Goal: Answer question/provide support: Share knowledge or assist other users

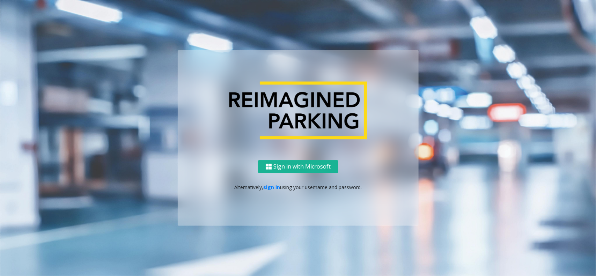
click at [269, 190] on p "Alternatively, sign in using your username and password." at bounding box center [298, 187] width 227 height 7
click at [271, 190] on link "sign in" at bounding box center [272, 187] width 17 height 7
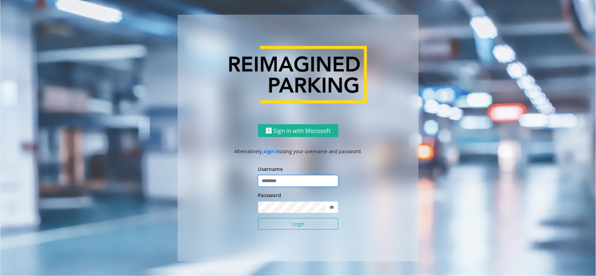
click at [275, 182] on input "text" at bounding box center [298, 181] width 80 height 12
type input "*********"
click at [258, 218] on button "Login" at bounding box center [298, 224] width 80 height 12
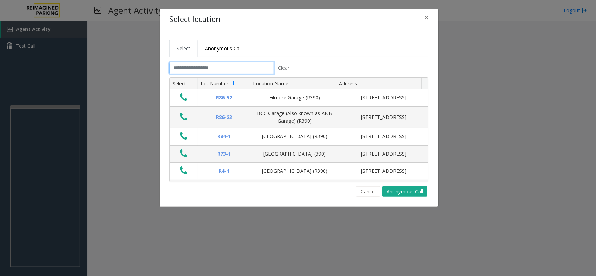
click at [178, 71] on input "text" at bounding box center [221, 68] width 105 height 12
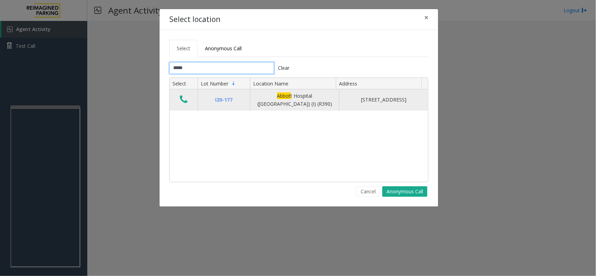
type input "*****"
click at [184, 101] on icon "Data table" at bounding box center [184, 100] width 8 height 10
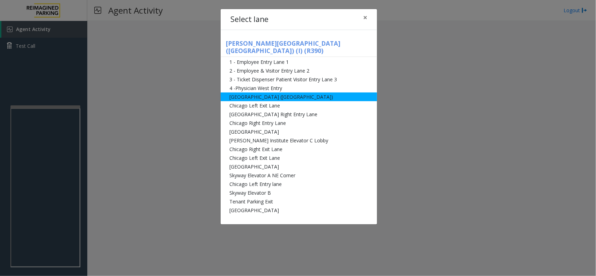
click at [257, 93] on li "[GEOGRAPHIC_DATA] ([GEOGRAPHIC_DATA])" at bounding box center [299, 97] width 156 height 9
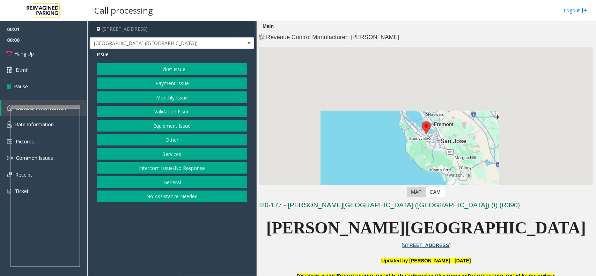
click at [183, 172] on button "Intercom Issue/No Response" at bounding box center [172, 168] width 151 height 12
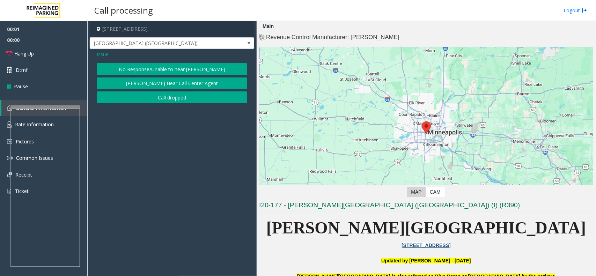
click at [165, 69] on button "No Response/Unable to hear [PERSON_NAME]" at bounding box center [172, 69] width 151 height 12
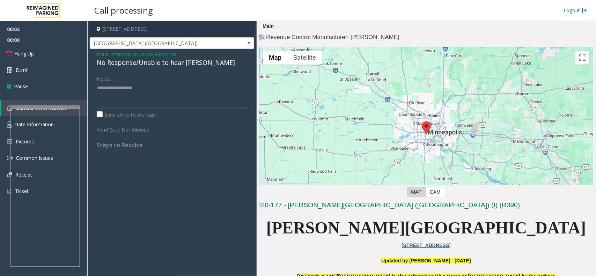
click at [156, 62] on div "No Response/Unable to hear [PERSON_NAME]" at bounding box center [172, 62] width 151 height 9
type textarea "**********"
click at [56, 49] on link "Hang Up" at bounding box center [43, 53] width 87 height 16
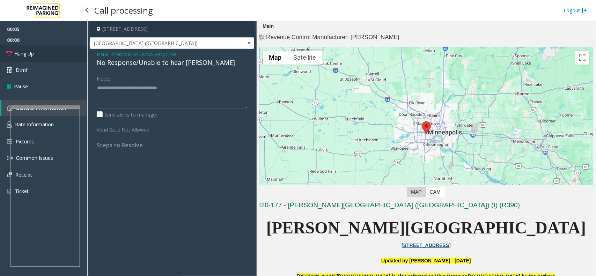
click at [56, 49] on link "Hang Up" at bounding box center [43, 53] width 87 height 16
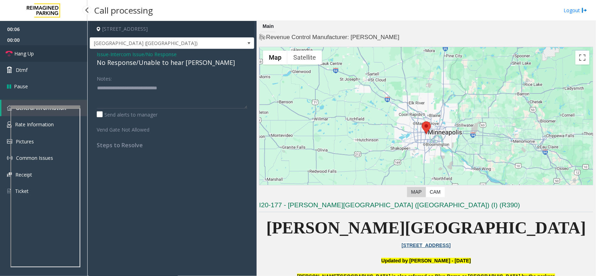
click at [56, 49] on link "Hang Up" at bounding box center [43, 53] width 87 height 16
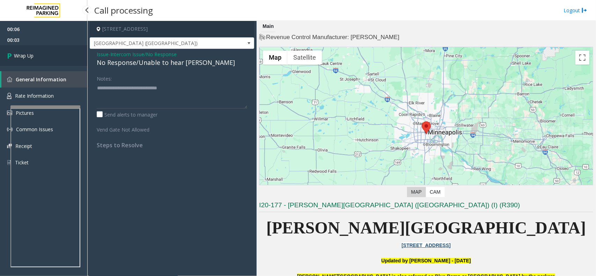
click at [39, 58] on link "Wrap Up" at bounding box center [43, 55] width 87 height 21
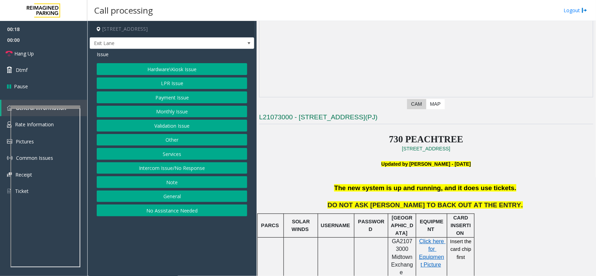
scroll to position [87, 0]
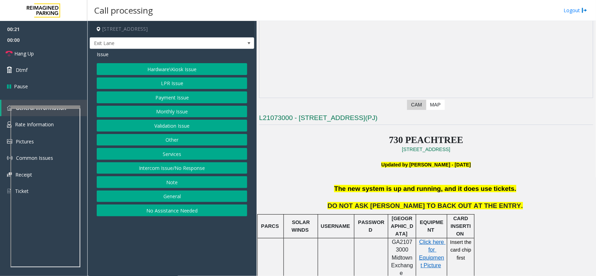
click at [181, 156] on button "Services" at bounding box center [172, 154] width 151 height 12
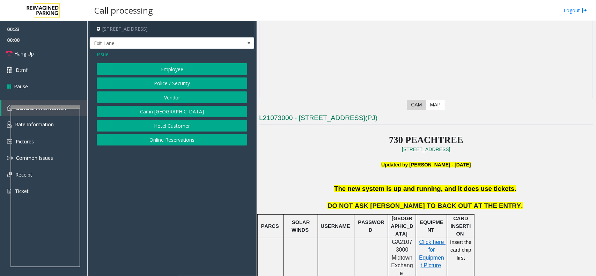
click at [177, 82] on button "Police / Security" at bounding box center [172, 84] width 151 height 12
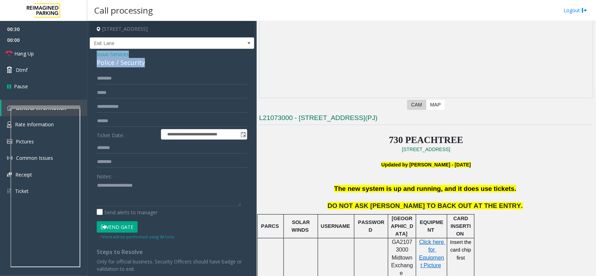
drag, startPoint x: 149, startPoint y: 64, endPoint x: 95, endPoint y: 57, distance: 54.9
click at [95, 57] on div "**********" at bounding box center [172, 175] width 164 height 253
copy div "Issue - Services Police / Security"
click at [98, 189] on textarea at bounding box center [169, 193] width 144 height 26
paste textarea "**********"
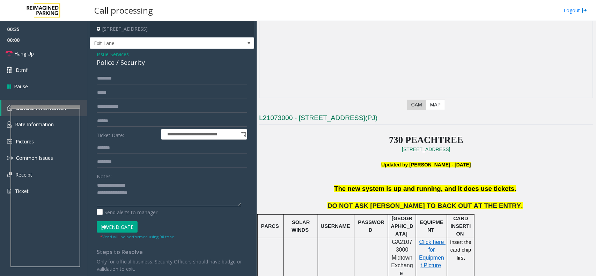
click at [98, 191] on textarea at bounding box center [169, 193] width 144 height 26
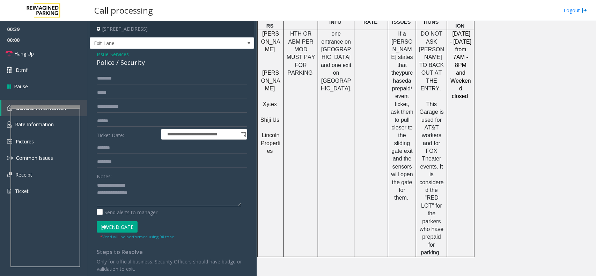
scroll to position [698, 0]
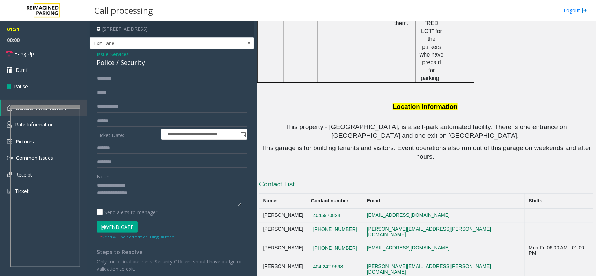
type textarea "**********"
click at [212, 79] on input "text" at bounding box center [172, 79] width 151 height 12
type input "****"
click at [137, 106] on input "text" at bounding box center [172, 107] width 151 height 12
type input "**********"
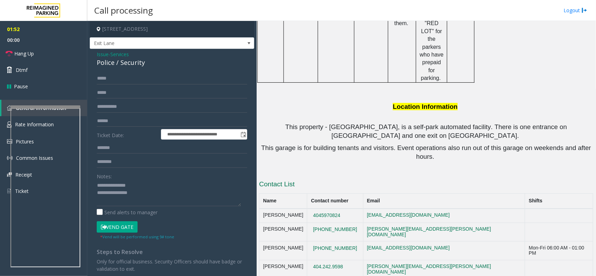
click at [112, 230] on button "Vend Gate" at bounding box center [117, 227] width 41 height 12
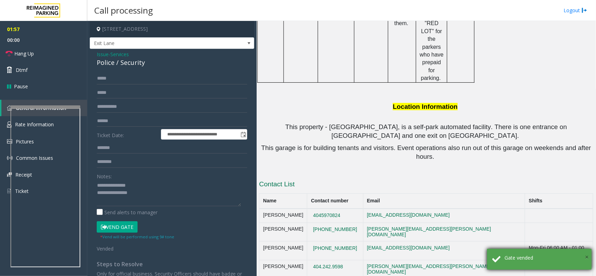
click at [587, 259] on span "×" at bounding box center [587, 256] width 4 height 9
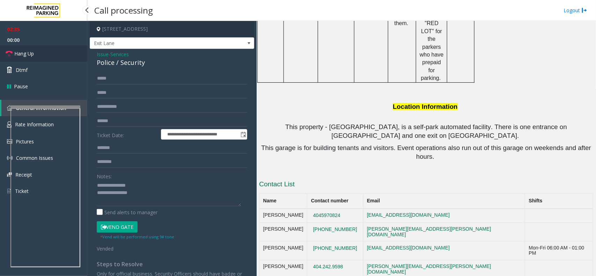
click at [55, 53] on link "Hang Up" at bounding box center [43, 53] width 87 height 16
click at [163, 194] on textarea at bounding box center [169, 193] width 144 height 26
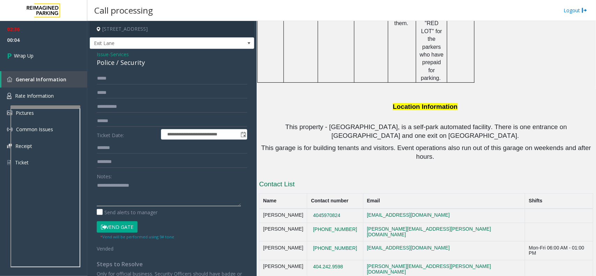
paste textarea "**********"
drag, startPoint x: 154, startPoint y: 194, endPoint x: 144, endPoint y: 198, distance: 11.2
click at [144, 198] on textarea at bounding box center [169, 193] width 144 height 26
click at [148, 193] on textarea at bounding box center [169, 193] width 144 height 26
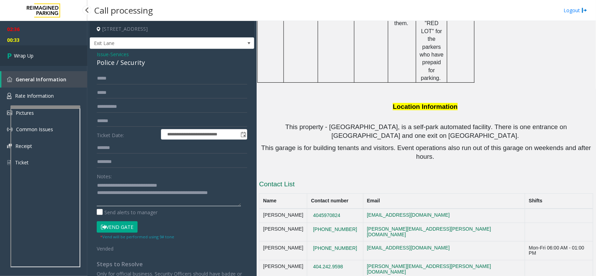
type textarea "**********"
click at [58, 48] on link "Wrap Up" at bounding box center [43, 55] width 87 height 21
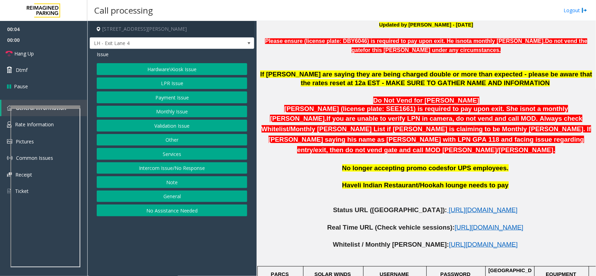
scroll to position [262, 0]
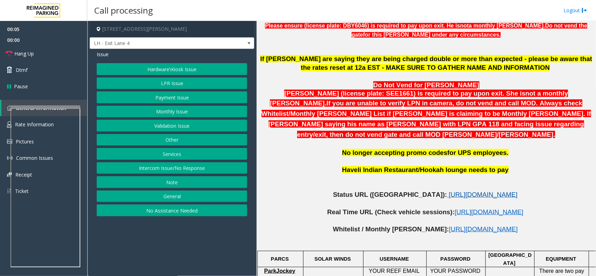
click at [449, 191] on span "[URL][DOMAIN_NAME]" at bounding box center [483, 194] width 69 height 7
click at [147, 83] on button "LPR Issue" at bounding box center [172, 84] width 151 height 12
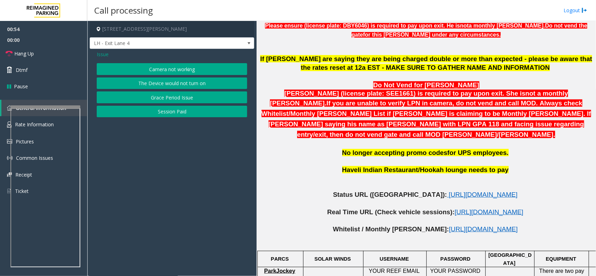
click at [155, 72] on button "Camera not working" at bounding box center [172, 69] width 151 height 12
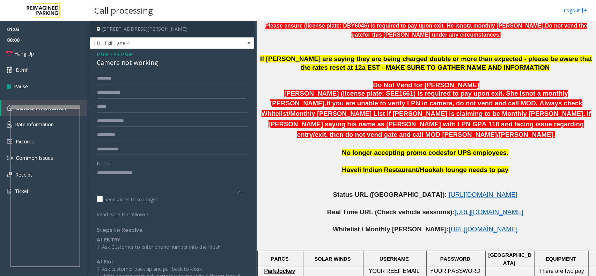
click at [117, 89] on input "text" at bounding box center [172, 93] width 151 height 12
type input "*******"
click at [128, 182] on textarea at bounding box center [169, 180] width 144 height 26
paste textarea "**********"
click at [129, 61] on div "Camera not working" at bounding box center [172, 62] width 151 height 9
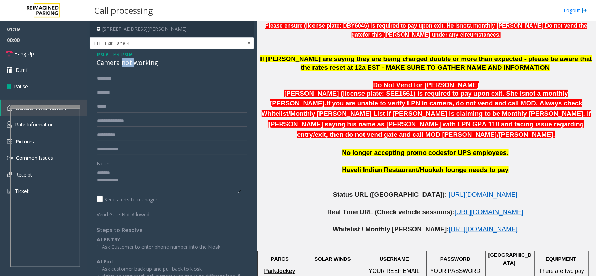
click at [129, 61] on div "Camera not working" at bounding box center [172, 62] width 151 height 9
copy div "Camera not working"
click at [114, 170] on textarea at bounding box center [169, 180] width 144 height 26
paste textarea "**********"
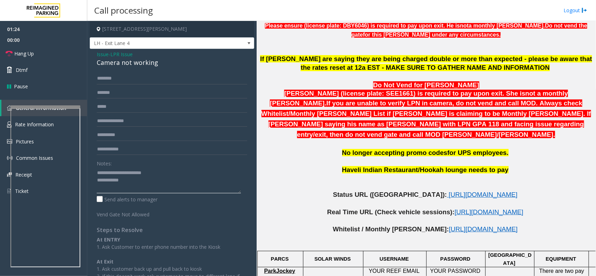
click at [133, 179] on textarea at bounding box center [169, 180] width 144 height 26
type textarea "**********"
click at [125, 77] on input "text" at bounding box center [172, 79] width 151 height 12
type input "******"
click at [165, 171] on textarea at bounding box center [169, 180] width 144 height 26
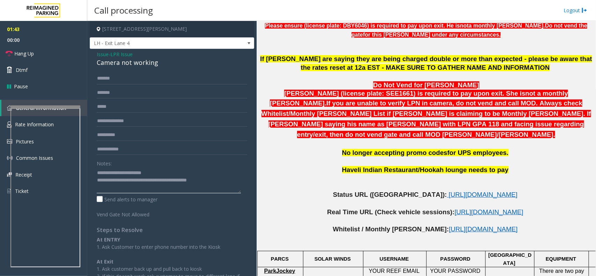
type textarea "**********"
click at [59, 55] on link "Hang Up" at bounding box center [43, 53] width 87 height 16
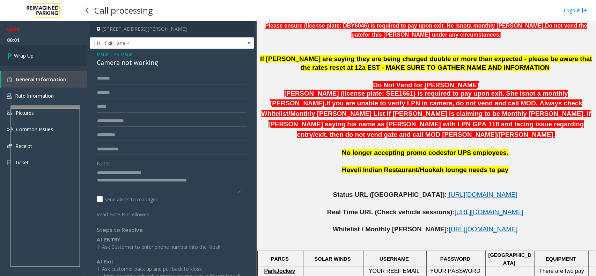
click at [48, 56] on link "Wrap Up" at bounding box center [43, 55] width 87 height 21
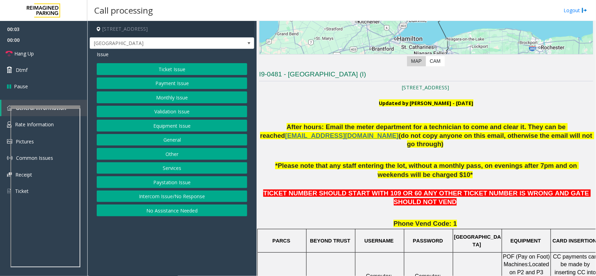
scroll to position [175, 0]
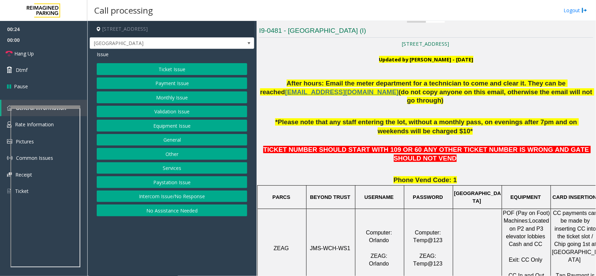
click at [169, 69] on button "Ticket Issue" at bounding box center [172, 69] width 151 height 12
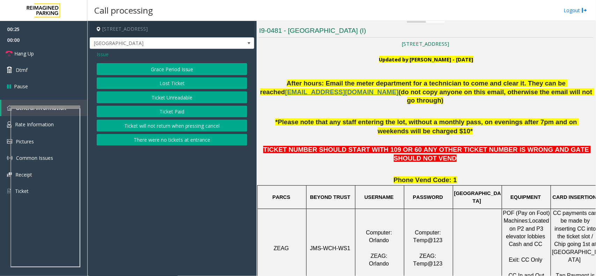
click at [177, 95] on button "Ticket Unreadable" at bounding box center [172, 97] width 151 height 12
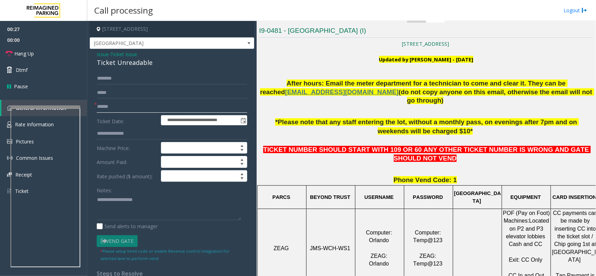
click at [118, 107] on input "text" at bounding box center [172, 107] width 151 height 12
type input "******"
click at [51, 65] on link "Dtmf" at bounding box center [43, 70] width 87 height 16
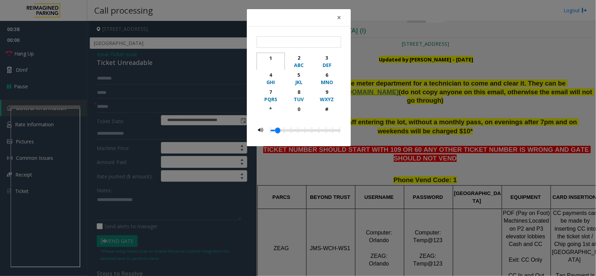
click at [269, 58] on div "1" at bounding box center [270, 57] width 19 height 7
type input "*"
click at [338, 16] on span "×" at bounding box center [339, 18] width 4 height 10
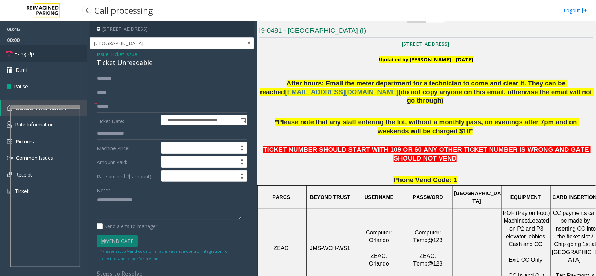
click at [25, 55] on span "Hang Up" at bounding box center [24, 53] width 20 height 7
click at [109, 203] on textarea at bounding box center [169, 207] width 144 height 26
paste textarea "**********"
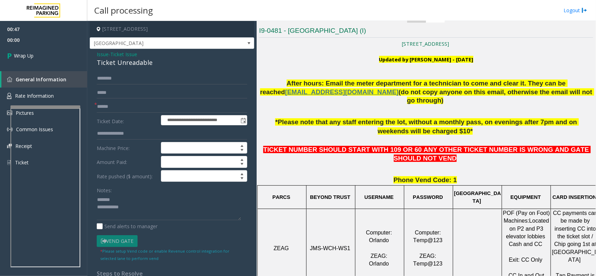
click at [119, 65] on div "Ticket Unreadable" at bounding box center [172, 62] width 151 height 9
copy div "Ticket Unreadable"
click at [114, 201] on textarea at bounding box center [169, 207] width 144 height 26
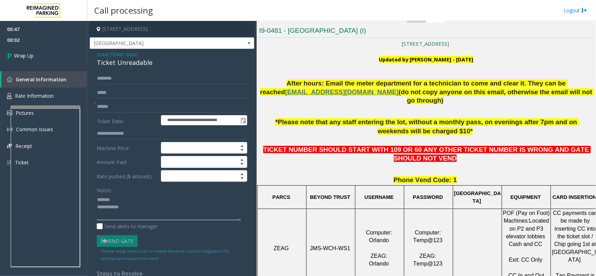
paste textarea "**********"
click at [127, 214] on textarea at bounding box center [169, 207] width 144 height 26
click at [133, 217] on textarea at bounding box center [169, 207] width 144 height 26
paste textarea "**********"
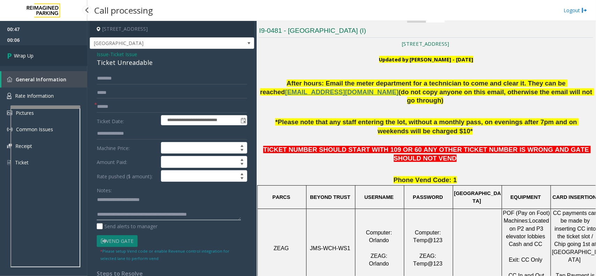
type textarea "**********"
click at [35, 61] on link "Wrap Up" at bounding box center [43, 55] width 87 height 21
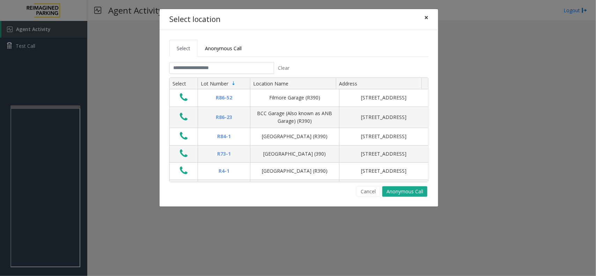
click at [431, 23] on button "×" at bounding box center [426, 17] width 14 height 17
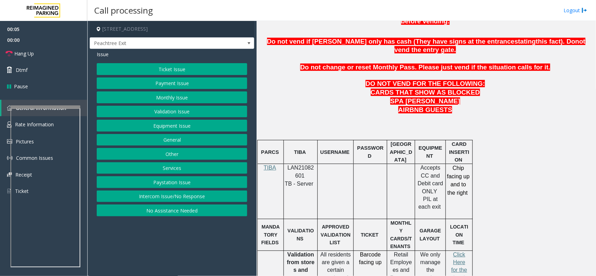
scroll to position [349, 0]
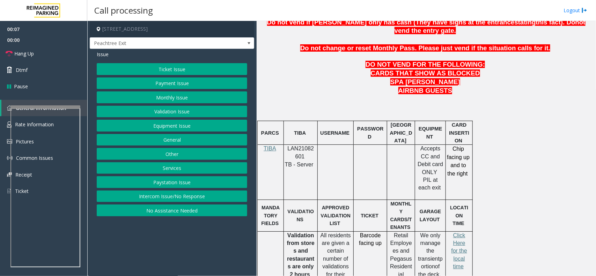
click at [301, 146] on span "LAN21082601" at bounding box center [301, 153] width 27 height 14
copy p "LAN21082601"
click at [175, 81] on button "Payment Issue" at bounding box center [172, 84] width 151 height 12
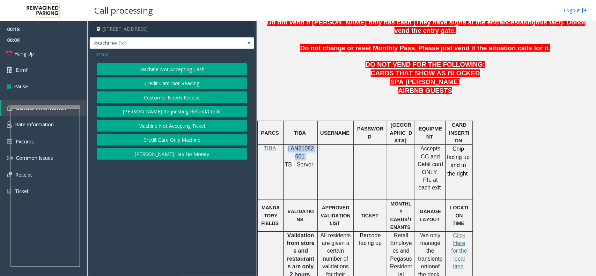
click at [172, 83] on button "Credit Card Not Reading" at bounding box center [172, 84] width 151 height 12
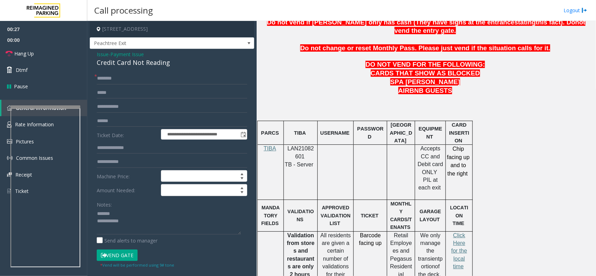
click at [130, 63] on div "Credit Card Not Reading" at bounding box center [172, 62] width 151 height 9
click at [154, 224] on textarea at bounding box center [169, 221] width 144 height 26
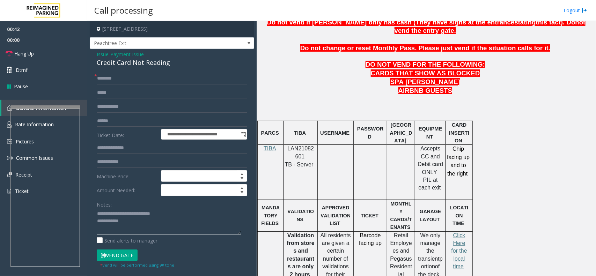
type textarea "**********"
click at [111, 80] on input "text" at bounding box center [172, 79] width 151 height 12
type input "**"
click at [54, 56] on link "Hang Up" at bounding box center [43, 53] width 87 height 16
click at [147, 226] on textarea at bounding box center [169, 221] width 144 height 26
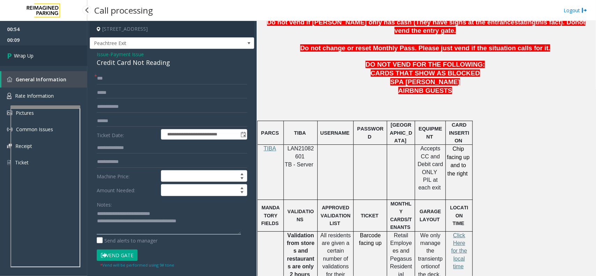
type textarea "**********"
click at [45, 51] on link "Wrap Up" at bounding box center [43, 55] width 87 height 21
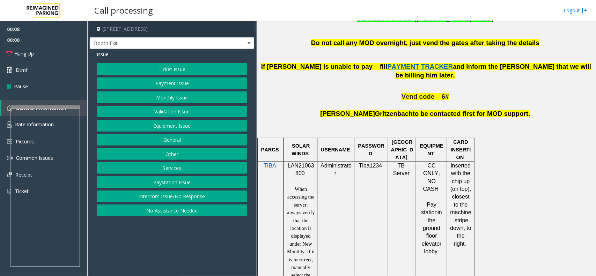
scroll to position [393, 0]
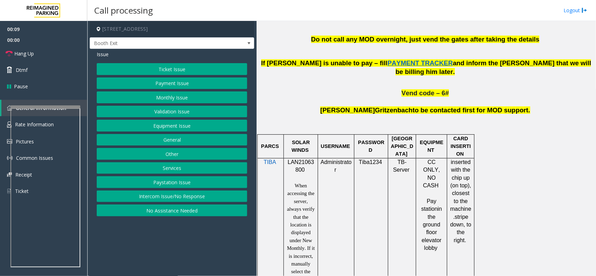
click at [297, 159] on span "LAN21063800" at bounding box center [301, 166] width 27 height 14
copy p "LAN21063800"
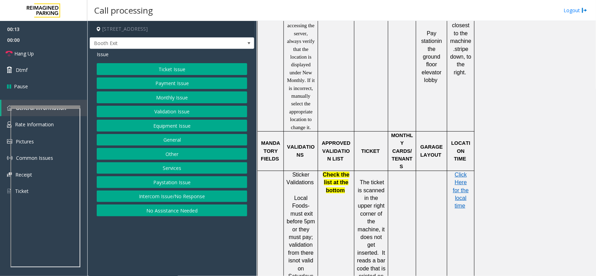
scroll to position [567, 0]
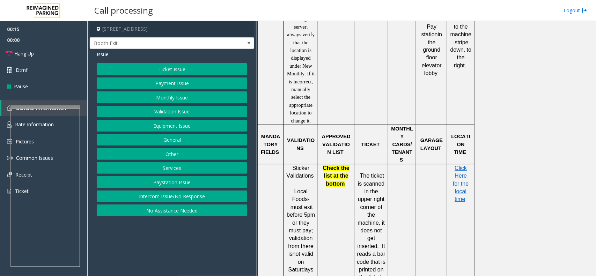
click at [166, 71] on button "Ticket Issue" at bounding box center [172, 69] width 151 height 12
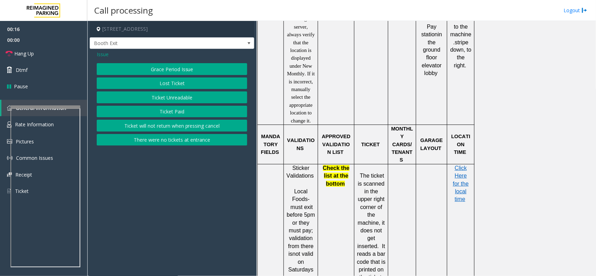
click at [173, 97] on button "Ticket Unreadable" at bounding box center [172, 97] width 151 height 12
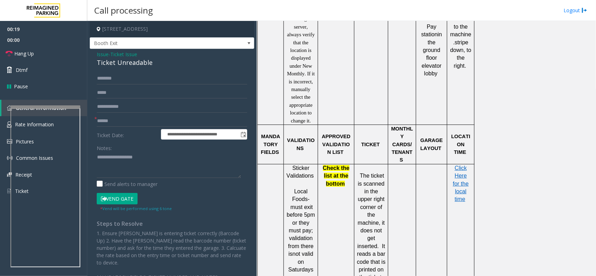
click at [106, 55] on span "Issue" at bounding box center [103, 54] width 12 height 7
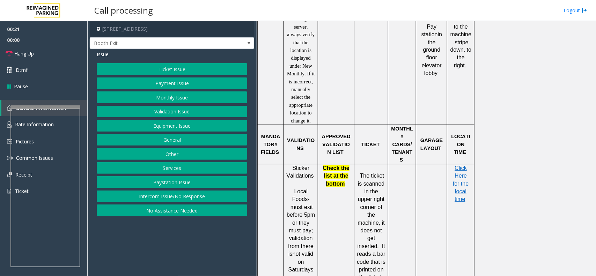
click at [164, 118] on button "Validation Issue" at bounding box center [172, 112] width 151 height 12
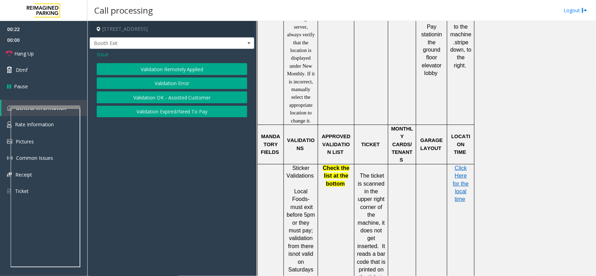
click at [165, 82] on button "Validation Error" at bounding box center [172, 84] width 151 height 12
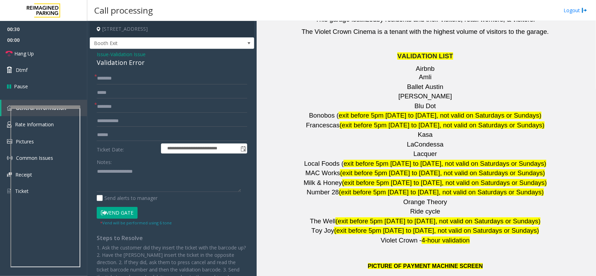
scroll to position [1048, 0]
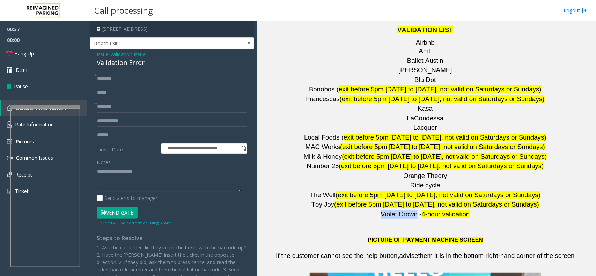
drag, startPoint x: 379, startPoint y: 163, endPoint x: 414, endPoint y: 166, distance: 35.4
click at [414, 210] on p "Violet Crown - 4-hour validation" at bounding box center [426, 214] width 334 height 9
type input "**********"
type textarea "**********"
click at [121, 135] on input "text" at bounding box center [172, 135] width 151 height 12
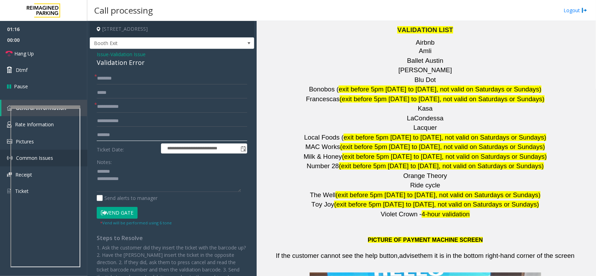
type input "*******"
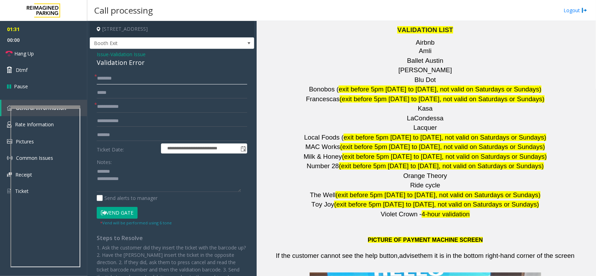
click at [135, 77] on input "text" at bounding box center [172, 79] width 151 height 12
type input "*****"
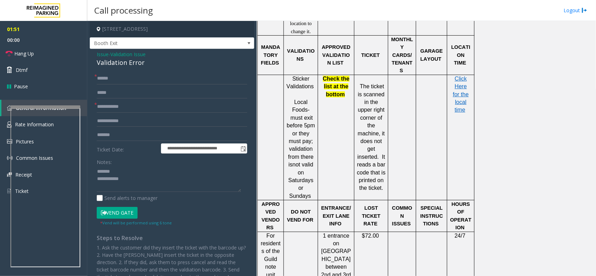
scroll to position [655, 0]
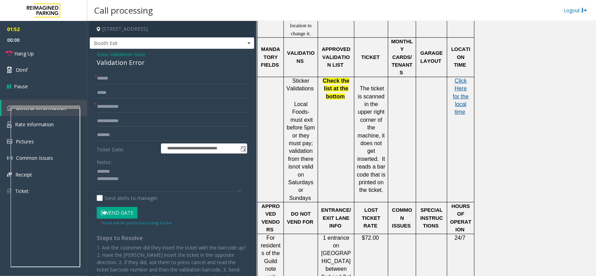
click at [466, 84] on span "Click Here for the local time" at bounding box center [461, 96] width 16 height 37
click at [50, 150] on div at bounding box center [47, 150] width 70 height 3
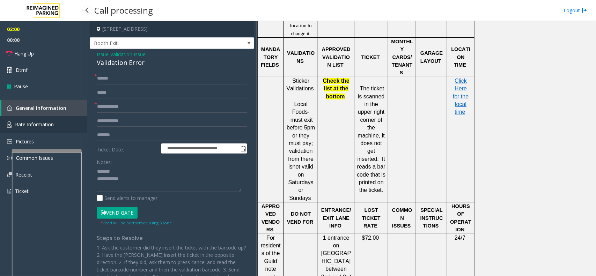
click at [48, 129] on link "Rate Information" at bounding box center [43, 124] width 87 height 17
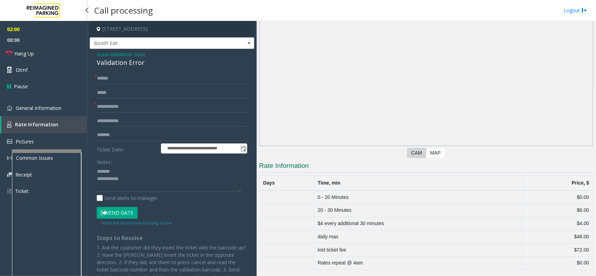
scroll to position [30, 0]
drag, startPoint x: 364, startPoint y: 213, endPoint x: 348, endPoint y: 209, distance: 15.9
click at [348, 209] on td "20 - 30 Minutes" at bounding box center [418, 210] width 208 height 13
click at [125, 175] on textarea at bounding box center [169, 179] width 144 height 26
click at [123, 65] on div "Validation Error" at bounding box center [172, 62] width 151 height 9
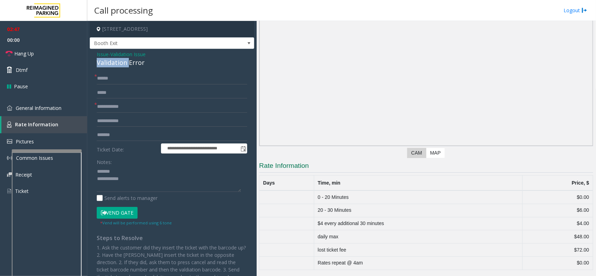
click at [123, 65] on div "Validation Error" at bounding box center [172, 62] width 151 height 9
click at [153, 184] on textarea at bounding box center [169, 179] width 144 height 26
click at [54, 52] on link "Hang Up" at bounding box center [43, 53] width 87 height 16
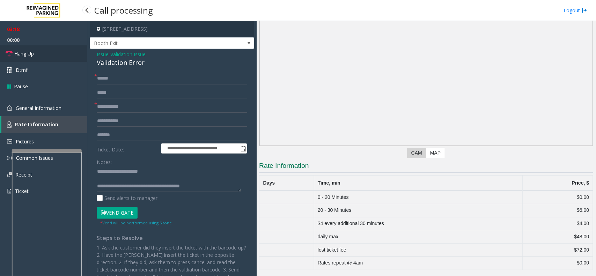
click at [54, 52] on link "Hang Up" at bounding box center [43, 53] width 87 height 16
click at [208, 184] on textarea at bounding box center [169, 179] width 144 height 26
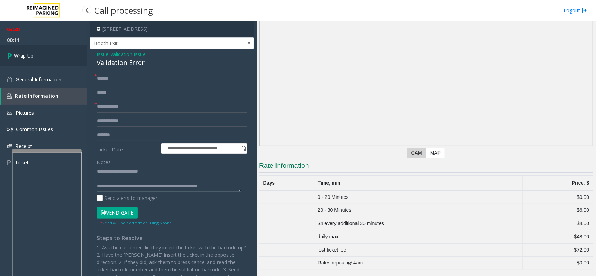
type textarea "**********"
click at [27, 57] on span "Wrap Up" at bounding box center [24, 55] width 20 height 7
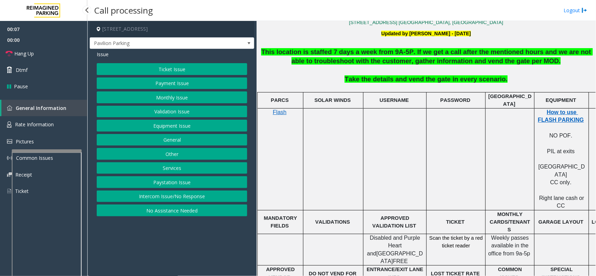
scroll to position [218, 0]
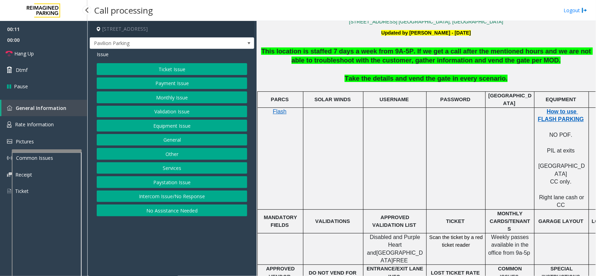
click at [170, 168] on button "Services" at bounding box center [172, 168] width 151 height 12
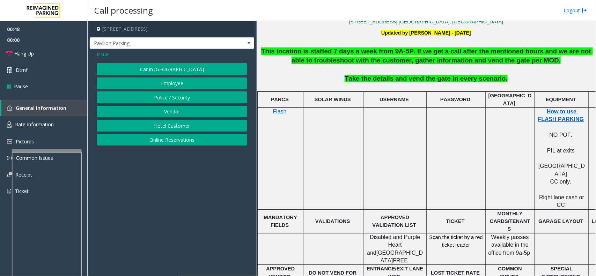
click at [101, 52] on span "Issue" at bounding box center [103, 54] width 12 height 7
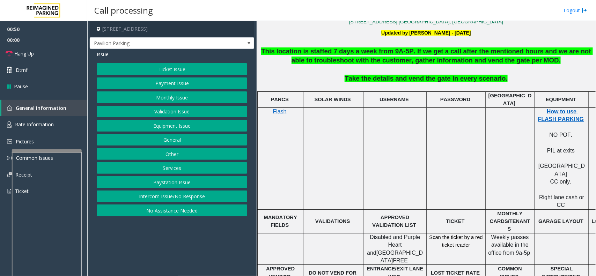
click at [183, 199] on button "Intercom Issue/No Response" at bounding box center [172, 197] width 151 height 12
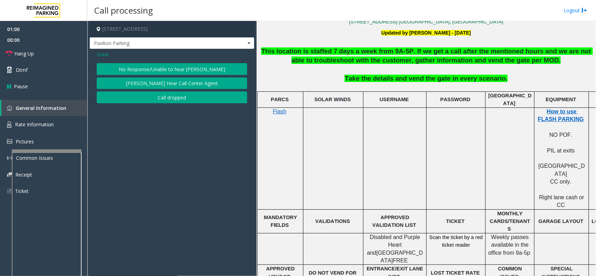
click at [187, 84] on button "[PERSON_NAME] Hear Call Center Agent" at bounding box center [172, 84] width 151 height 12
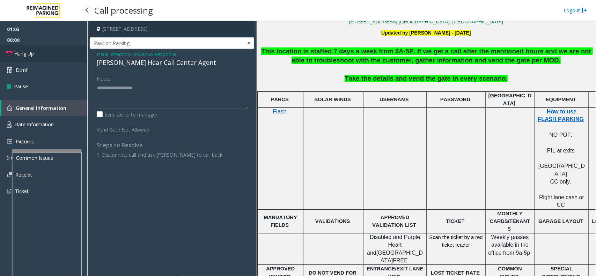
click at [59, 50] on link "Hang Up" at bounding box center [43, 53] width 87 height 16
click at [125, 62] on div "[PERSON_NAME] Hear Call Center Agent" at bounding box center [172, 62] width 151 height 9
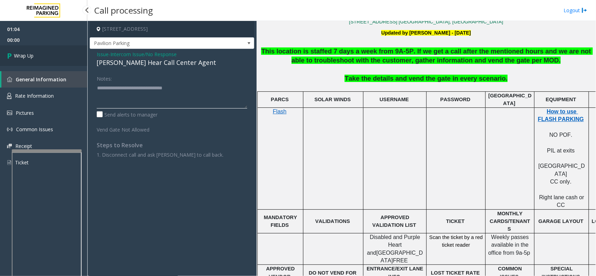
type textarea "**********"
click at [55, 60] on link "Wrap Up" at bounding box center [43, 55] width 87 height 21
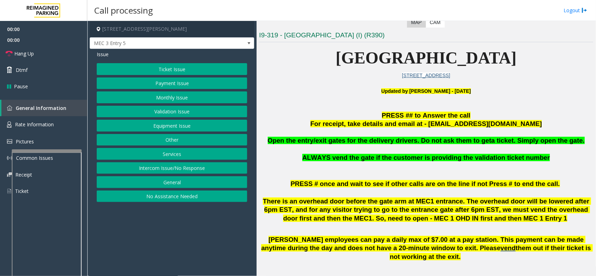
scroll to position [175, 0]
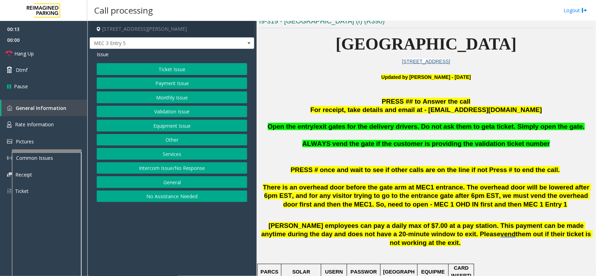
click at [178, 149] on button "Services" at bounding box center [172, 154] width 151 height 12
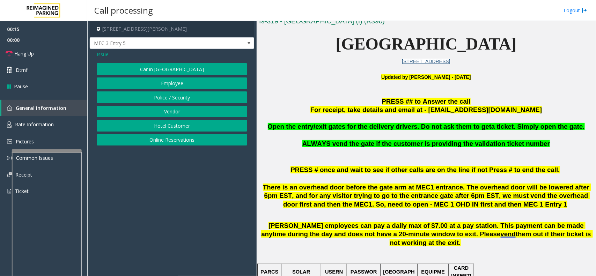
click at [183, 114] on button "Vendor" at bounding box center [172, 112] width 151 height 12
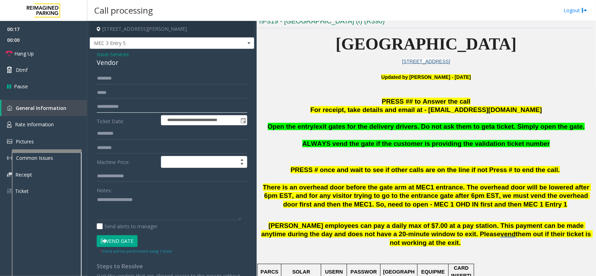
click at [115, 108] on input "text" at bounding box center [172, 107] width 151 height 12
type input "**********"
click at [115, 204] on textarea at bounding box center [169, 207] width 144 height 26
drag, startPoint x: 123, startPoint y: 61, endPoint x: 95, endPoint y: 51, distance: 29.4
click at [95, 51] on div "**********" at bounding box center [172, 182] width 164 height 267
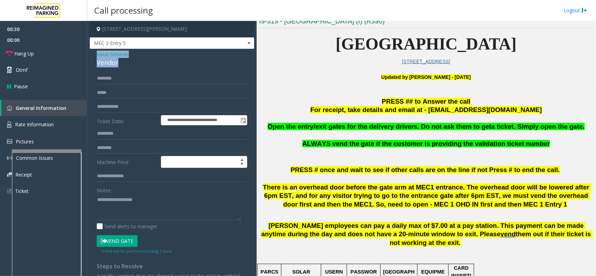
copy div "Issue - Services Vendor"
click at [119, 196] on textarea at bounding box center [169, 207] width 144 height 26
paste textarea "**********"
drag, startPoint x: 121, startPoint y: 205, endPoint x: 94, endPoint y: 205, distance: 27.2
click at [94, 205] on div "**********" at bounding box center [171, 191] width 161 height 236
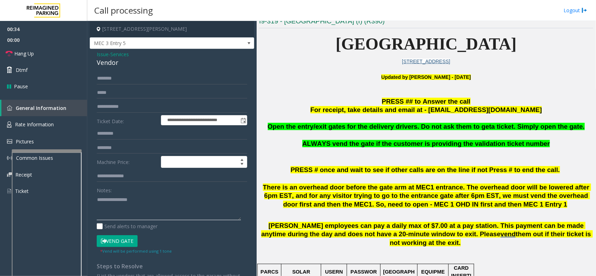
type textarea "**********"
click at [114, 79] on input "text" at bounding box center [172, 79] width 151 height 12
type input "****"
click at [130, 239] on button "Vend Gate" at bounding box center [117, 241] width 41 height 12
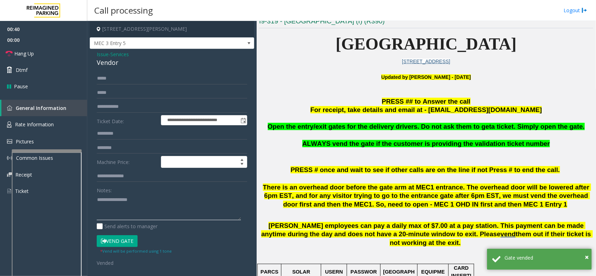
drag, startPoint x: 140, startPoint y: 201, endPoint x: 112, endPoint y: 197, distance: 27.9
click at [112, 197] on textarea at bounding box center [169, 207] width 144 height 26
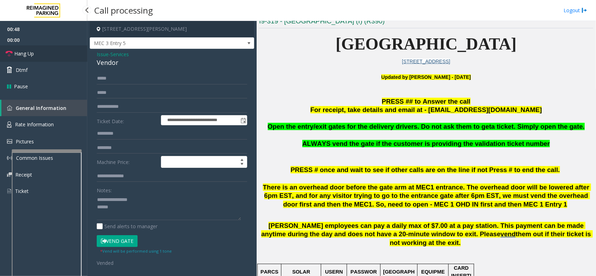
click at [17, 55] on span "Hang Up" at bounding box center [24, 53] width 20 height 7
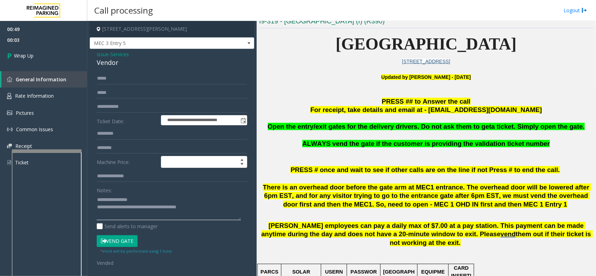
click at [130, 201] on textarea at bounding box center [169, 207] width 144 height 26
type textarea "**********"
click at [34, 57] on link "Wrap Up" at bounding box center [43, 55] width 87 height 21
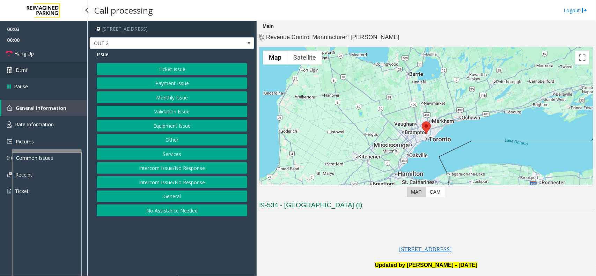
click at [36, 69] on link "Dtmf" at bounding box center [43, 70] width 87 height 16
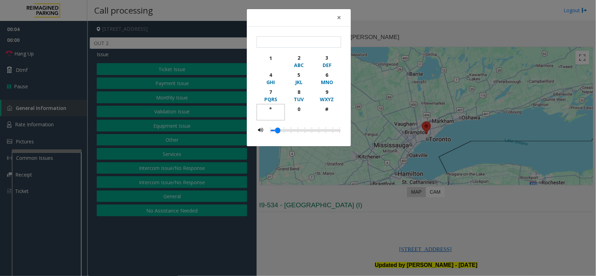
click at [274, 107] on div "*" at bounding box center [270, 108] width 19 height 7
click at [323, 92] on div "9" at bounding box center [326, 91] width 19 height 7
click at [328, 116] on div "button" at bounding box center [326, 116] width 19 height 6
type input "***"
click at [338, 19] on span "×" at bounding box center [339, 18] width 4 height 10
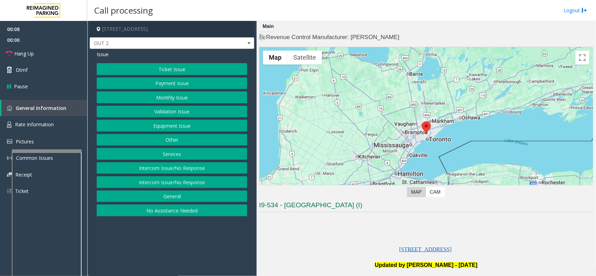
scroll to position [175, 0]
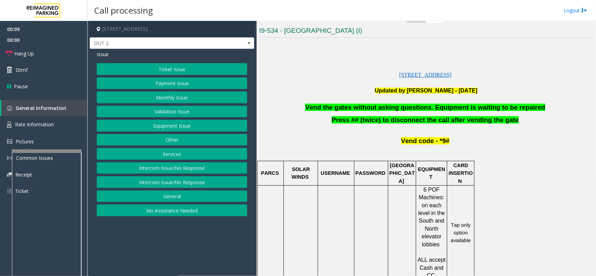
click at [364, 109] on span "Vend the gates without asking questions. Equipment is waiting to be repaired" at bounding box center [425, 107] width 240 height 7
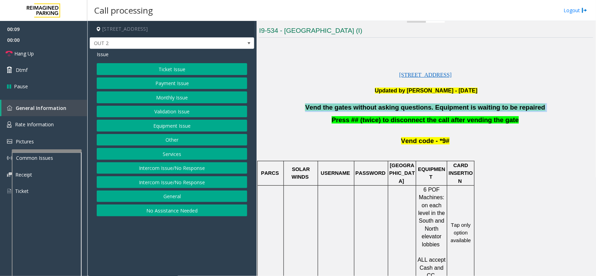
click at [364, 109] on span "Vend the gates without asking questions. Equipment is waiting to be repaired" at bounding box center [425, 107] width 240 height 7
copy p "Vend the gates without asking questions. Equipment is waiting to be repaired"
click at [180, 126] on button "Equipment Issue" at bounding box center [172, 126] width 151 height 12
click at [180, 126] on button "Gate / Door Won't Open" at bounding box center [172, 126] width 151 height 12
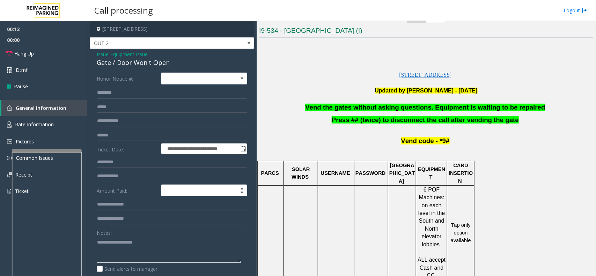
paste textarea "**********"
click at [124, 247] on textarea at bounding box center [169, 250] width 144 height 26
type textarea "**********"
click at [59, 52] on link "Hang Up" at bounding box center [43, 53] width 87 height 16
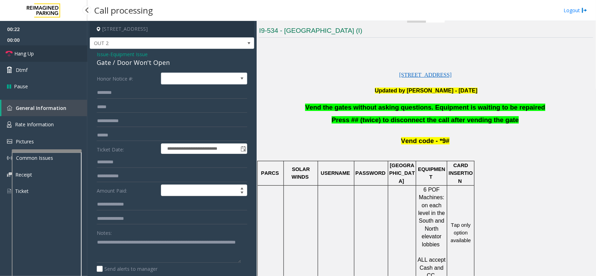
click at [59, 52] on link "Hang Up" at bounding box center [43, 53] width 87 height 16
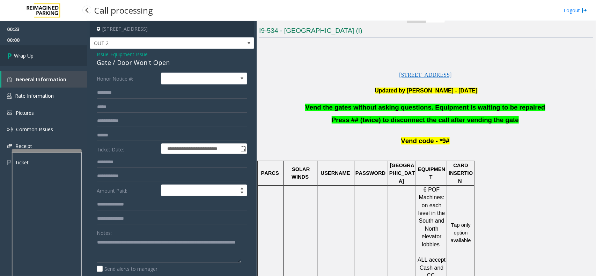
click at [59, 52] on link "Wrap Up" at bounding box center [43, 55] width 87 height 21
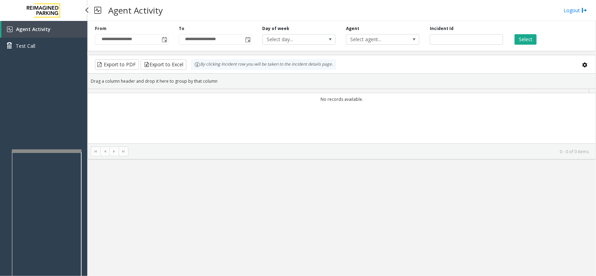
click at [59, 52] on link "Test Call" at bounding box center [43, 46] width 87 height 16
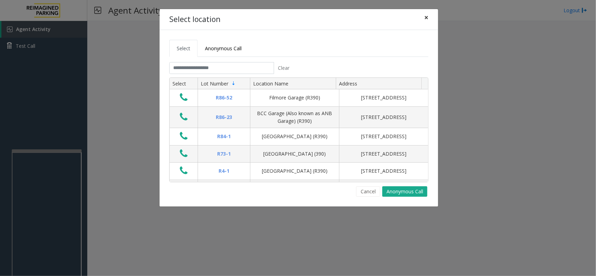
click at [425, 20] on span "×" at bounding box center [426, 18] width 4 height 10
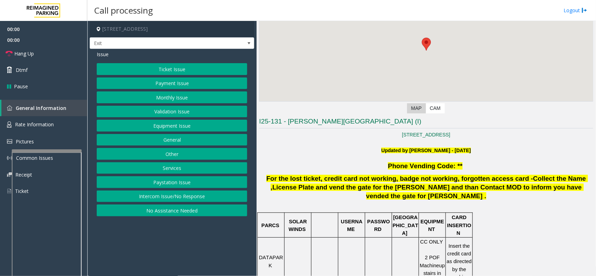
scroll to position [87, 0]
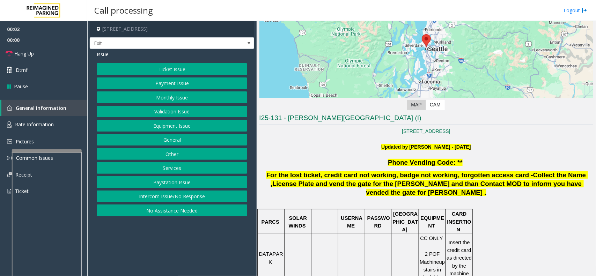
click at [132, 67] on button "Ticket Issue" at bounding box center [172, 69] width 151 height 12
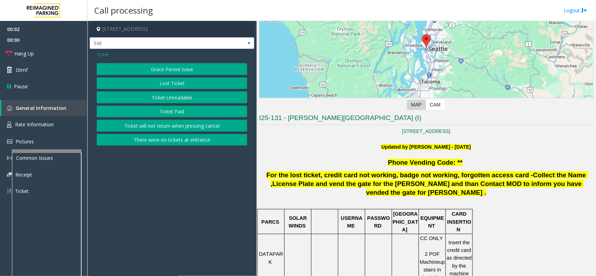
click at [131, 97] on button "Ticket Unreadable" at bounding box center [172, 97] width 151 height 12
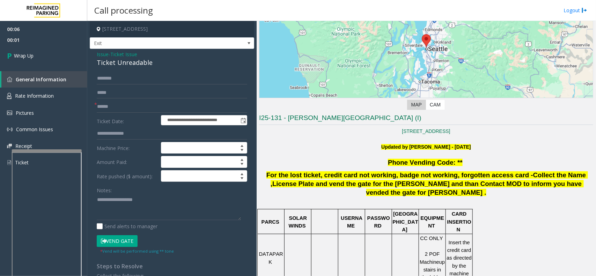
click at [123, 52] on span "Ticket Issue" at bounding box center [123, 54] width 27 height 7
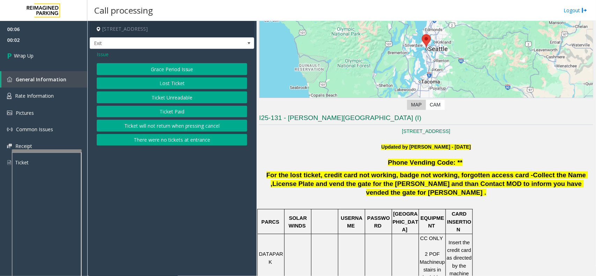
click at [102, 56] on span "Issue" at bounding box center [103, 54] width 12 height 7
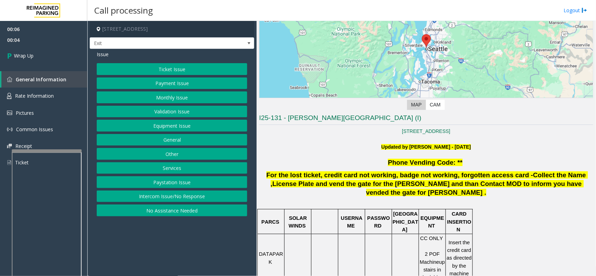
click at [170, 199] on button "Intercom Issue/No Response" at bounding box center [172, 197] width 151 height 12
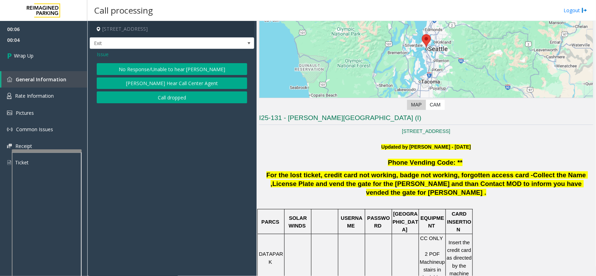
click at [161, 99] on button "Call dropped" at bounding box center [172, 97] width 151 height 12
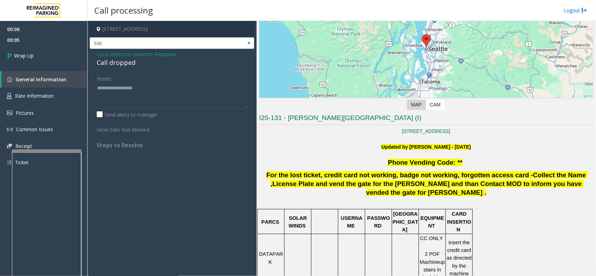
click at [116, 63] on div "Call dropped" at bounding box center [172, 62] width 151 height 9
type textarea "**********"
click at [46, 56] on link "Wrap Up" at bounding box center [43, 55] width 87 height 21
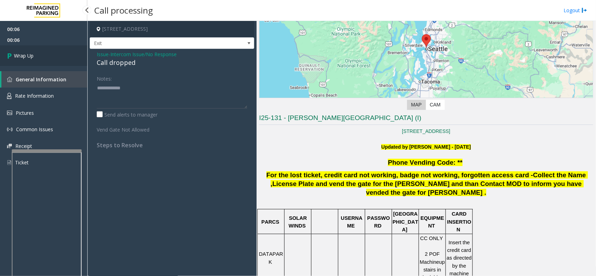
click at [46, 56] on link "Wrap Up" at bounding box center [43, 55] width 87 height 21
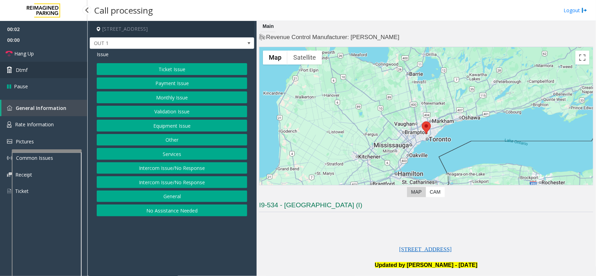
click at [23, 67] on span "Dtmf" at bounding box center [22, 69] width 12 height 7
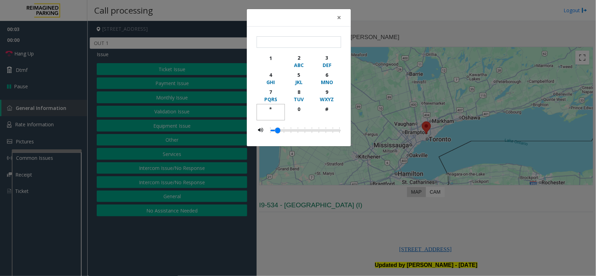
click at [272, 109] on div "*" at bounding box center [270, 108] width 19 height 7
click at [332, 91] on div "9" at bounding box center [326, 91] width 19 height 7
click at [328, 113] on div "button" at bounding box center [326, 116] width 19 height 6
type input "***"
click at [339, 18] on span "×" at bounding box center [339, 18] width 4 height 10
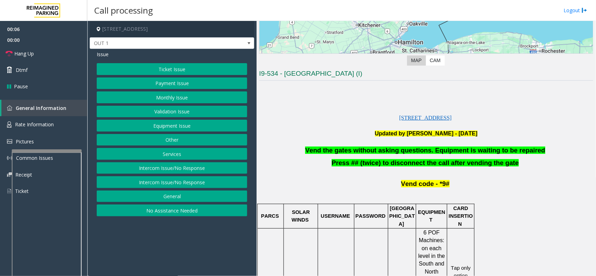
scroll to position [218, 0]
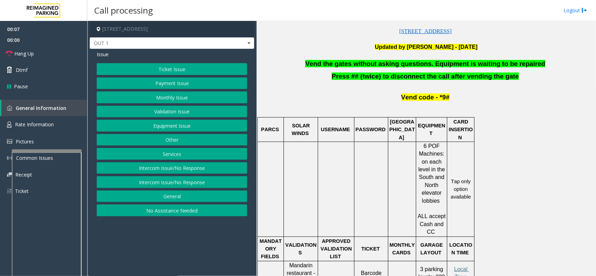
click at [398, 58] on p at bounding box center [426, 55] width 334 height 9
click at [396, 70] on div "Vend the gates without asking questions. Equipment is waiting to be repaired Pr…" at bounding box center [426, 263] width 334 height 407
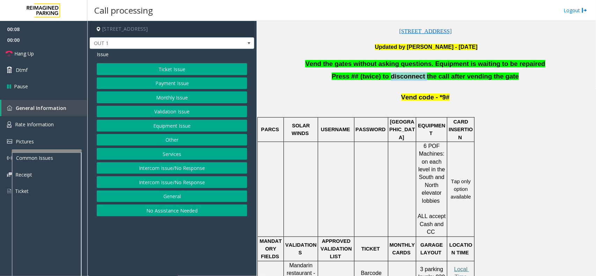
click at [396, 70] on div "Vend the gates without asking questions. Equipment is waiting to be repaired Pr…" at bounding box center [426, 263] width 334 height 407
click at [396, 64] on span "Vend the gates without asking questions. Equipment is waiting to be repaired" at bounding box center [425, 63] width 240 height 7
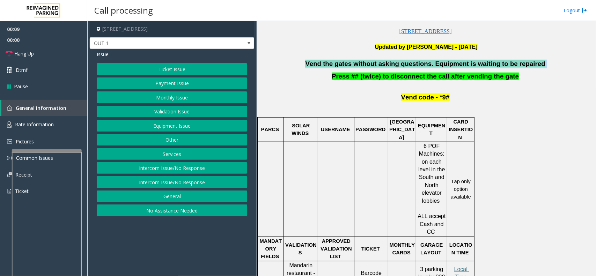
click at [396, 64] on span "Vend the gates without asking questions. Equipment is waiting to be repaired" at bounding box center [425, 63] width 240 height 7
copy p "Vend the gates without asking questions. Equipment is waiting to be repaired"
click at [194, 126] on button "Equipment Issue" at bounding box center [172, 126] width 151 height 12
click at [194, 123] on button "Gate / Door Won't Open" at bounding box center [172, 126] width 151 height 12
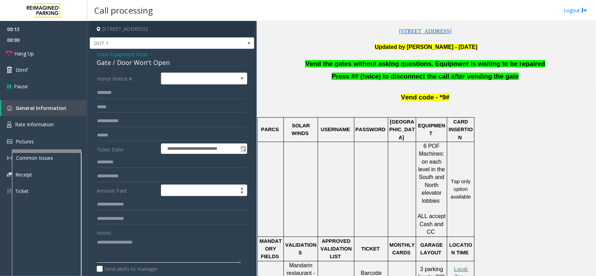
paste textarea "**********"
click at [125, 240] on textarea at bounding box center [169, 250] width 144 height 26
type textarea "**********"
click at [58, 53] on link "Hang Up" at bounding box center [43, 53] width 87 height 16
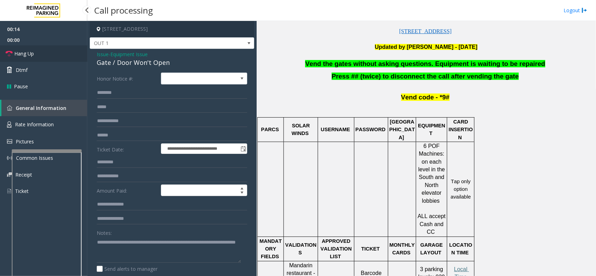
click at [58, 53] on link "Hang Up" at bounding box center [43, 53] width 87 height 16
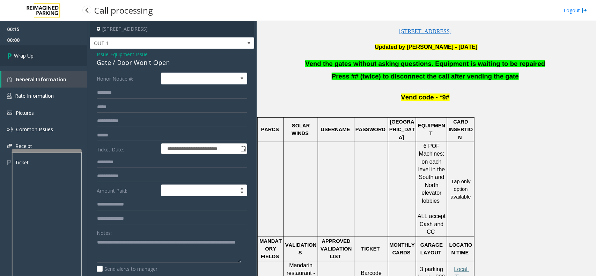
click at [58, 53] on link "Wrap Up" at bounding box center [43, 55] width 87 height 21
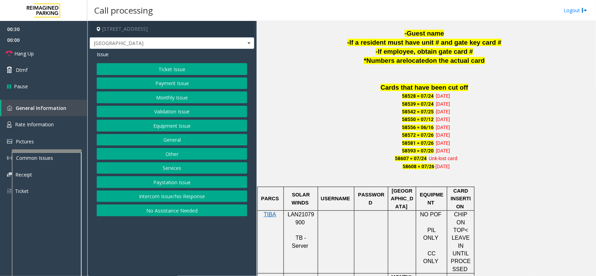
scroll to position [437, 0]
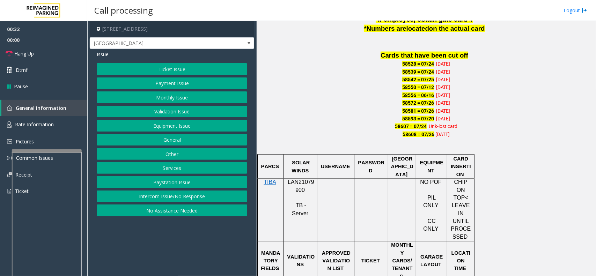
click at [301, 184] on span "LAN21079900" at bounding box center [301, 187] width 27 height 14
copy p "LAN21079900"
click at [167, 85] on button "Payment Issue" at bounding box center [172, 84] width 151 height 12
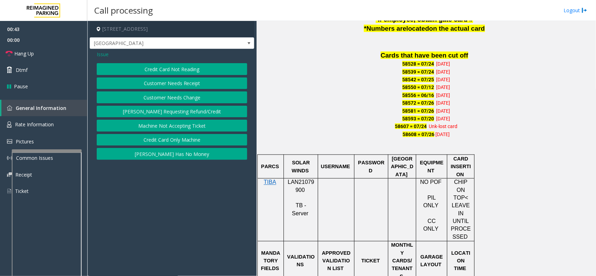
click at [102, 53] on span "Issue" at bounding box center [103, 54] width 12 height 7
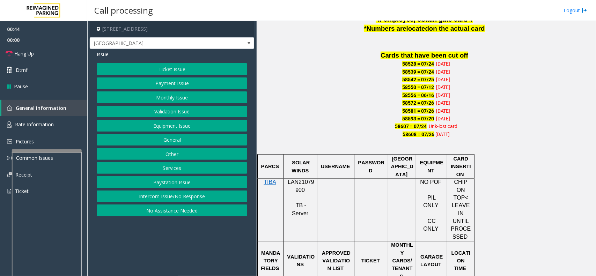
click at [167, 96] on button "Monthly Issue" at bounding box center [172, 97] width 151 height 12
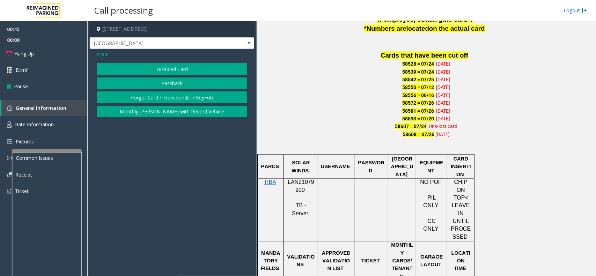
click at [168, 68] on button "Disabled Card" at bounding box center [172, 69] width 151 height 12
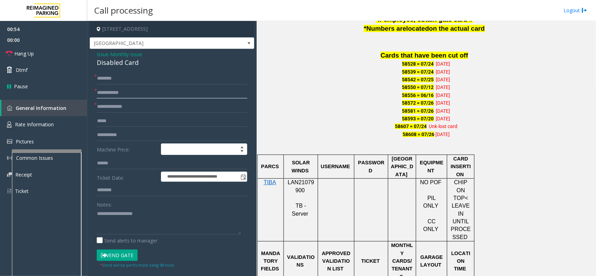
click at [127, 95] on input "text" at bounding box center [172, 93] width 151 height 12
click at [132, 105] on input "text" at bounding box center [172, 107] width 151 height 12
click at [102, 93] on input "****" at bounding box center [172, 93] width 151 height 12
type input "****"
click at [109, 109] on input "text" at bounding box center [172, 107] width 151 height 12
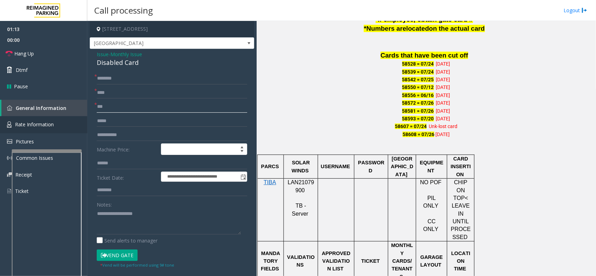
type input "***"
click at [112, 80] on input "text" at bounding box center [172, 79] width 151 height 12
type input "*****"
click at [117, 255] on button "Vend Gate" at bounding box center [117, 256] width 41 height 12
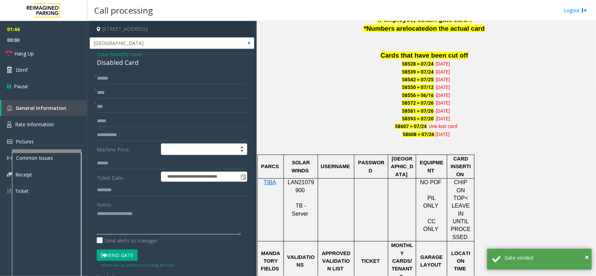
click at [110, 222] on textarea at bounding box center [169, 221] width 144 height 26
paste textarea "**********"
click at [119, 62] on div "Disabled Card" at bounding box center [172, 62] width 151 height 9
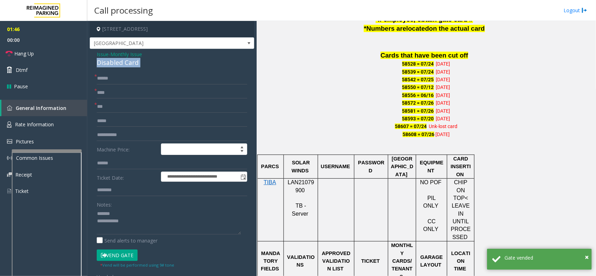
copy div "Disabled Card"
click at [116, 215] on textarea at bounding box center [169, 221] width 144 height 26
paste textarea "**********"
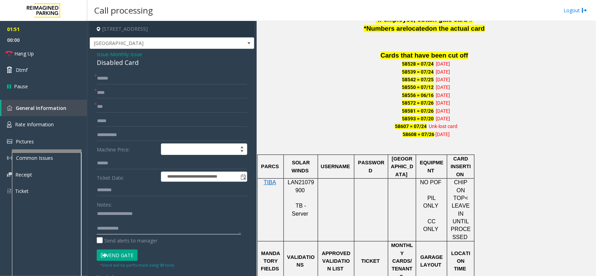
click at [133, 232] on textarea at bounding box center [169, 221] width 144 height 26
paste textarea "**********"
click at [120, 214] on textarea at bounding box center [169, 221] width 144 height 26
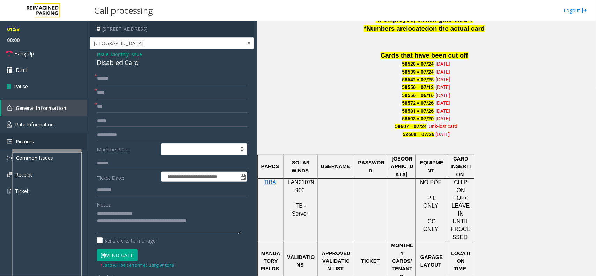
type textarea "**********"
click at [45, 52] on link "Hang Up" at bounding box center [43, 53] width 87 height 16
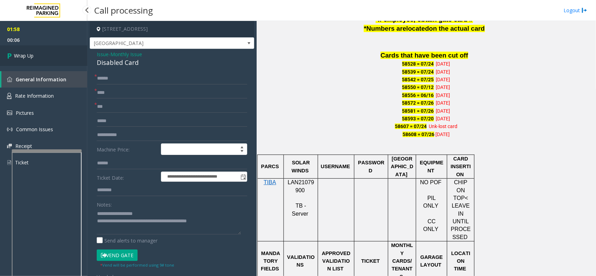
click at [71, 50] on link "Wrap Up" at bounding box center [43, 55] width 87 height 21
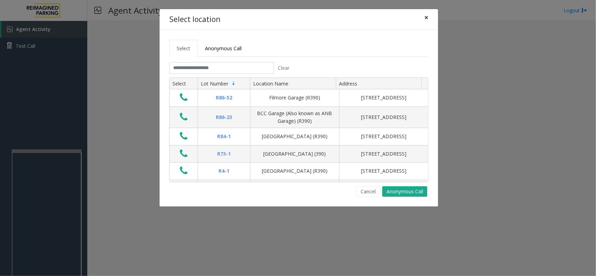
click at [425, 14] on span "×" at bounding box center [426, 18] width 4 height 10
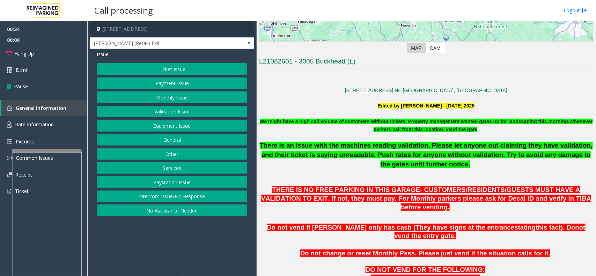
scroll to position [262, 0]
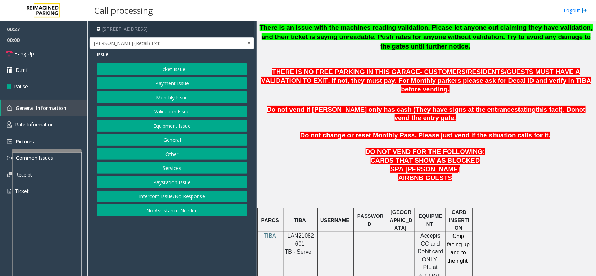
click at [183, 85] on button "Payment Issue" at bounding box center [172, 84] width 151 height 12
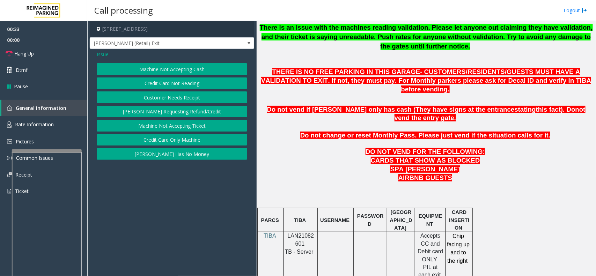
click at [197, 155] on button "[PERSON_NAME] Has No Money" at bounding box center [172, 154] width 151 height 12
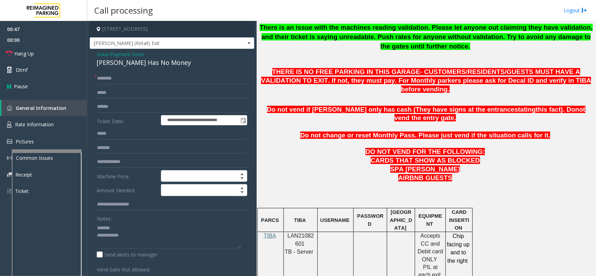
click at [119, 65] on div "[PERSON_NAME] Has No Money" at bounding box center [172, 62] width 151 height 9
click at [141, 244] on textarea at bounding box center [169, 235] width 144 height 26
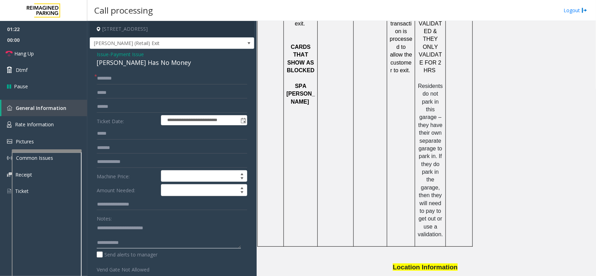
scroll to position [932, 0]
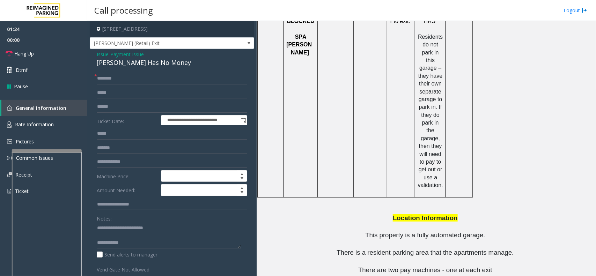
drag, startPoint x: 405, startPoint y: 247, endPoint x: 382, endPoint y: 248, distance: 23.4
drag, startPoint x: 368, startPoint y: 250, endPoint x: 410, endPoint y: 250, distance: 41.2
click at [148, 240] on textarea at bounding box center [169, 235] width 144 height 26
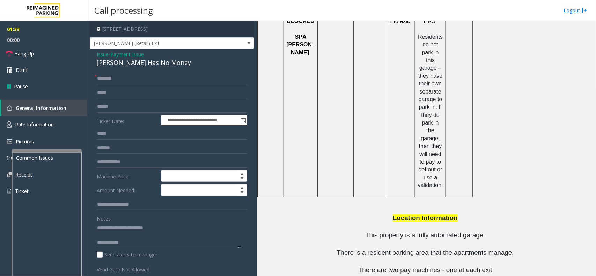
click at [148, 232] on textarea at bounding box center [169, 235] width 144 height 26
click at [124, 235] on textarea at bounding box center [169, 235] width 144 height 26
click at [130, 239] on textarea at bounding box center [169, 235] width 144 height 26
click at [136, 233] on textarea at bounding box center [169, 235] width 144 height 26
click at [194, 238] on textarea at bounding box center [169, 235] width 144 height 26
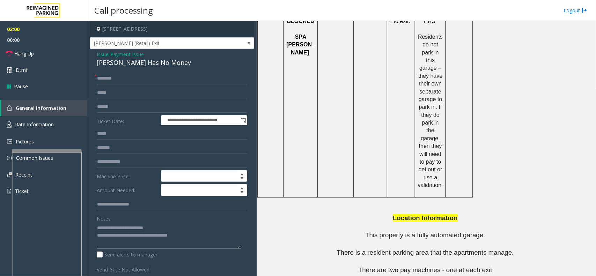
type textarea "**********"
click at [63, 51] on link "Hang Up" at bounding box center [43, 53] width 87 height 16
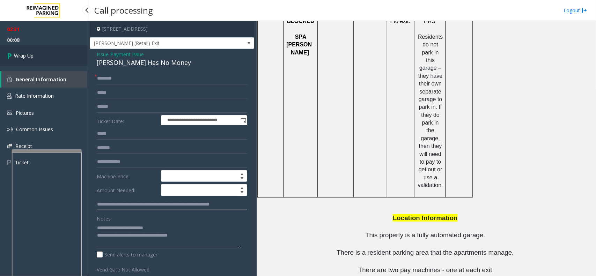
type input "**********"
click at [36, 51] on link "Wrap Up" at bounding box center [43, 55] width 87 height 21
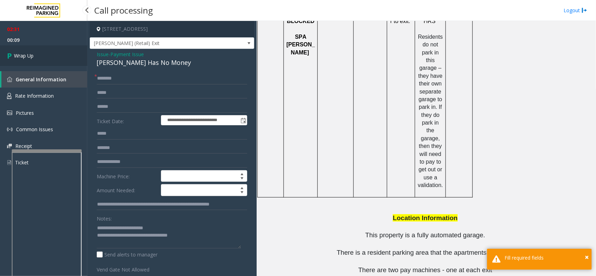
click at [36, 51] on link "Wrap Up" at bounding box center [43, 55] width 87 height 21
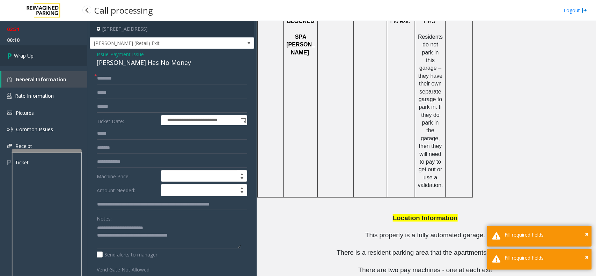
click at [36, 51] on link "Wrap Up" at bounding box center [43, 55] width 87 height 21
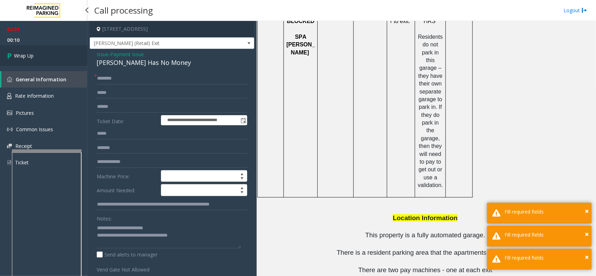
click at [36, 51] on link "Wrap Up" at bounding box center [43, 55] width 87 height 21
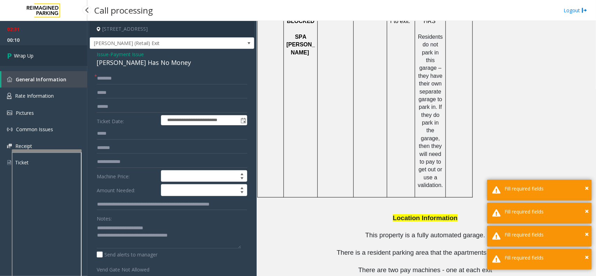
click at [36, 51] on link "Wrap Up" at bounding box center [43, 55] width 87 height 21
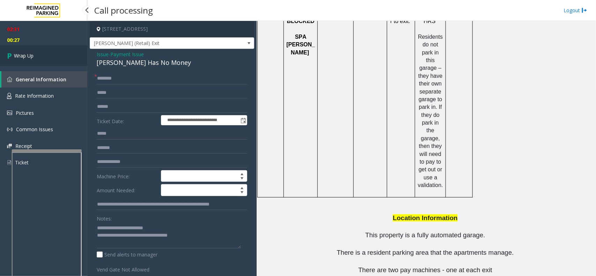
click at [59, 51] on link "Wrap Up" at bounding box center [43, 55] width 87 height 21
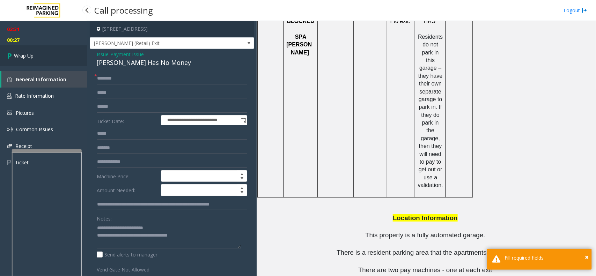
click at [59, 51] on link "Wrap Up" at bounding box center [43, 55] width 87 height 21
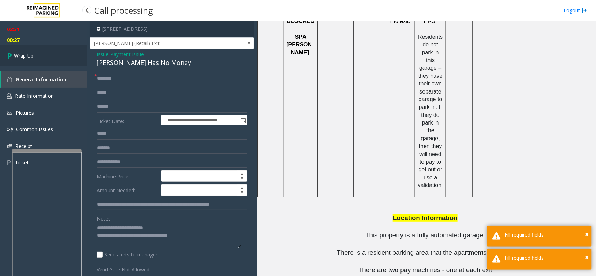
click at [59, 51] on link "Wrap Up" at bounding box center [43, 55] width 87 height 21
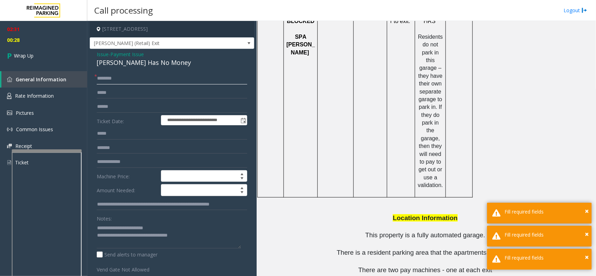
click at [122, 80] on input "text" at bounding box center [172, 79] width 151 height 12
type input "**"
click at [71, 59] on link "Wrap Up" at bounding box center [43, 55] width 87 height 21
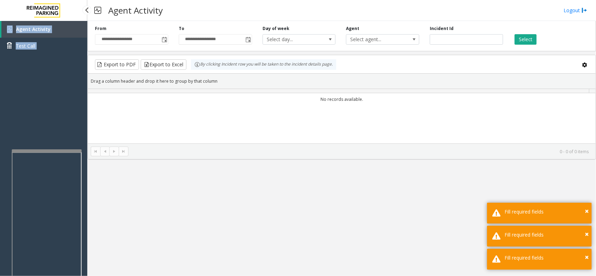
click at [71, 59] on div "Agent Activity Test Call" at bounding box center [43, 40] width 87 height 38
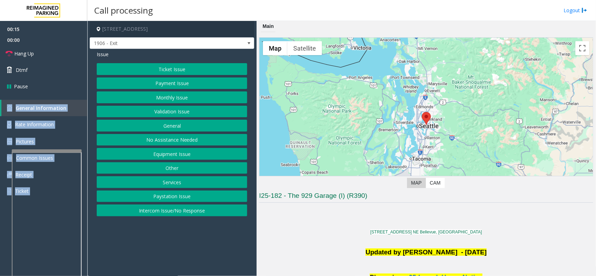
click at [176, 68] on button "Ticket Issue" at bounding box center [172, 69] width 151 height 12
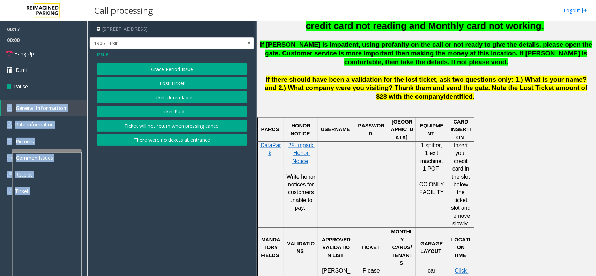
scroll to position [480, 0]
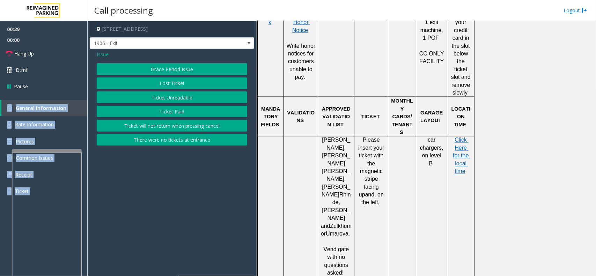
click at [171, 113] on button "Ticket Paid" at bounding box center [172, 112] width 151 height 12
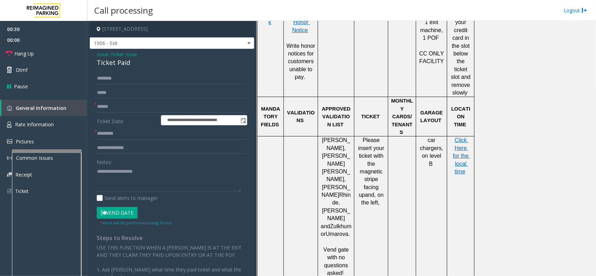
click at [120, 56] on span "Ticket Issue" at bounding box center [123, 54] width 27 height 7
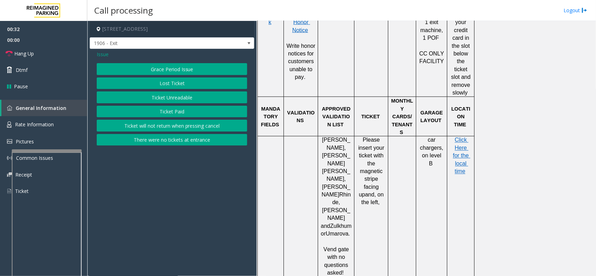
click at [177, 97] on button "Ticket Unreadable" at bounding box center [172, 97] width 151 height 12
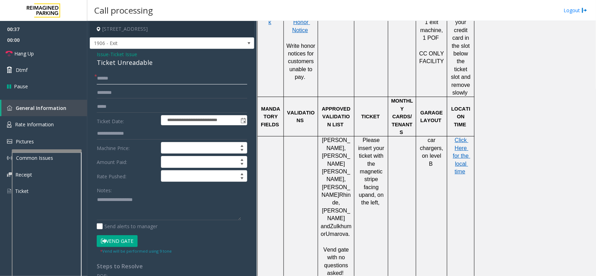
click at [116, 78] on input "text" at bounding box center [172, 79] width 151 height 12
type input "******"
click at [130, 61] on div "Ticket Unreadable" at bounding box center [172, 62] width 151 height 9
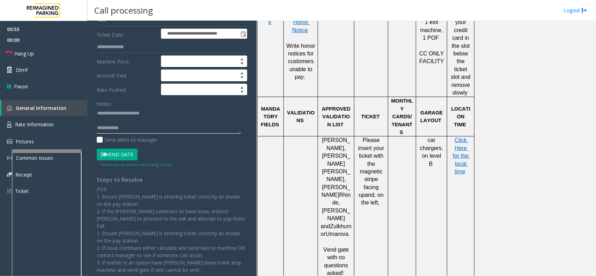
scroll to position [87, 0]
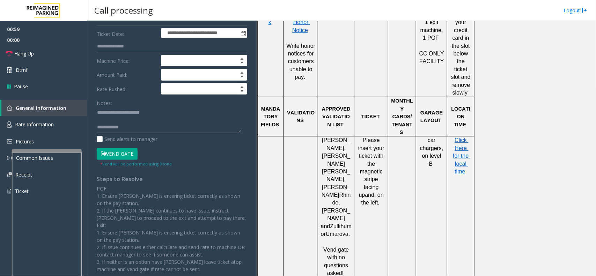
click at [124, 154] on button "Vend Gate" at bounding box center [117, 154] width 41 height 12
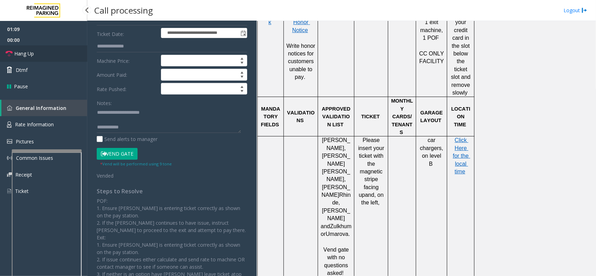
click at [32, 55] on span "Hang Up" at bounding box center [24, 53] width 20 height 7
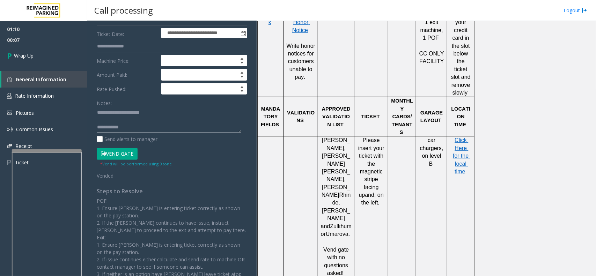
paste textarea "**********"
click at [137, 129] on textarea at bounding box center [169, 120] width 144 height 26
type textarea "**********"
click at [45, 59] on link "Wrap Up" at bounding box center [43, 55] width 87 height 21
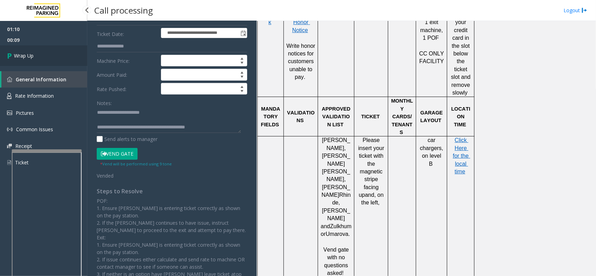
click at [45, 59] on link "Wrap Up" at bounding box center [43, 55] width 87 height 21
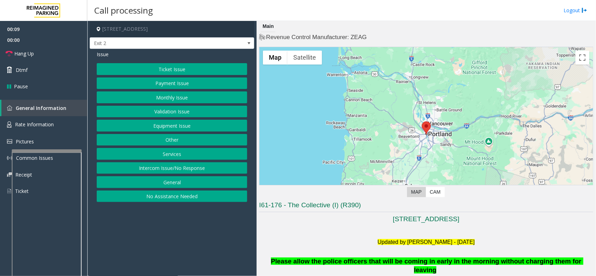
click at [191, 167] on button "Intercom Issue/No Response" at bounding box center [172, 168] width 151 height 12
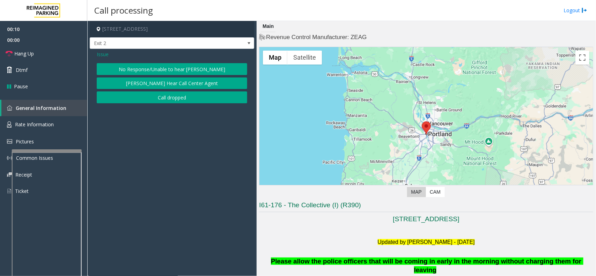
click at [194, 69] on button "No Response/Unable to hear [PERSON_NAME]" at bounding box center [172, 69] width 151 height 12
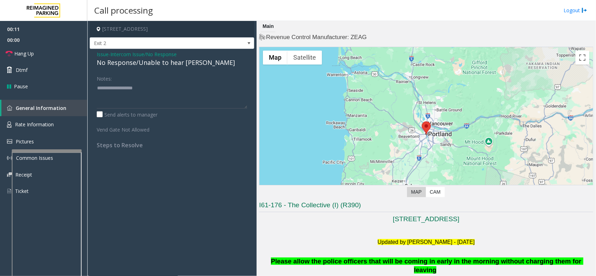
click at [174, 61] on div "No Response/Unable to hear [PERSON_NAME]" at bounding box center [172, 62] width 151 height 9
click at [195, 67] on div "No Response/Unable to hear [PERSON_NAME]" at bounding box center [172, 62] width 151 height 9
click at [195, 65] on div "No Response/Unable to hear [PERSON_NAME]" at bounding box center [172, 62] width 151 height 9
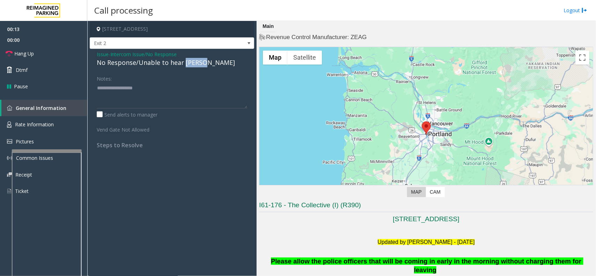
click at [195, 65] on div "No Response/Unable to hear [PERSON_NAME]" at bounding box center [172, 62] width 151 height 9
type textarea "**********"
click at [53, 56] on link "Hang Up" at bounding box center [43, 53] width 87 height 16
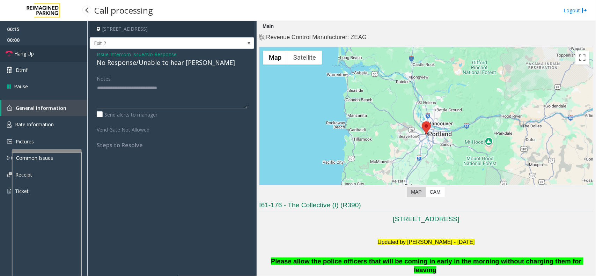
click at [53, 56] on link "Hang Up" at bounding box center [43, 53] width 87 height 16
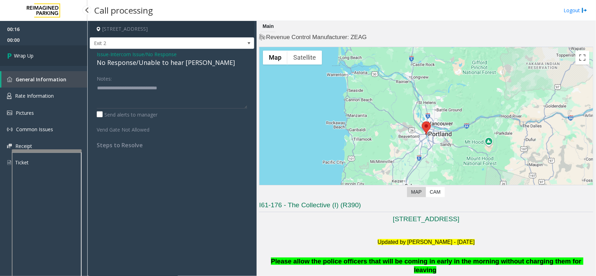
click at [53, 56] on link "Wrap Up" at bounding box center [43, 55] width 87 height 21
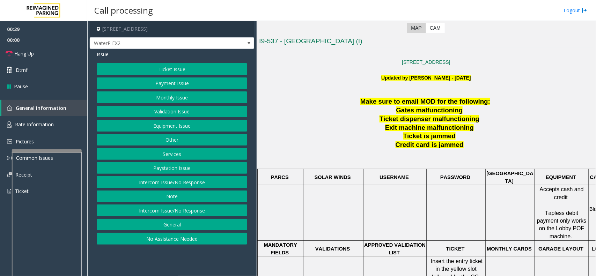
scroll to position [175, 0]
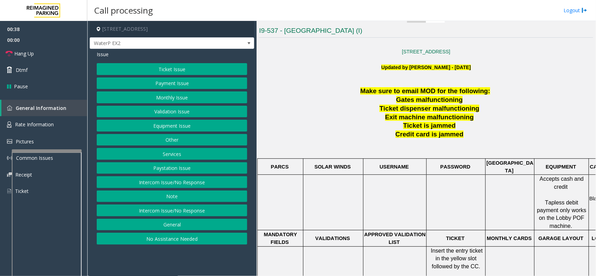
click at [230, 68] on button "Ticket Issue" at bounding box center [172, 69] width 151 height 12
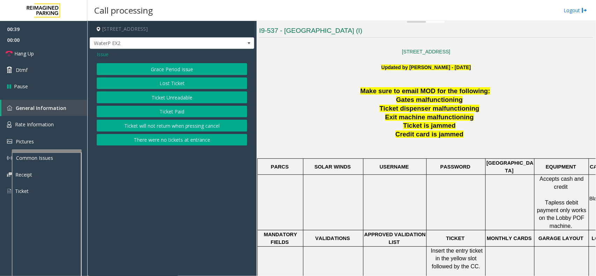
click at [213, 100] on button "Ticket Unreadable" at bounding box center [172, 97] width 151 height 12
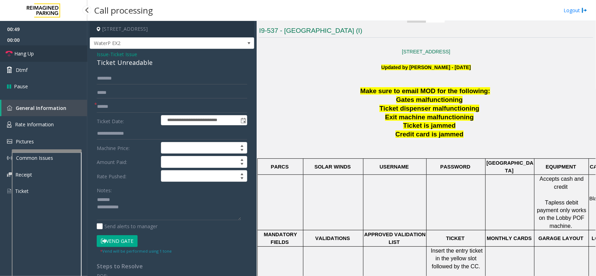
click at [63, 57] on link "Hang Up" at bounding box center [43, 53] width 87 height 16
click at [128, 63] on div "Ticket Unreadable" at bounding box center [172, 62] width 151 height 9
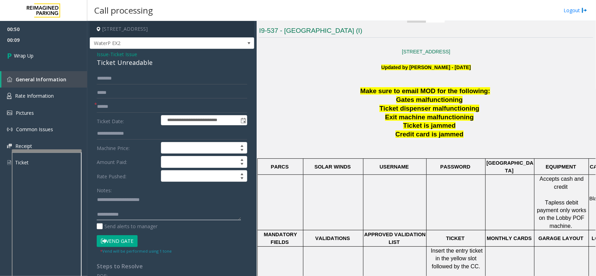
click at [159, 217] on textarea at bounding box center [169, 207] width 144 height 26
click at [161, 217] on textarea at bounding box center [169, 207] width 144 height 26
type textarea "**********"
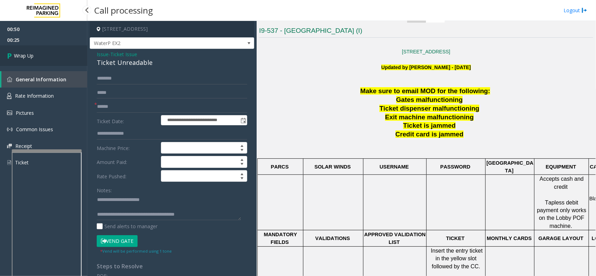
click at [41, 48] on link "Wrap Up" at bounding box center [43, 55] width 87 height 21
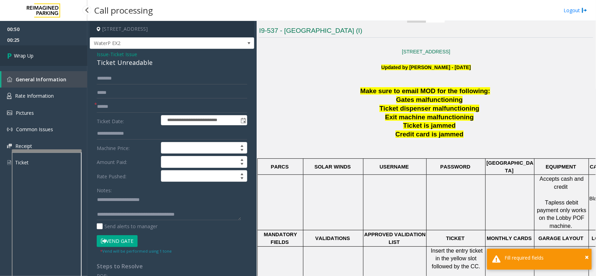
click at [41, 48] on link "Wrap Up" at bounding box center [43, 55] width 87 height 21
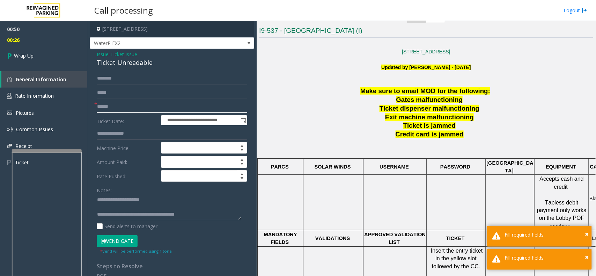
click at [110, 107] on input "text" at bounding box center [172, 107] width 151 height 12
type input "**"
click at [44, 55] on link "Wrap Up" at bounding box center [43, 55] width 87 height 21
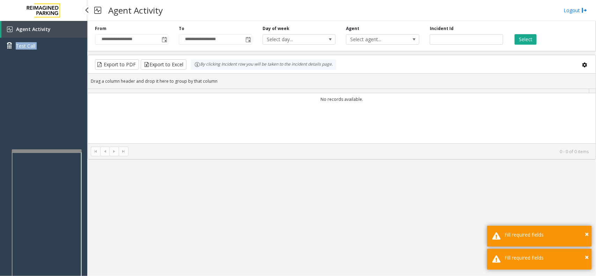
click at [44, 55] on div "Agent Activity Test Call" at bounding box center [43, 40] width 87 height 38
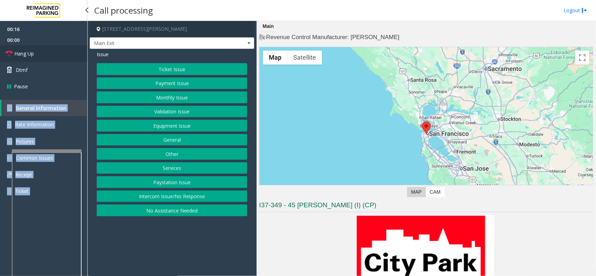
click at [30, 56] on span "Hang Up" at bounding box center [24, 53] width 20 height 7
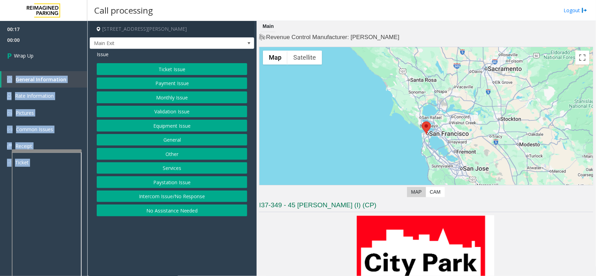
click at [196, 200] on button "Intercom Issue/No Response" at bounding box center [172, 197] width 151 height 12
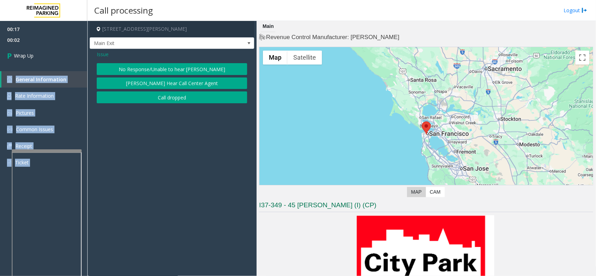
click at [179, 69] on button "No Response/Unable to hear [PERSON_NAME]" at bounding box center [172, 69] width 151 height 12
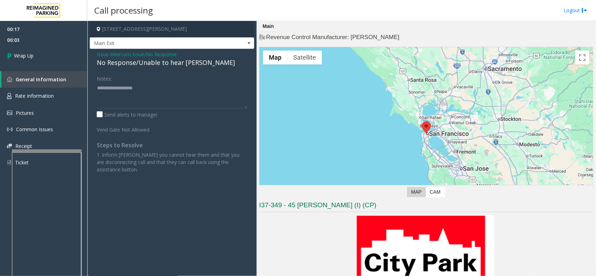
click at [167, 65] on div "No Response/Unable to hear [PERSON_NAME]" at bounding box center [172, 62] width 151 height 9
drag, startPoint x: 167, startPoint y: 65, endPoint x: 170, endPoint y: 69, distance: 4.7
click at [168, 68] on div "Issue - Intercom Issue/No Response No Response/Unable to hear [PERSON_NAME] Not…" at bounding box center [172, 114] width 164 height 131
drag, startPoint x: 180, startPoint y: 81, endPoint x: 179, endPoint y: 91, distance: 9.5
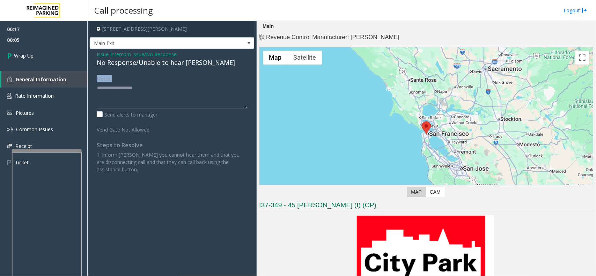
click at [179, 91] on div "Notes:" at bounding box center [172, 91] width 151 height 36
click at [149, 70] on div "Issue - Intercom Issue/No Response No Response/Unable to hear [PERSON_NAME] Not…" at bounding box center [172, 114] width 164 height 131
click at [150, 64] on div "No Response/Unable to hear [PERSON_NAME]" at bounding box center [172, 62] width 151 height 9
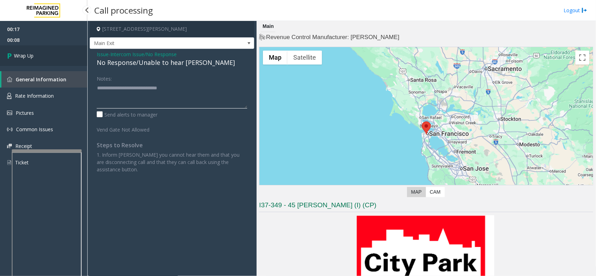
type textarea "**********"
click at [66, 59] on link "Wrap Up" at bounding box center [43, 55] width 87 height 21
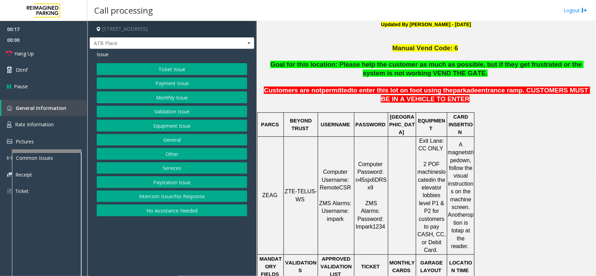
scroll to position [218, 0]
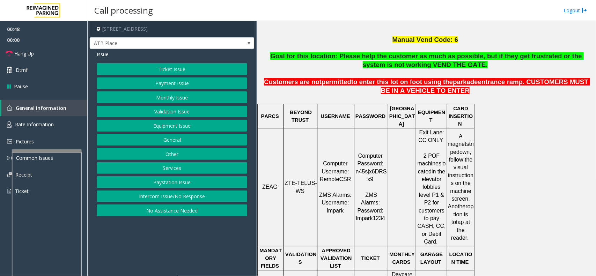
click at [218, 72] on button "Ticket Issue" at bounding box center [172, 69] width 151 height 12
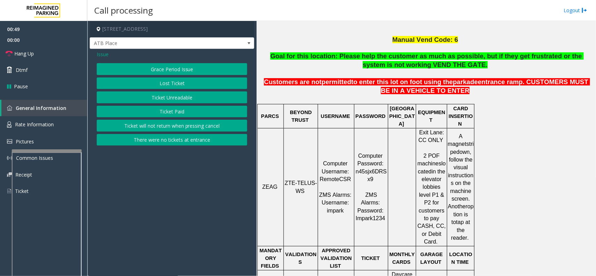
click at [204, 114] on button "Ticket Paid" at bounding box center [172, 112] width 151 height 12
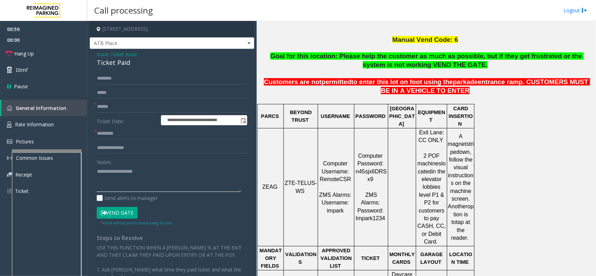
click at [162, 180] on textarea at bounding box center [169, 179] width 144 height 26
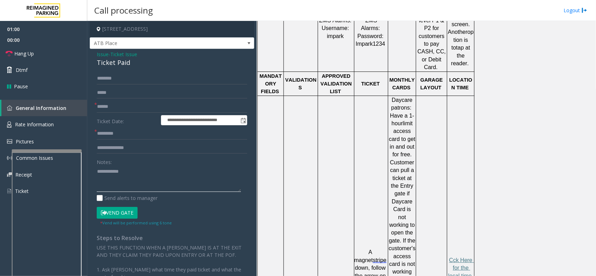
scroll to position [480, 0]
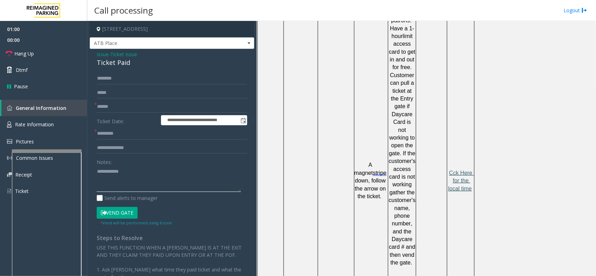
type textarea "**********"
click at [464, 170] on span "Cck Here for the local time" at bounding box center [461, 181] width 26 height 22
click at [125, 133] on input "text" at bounding box center [172, 134] width 151 height 12
type input "*****"
click at [126, 105] on input "text" at bounding box center [172, 107] width 151 height 12
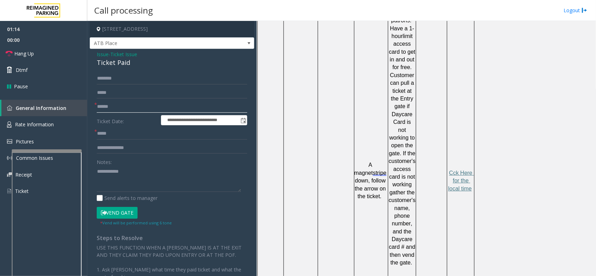
type input "******"
click at [131, 171] on textarea at bounding box center [169, 179] width 144 height 26
click at [114, 212] on button "Vend Gate" at bounding box center [117, 213] width 41 height 12
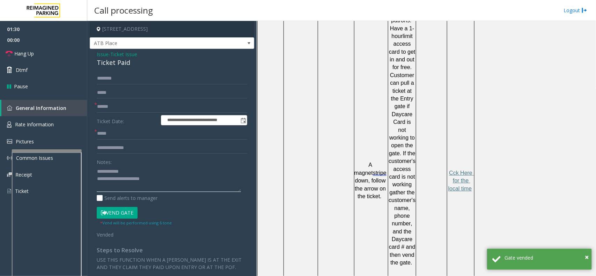
click at [180, 173] on textarea at bounding box center [169, 179] width 144 height 26
click at [172, 177] on textarea at bounding box center [169, 179] width 144 height 26
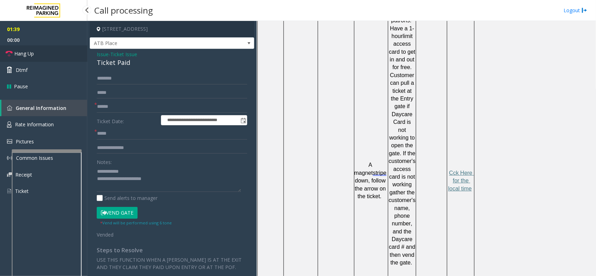
click at [41, 56] on link "Hang Up" at bounding box center [43, 53] width 87 height 16
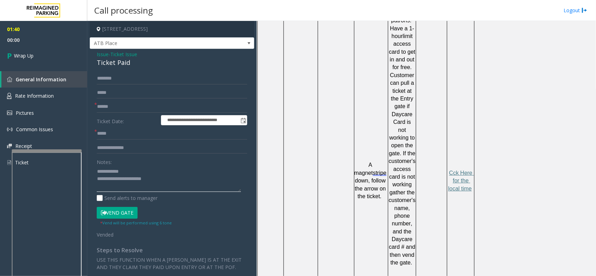
click at [113, 187] on textarea at bounding box center [169, 179] width 144 height 26
paste textarea "**********"
click at [115, 60] on div "Ticket Paid" at bounding box center [172, 62] width 151 height 9
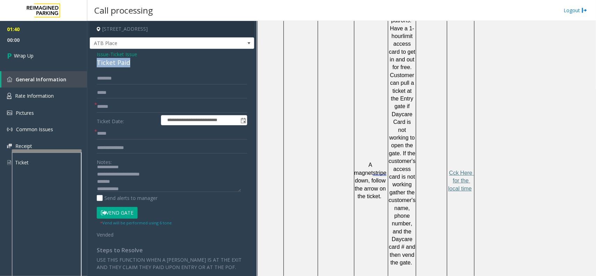
click at [115, 60] on div "Ticket Paid" at bounding box center [172, 62] width 151 height 9
click at [115, 182] on textarea at bounding box center [169, 179] width 144 height 26
paste textarea "**********"
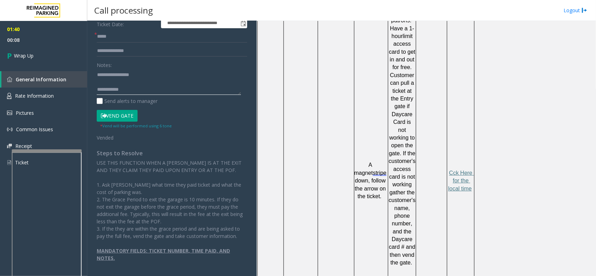
click at [136, 83] on textarea at bounding box center [169, 82] width 144 height 26
paste textarea "**********"
type textarea "**********"
click at [45, 49] on link "Wrap Up" at bounding box center [43, 55] width 87 height 21
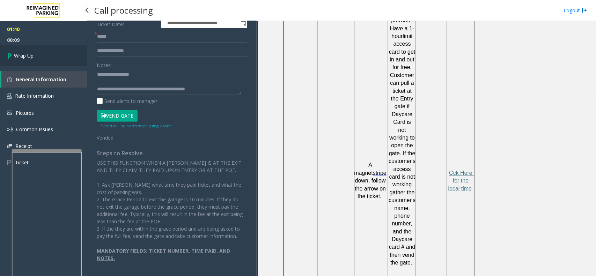
click at [45, 50] on link "Wrap Up" at bounding box center [43, 55] width 87 height 21
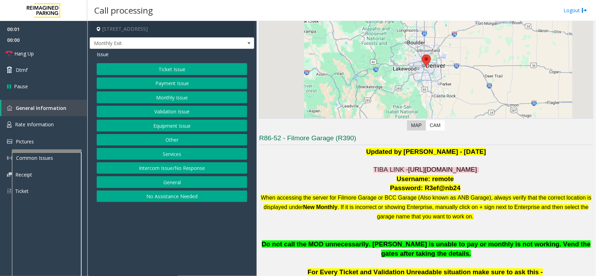
scroll to position [175, 0]
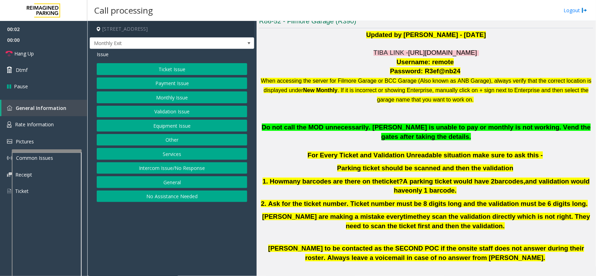
click at [461, 49] on span "[URL][DOMAIN_NAME]" at bounding box center [442, 52] width 69 height 7
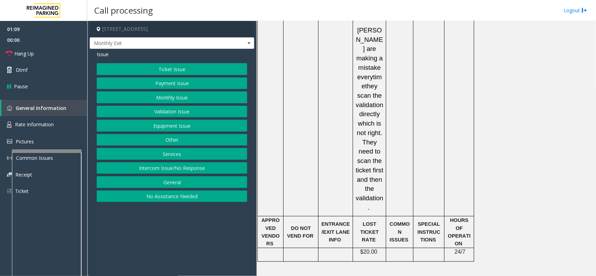
scroll to position [1266, 0]
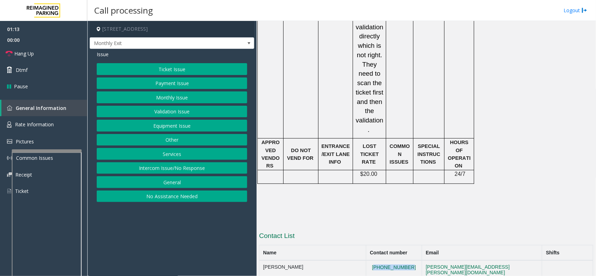
drag, startPoint x: 415, startPoint y: 170, endPoint x: 375, endPoint y: 169, distance: 39.2
click at [375, 261] on td "[PHONE_NUMBER]" at bounding box center [394, 270] width 56 height 19
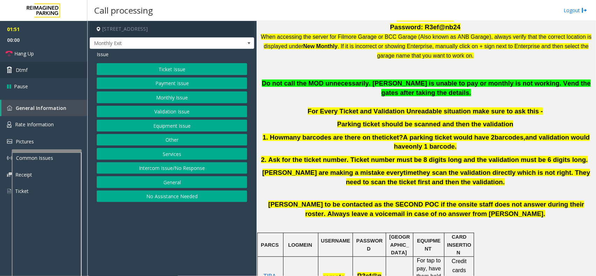
scroll to position [218, 0]
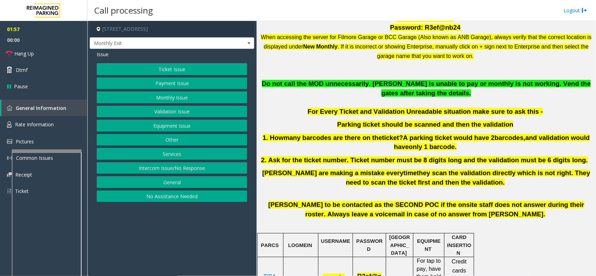
click at [184, 159] on button "Services" at bounding box center [172, 154] width 151 height 12
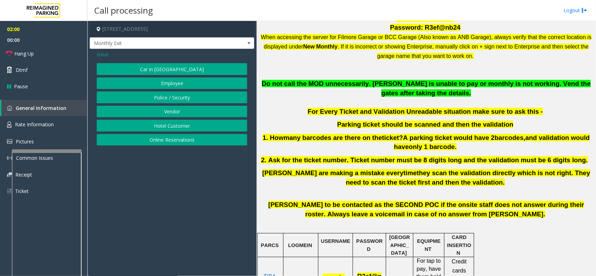
click at [98, 54] on span "Issue" at bounding box center [103, 54] width 12 height 7
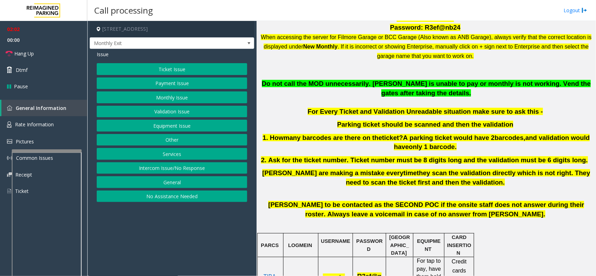
click at [184, 141] on button "Other" at bounding box center [172, 140] width 151 height 12
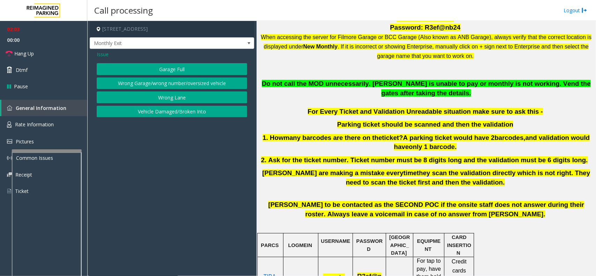
click at [182, 96] on button "Wrong Lane" at bounding box center [172, 97] width 151 height 12
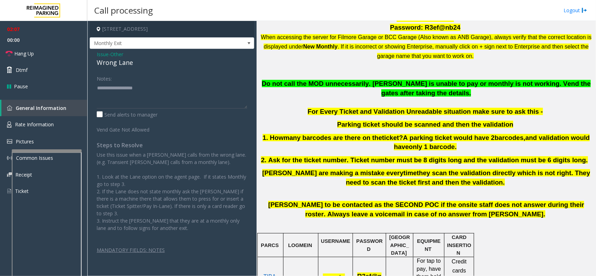
click at [102, 51] on span "Issue" at bounding box center [103, 54] width 12 height 7
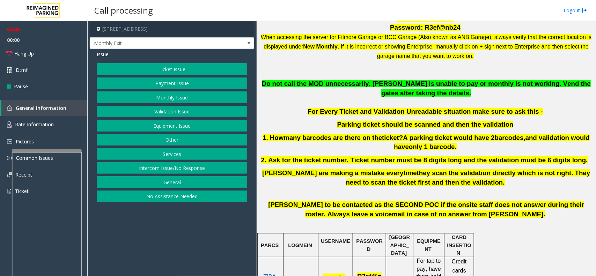
click at [100, 56] on span "Issue" at bounding box center [103, 54] width 12 height 7
click at [181, 123] on button "Equipment Issue" at bounding box center [172, 126] width 151 height 12
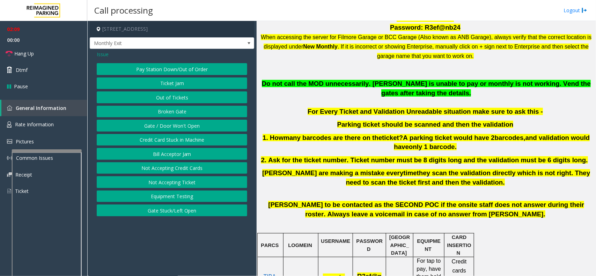
click at [181, 123] on button "Gate / Door Won't Open" at bounding box center [172, 126] width 151 height 12
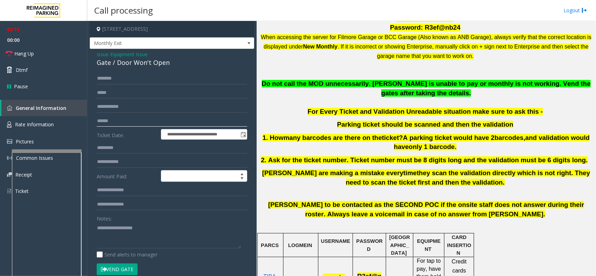
click at [112, 121] on input "text" at bounding box center [172, 121] width 151 height 12
type input "*********"
click at [123, 74] on input "text" at bounding box center [172, 79] width 151 height 12
type input "******"
click at [118, 268] on button "Vend Gate" at bounding box center [117, 270] width 41 height 12
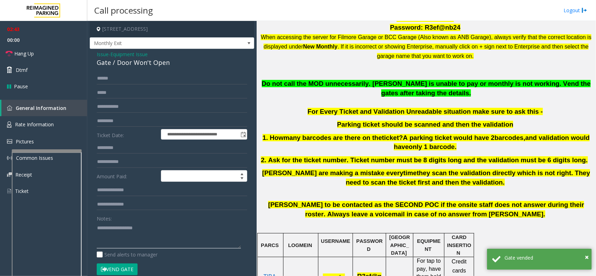
click at [120, 236] on textarea at bounding box center [169, 235] width 144 height 26
paste textarea "**********"
click at [114, 228] on textarea at bounding box center [169, 235] width 144 height 26
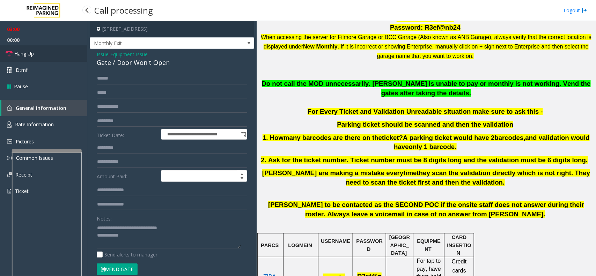
click at [59, 49] on link "Hang Up" at bounding box center [43, 53] width 87 height 16
click at [189, 227] on textarea at bounding box center [169, 235] width 144 height 26
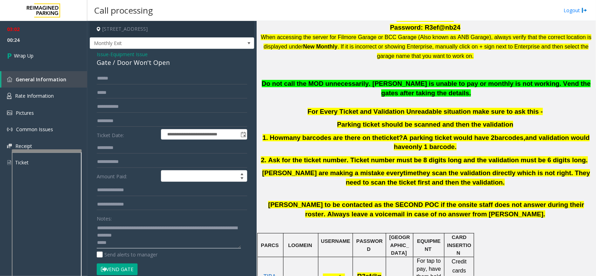
click at [135, 246] on textarea at bounding box center [169, 235] width 144 height 26
paste textarea "**********"
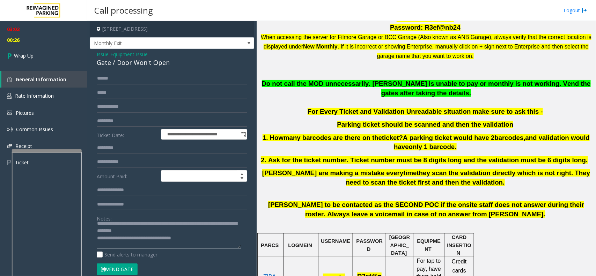
click at [196, 239] on textarea at bounding box center [169, 235] width 144 height 26
type textarea "**********"
click at [63, 46] on link "Wrap Up" at bounding box center [43, 55] width 87 height 21
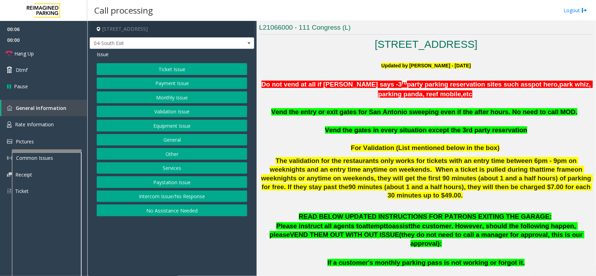
scroll to position [175, 0]
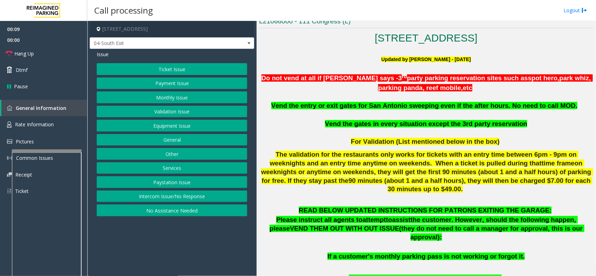
click at [192, 113] on button "Validation Issue" at bounding box center [172, 112] width 151 height 12
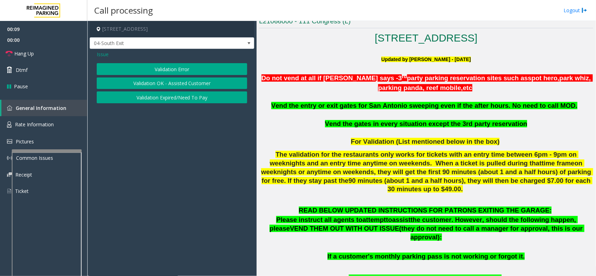
click at [193, 113] on app-call-processing-form "[STREET_ADDRESS] 04-South Exit Issue Validation Error Validation OK - Assisted …" at bounding box center [171, 148] width 169 height 255
click at [205, 66] on button "Validation Error" at bounding box center [172, 69] width 151 height 12
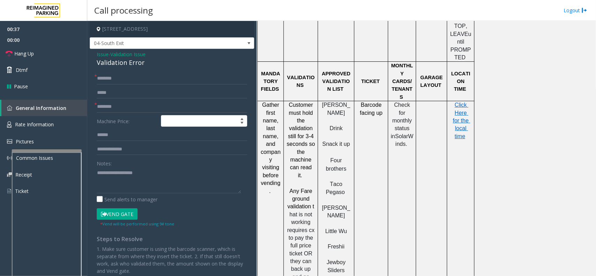
scroll to position [655, 0]
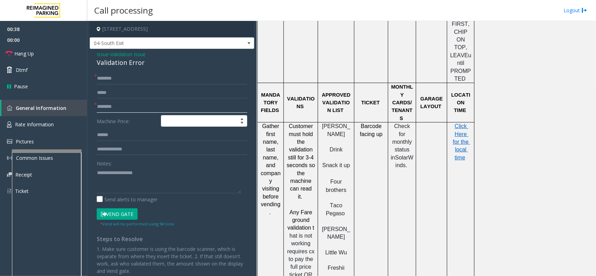
click at [111, 109] on input "text" at bounding box center [172, 107] width 151 height 12
click at [103, 104] on input "**********" at bounding box center [172, 107] width 151 height 12
type input "**********"
click at [118, 80] on input "text" at bounding box center [172, 79] width 151 height 12
click at [145, 81] on input "text" at bounding box center [172, 79] width 151 height 12
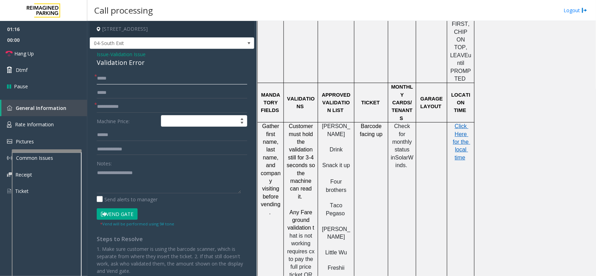
type input "****"
click at [130, 137] on input "text" at bounding box center [172, 135] width 151 height 12
click at [112, 137] on input "text" at bounding box center [172, 135] width 151 height 12
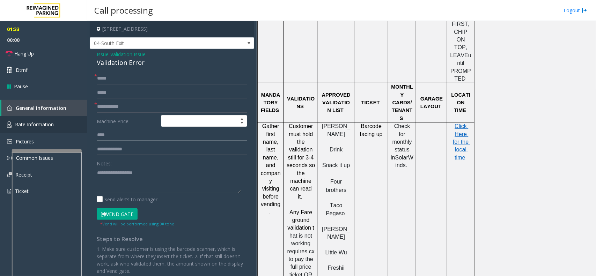
type input "****"
click at [112, 66] on div "Validation Error" at bounding box center [172, 62] width 151 height 9
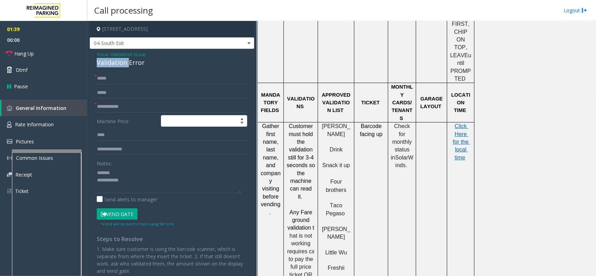
click at [112, 66] on div "Validation Error" at bounding box center [172, 62] width 151 height 9
click at [130, 217] on button "Vend Gate" at bounding box center [117, 214] width 41 height 12
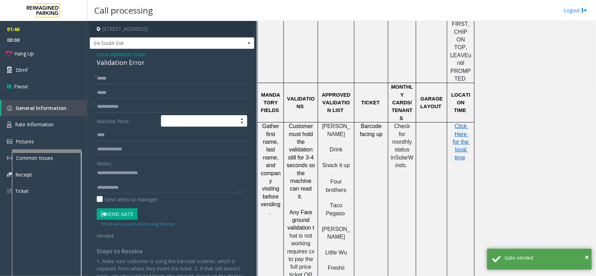
click at [201, 207] on form "**********" at bounding box center [172, 156] width 151 height 167
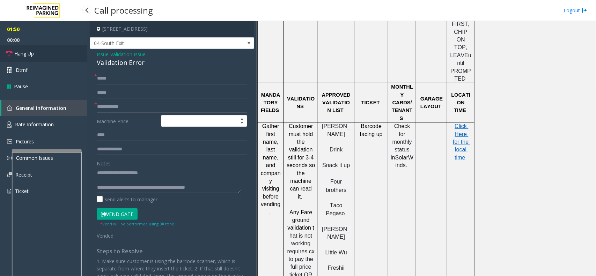
type textarea "**********"
click at [44, 55] on link "Hang Up" at bounding box center [43, 53] width 87 height 16
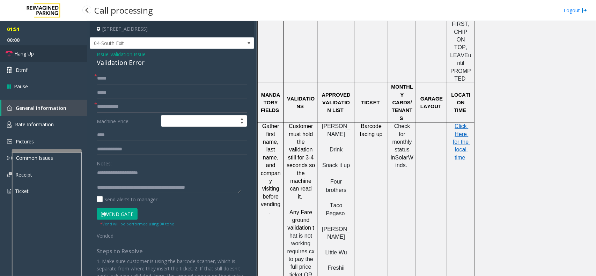
click at [44, 55] on link "Hang Up" at bounding box center [43, 53] width 87 height 16
drag, startPoint x: 44, startPoint y: 55, endPoint x: 12, endPoint y: 39, distance: 36.1
click at [34, 67] on ul "01:51 00:00 Hang Up Dtmf Pause" at bounding box center [43, 58] width 87 height 74
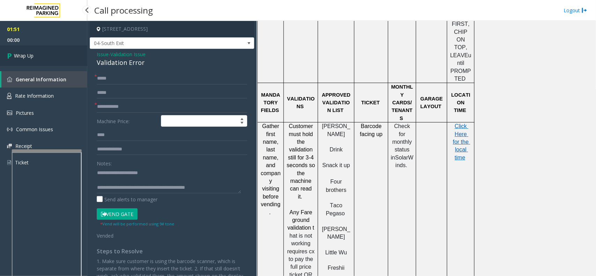
click at [41, 51] on link "Wrap Up" at bounding box center [43, 55] width 87 height 21
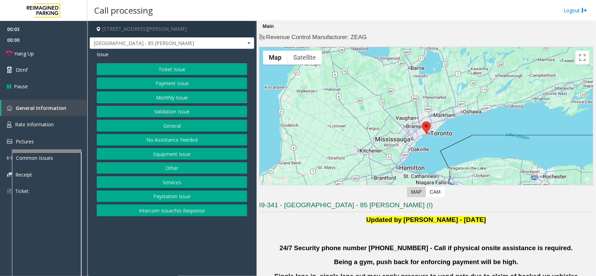
click at [200, 109] on button "Validation Issue" at bounding box center [172, 112] width 151 height 12
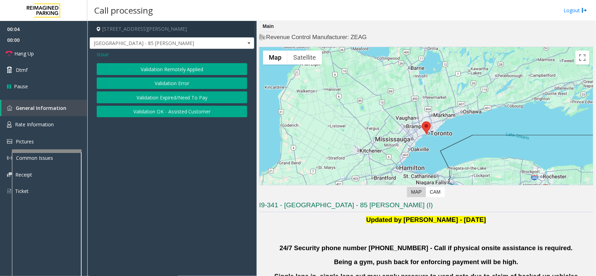
click at [187, 80] on button "Validation Error" at bounding box center [172, 84] width 151 height 12
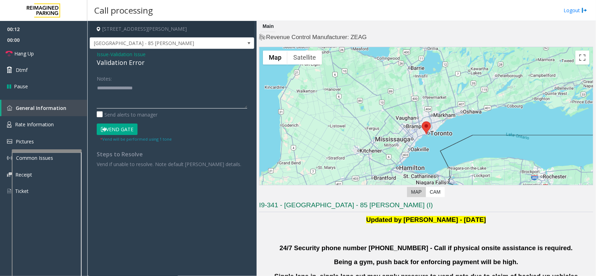
click at [133, 84] on textarea at bounding box center [172, 95] width 151 height 26
paste textarea "**********"
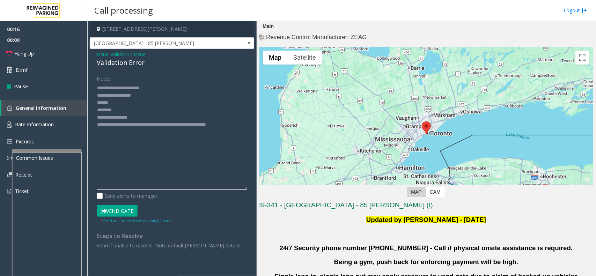
drag, startPoint x: 244, startPoint y: 105, endPoint x: 246, endPoint y: 188, distance: 82.1
click at [246, 188] on textarea at bounding box center [172, 136] width 151 height 108
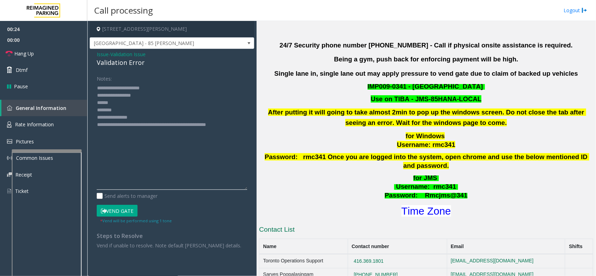
scroll to position [218, 0]
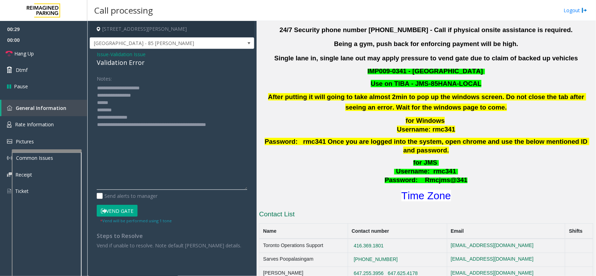
click at [126, 110] on textarea at bounding box center [172, 136] width 151 height 108
click at [412, 190] on font "Time Zone" at bounding box center [427, 196] width 50 height 12
click at [142, 115] on textarea at bounding box center [172, 136] width 151 height 108
click at [136, 103] on textarea at bounding box center [172, 136] width 151 height 108
type textarea "**********"
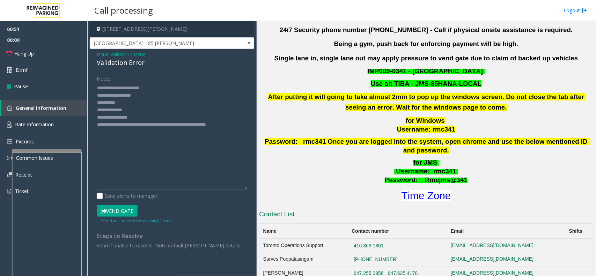
click at [130, 215] on button "Vend Gate" at bounding box center [117, 211] width 41 height 12
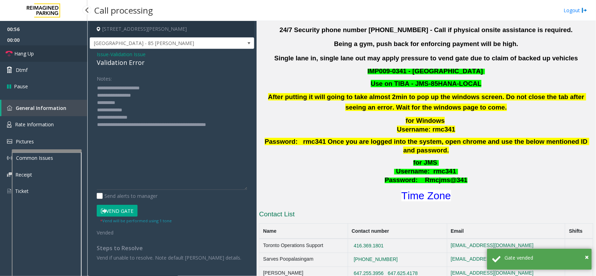
click at [38, 55] on link "Hang Up" at bounding box center [43, 53] width 87 height 16
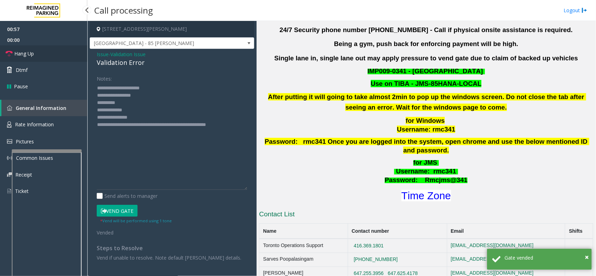
click at [38, 55] on link "Hang Up" at bounding box center [43, 53] width 87 height 16
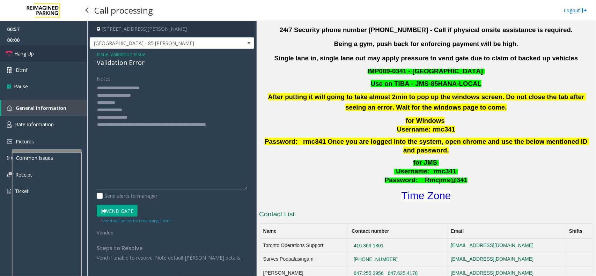
click at [38, 55] on link "Hang Up" at bounding box center [43, 53] width 87 height 16
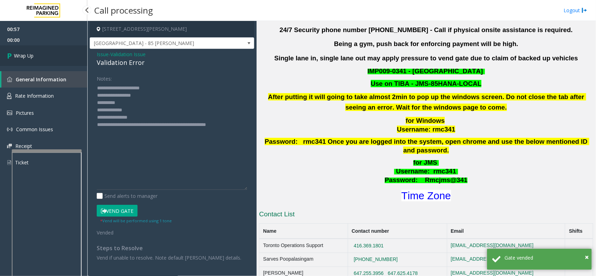
click at [38, 55] on link "Wrap Up" at bounding box center [43, 55] width 87 height 21
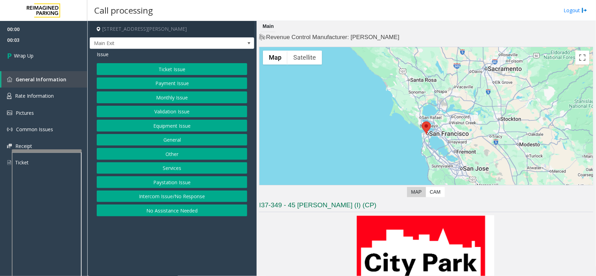
click at [168, 196] on button "Intercom Issue/No Response" at bounding box center [172, 197] width 151 height 12
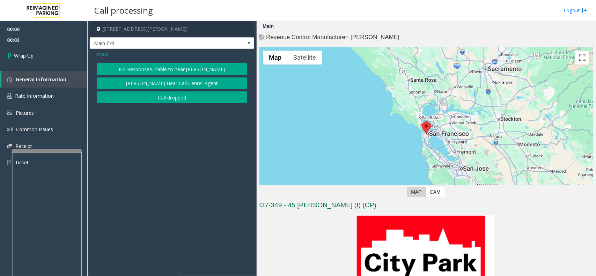
click at [179, 96] on button "Call dropped" at bounding box center [172, 97] width 151 height 12
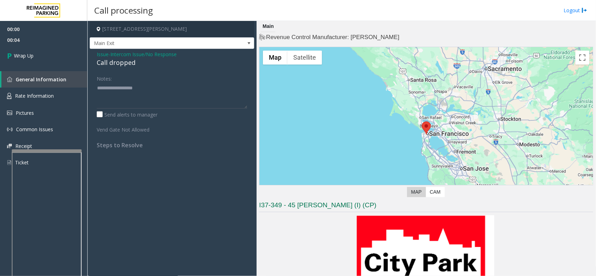
click at [114, 63] on div "Call dropped" at bounding box center [172, 62] width 151 height 9
type textarea "**********"
click at [22, 59] on span "Wrap Up" at bounding box center [24, 55] width 20 height 7
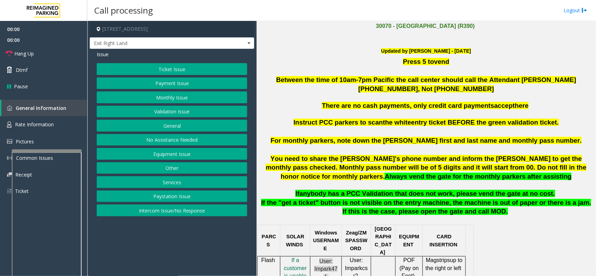
scroll to position [218, 0]
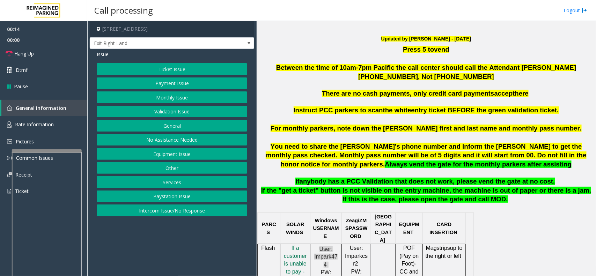
click at [190, 72] on button "Ticket Issue" at bounding box center [172, 69] width 151 height 12
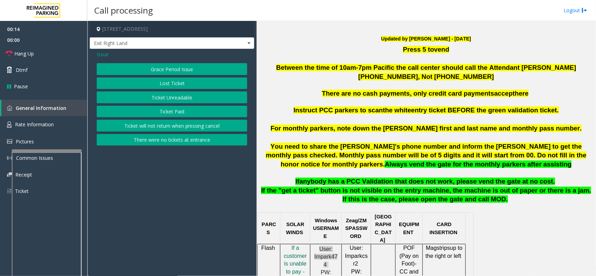
click at [197, 93] on button "Ticket Unreadable" at bounding box center [172, 97] width 151 height 12
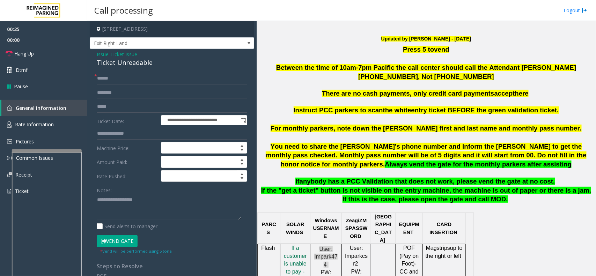
click at [108, 55] on span "Issue" at bounding box center [103, 54] width 12 height 7
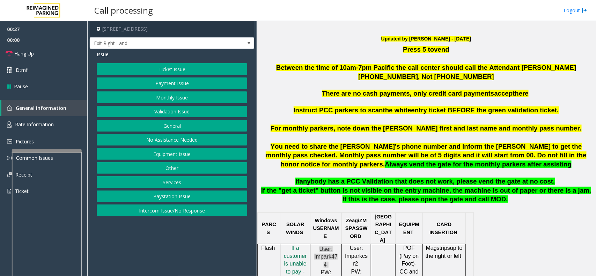
click at [154, 109] on button "Validation Issue" at bounding box center [172, 112] width 151 height 12
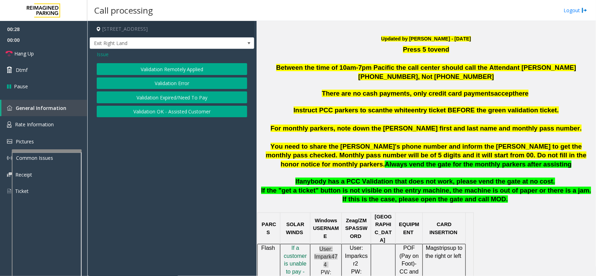
click at [170, 85] on button "Validation Error" at bounding box center [172, 84] width 151 height 12
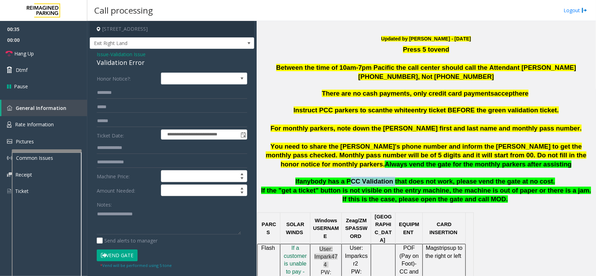
drag, startPoint x: 354, startPoint y: 179, endPoint x: 393, endPoint y: 181, distance: 39.1
click at [393, 181] on span "anybody has a PCC Validation that does not work, please vend the gate at no cos…" at bounding box center [428, 181] width 256 height 7
click at [139, 215] on textarea at bounding box center [169, 221] width 144 height 26
click at [418, 110] on span "entry ticket BEFORE the green validation ticket." at bounding box center [485, 110] width 148 height 7
click at [156, 215] on textarea at bounding box center [169, 221] width 144 height 26
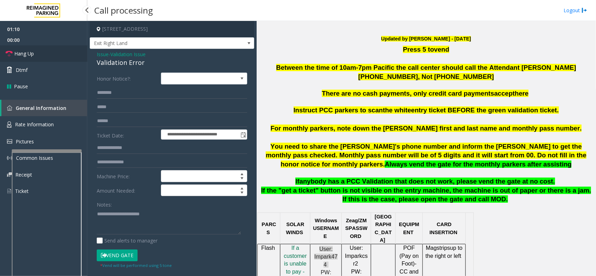
click at [56, 53] on link "Hang Up" at bounding box center [43, 53] width 87 height 16
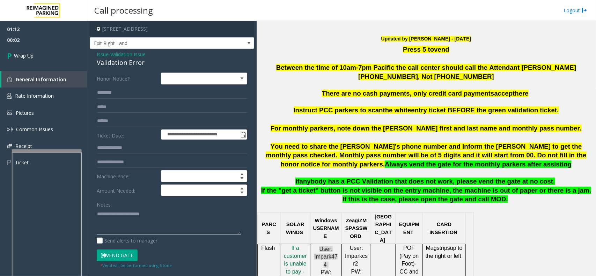
click at [109, 226] on textarea at bounding box center [169, 221] width 144 height 26
paste textarea "**********"
click at [121, 224] on textarea at bounding box center [169, 221] width 144 height 26
click at [125, 63] on div "Validation Error" at bounding box center [172, 62] width 151 height 9
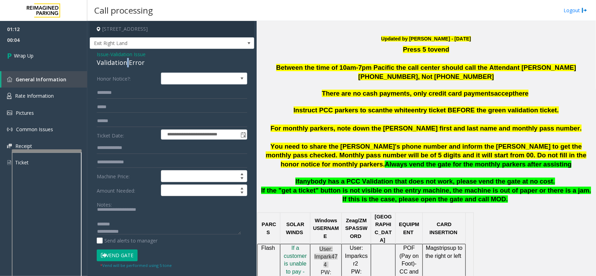
click at [125, 63] on div "Validation Error" at bounding box center [172, 62] width 151 height 9
click at [123, 224] on textarea at bounding box center [169, 221] width 144 height 26
paste textarea "**********"
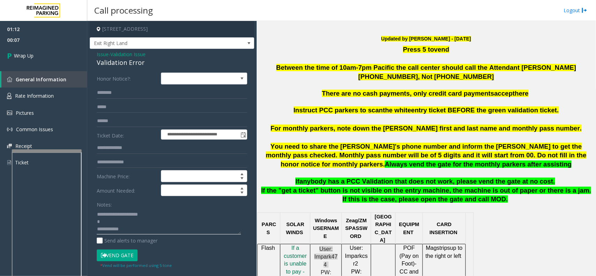
click at [140, 229] on textarea at bounding box center [169, 221] width 144 height 26
type textarea "**********"
click at [54, 58] on link "Wrap Up" at bounding box center [43, 55] width 87 height 21
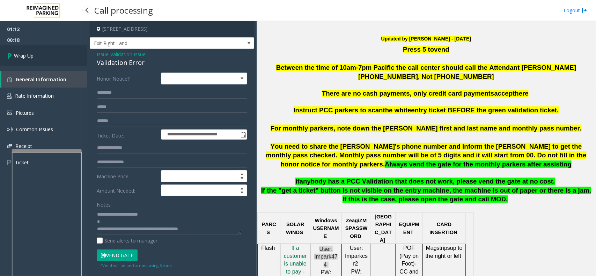
click at [54, 58] on link "Wrap Up" at bounding box center [43, 55] width 87 height 21
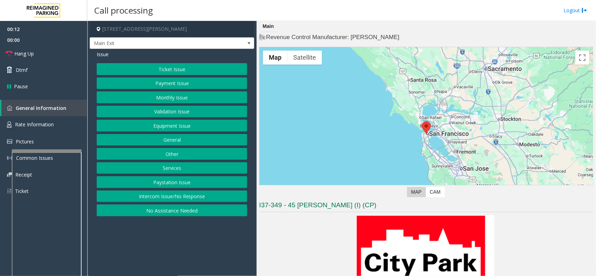
drag, startPoint x: 179, startPoint y: 74, endPoint x: 194, endPoint y: 79, distance: 15.7
click at [189, 78] on div "Ticket Issue Payment Issue Monthly Issue Validation Issue Equipment Issue Gener…" at bounding box center [172, 139] width 151 height 153
click at [195, 69] on button "Ticket Issue" at bounding box center [172, 69] width 151 height 12
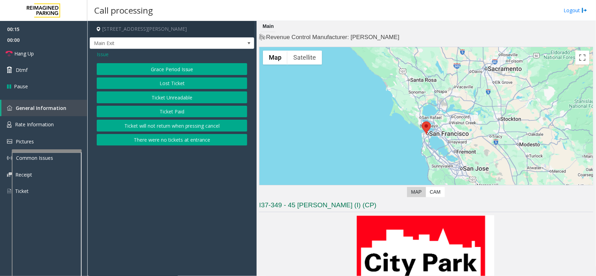
click at [188, 96] on button "Ticket Unreadable" at bounding box center [172, 97] width 151 height 12
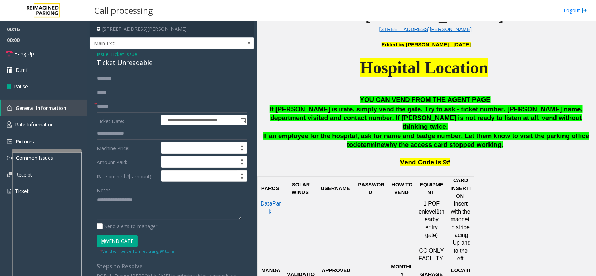
scroll to position [306, 0]
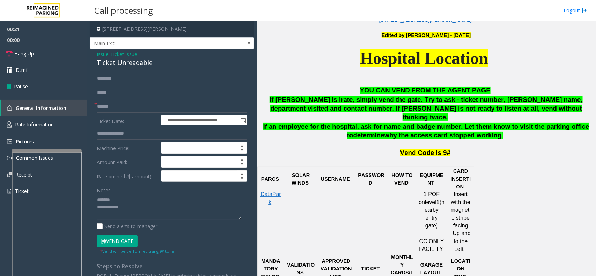
click at [129, 62] on div "Ticket Unreadable" at bounding box center [172, 62] width 151 height 9
type textarea "**********"
click at [112, 104] on input "text" at bounding box center [172, 107] width 151 height 12
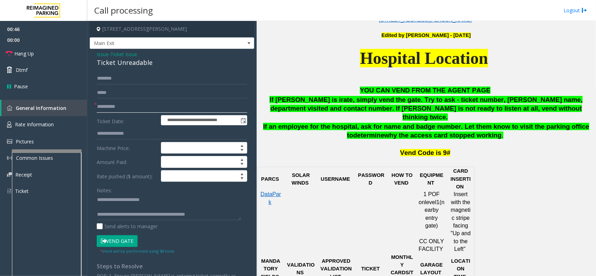
type input "**********"
click at [109, 75] on input "text" at bounding box center [172, 79] width 151 height 12
type input "*"
type input "******"
click at [156, 207] on textarea at bounding box center [169, 207] width 144 height 26
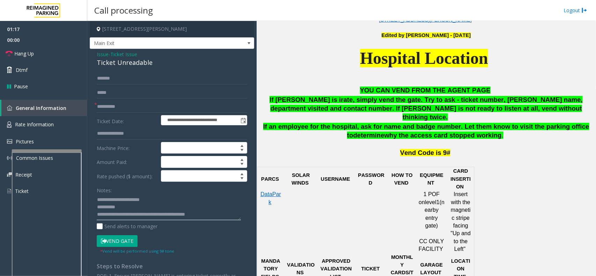
type textarea "**********"
click at [107, 94] on input "text" at bounding box center [172, 93] width 151 height 12
click at [123, 240] on button "Vend Gate" at bounding box center [117, 241] width 41 height 12
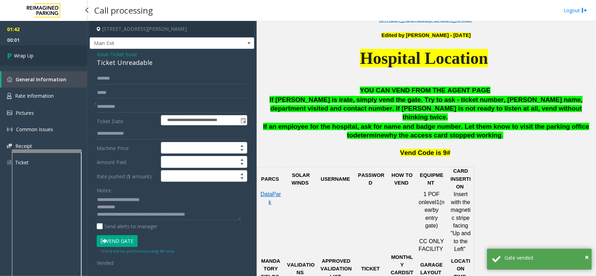
click at [39, 64] on link "Wrap Up" at bounding box center [43, 55] width 87 height 21
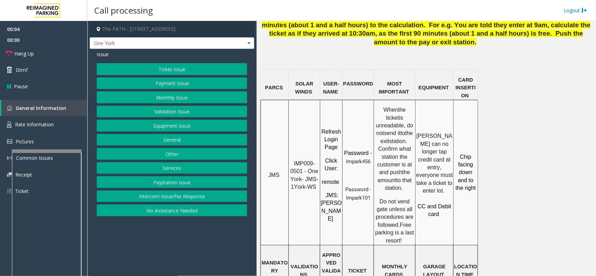
scroll to position [567, 0]
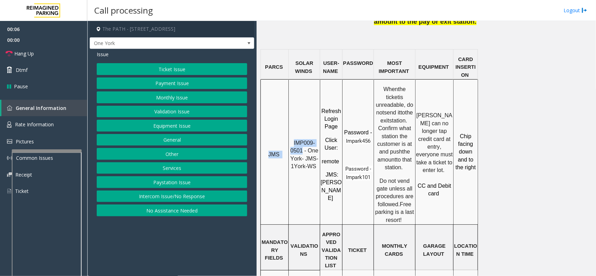
drag, startPoint x: 299, startPoint y: 94, endPoint x: 290, endPoint y: 88, distance: 11.0
click at [290, 88] on tr "JMS IMP009-0501 - One York- JMS-1York-WS Refresh Login Page Click User : remote…" at bounding box center [369, 152] width 217 height 145
click at [297, 140] on span "IMP009-0501 - One York- JMS-1York-WS" at bounding box center [306, 154] width 30 height 29
drag, startPoint x: 299, startPoint y: 97, endPoint x: 295, endPoint y: 94, distance: 5.2
click at [295, 139] on p "IMP009-0501 - One York- JMS-1York-WS" at bounding box center [304, 154] width 30 height 31
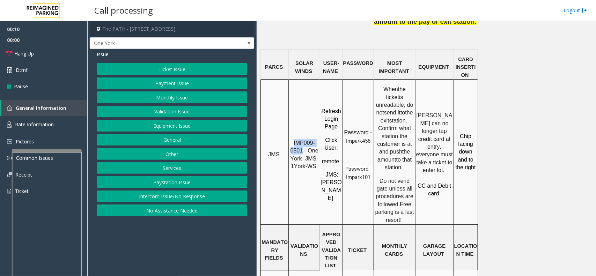
drag, startPoint x: 303, startPoint y: 98, endPoint x: 294, endPoint y: 91, distance: 11.5
click at [294, 139] on p "IMP009-0501 - One York- JMS-1York-WS" at bounding box center [304, 154] width 30 height 31
click at [182, 198] on button "Intercom Issue/No Response" at bounding box center [172, 197] width 151 height 12
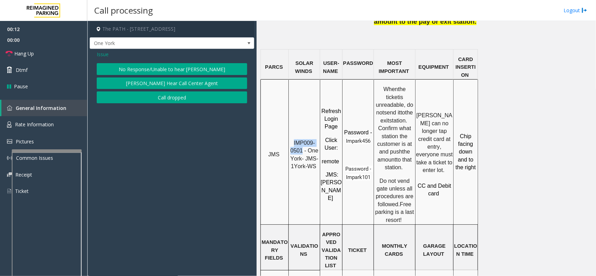
click at [186, 66] on button "No Response/Unable to hear [PERSON_NAME]" at bounding box center [172, 69] width 151 height 12
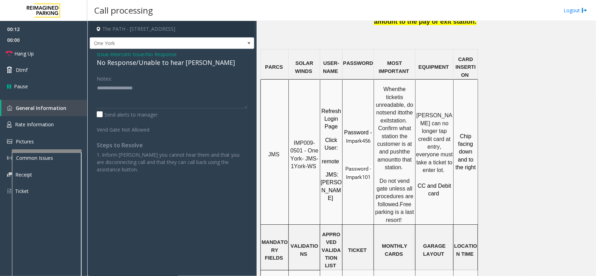
click at [154, 69] on div "Issue - Intercom Issue/No Response No Response/Unable to hear [PERSON_NAME] Not…" at bounding box center [172, 114] width 164 height 131
click at [156, 63] on div "No Response/Unable to hear [PERSON_NAME]" at bounding box center [172, 62] width 151 height 9
drag, startPoint x: 180, startPoint y: 56, endPoint x: 182, endPoint y: 78, distance: 21.8
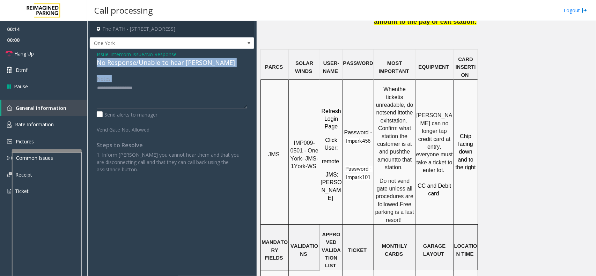
click at [182, 78] on div "Issue - Intercom Issue/No Response No Response/Unable to hear [PERSON_NAME] Not…" at bounding box center [172, 114] width 164 height 131
click at [176, 66] on div "No Response/Unable to hear [PERSON_NAME]" at bounding box center [172, 62] width 151 height 9
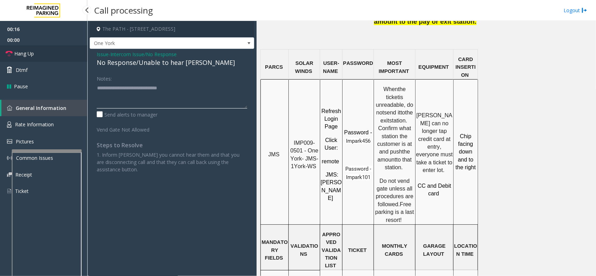
type textarea "**********"
click at [21, 52] on span "Hang Up" at bounding box center [24, 53] width 20 height 7
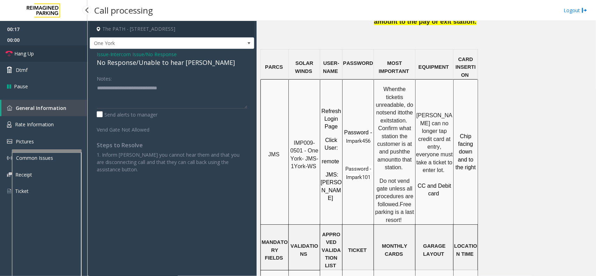
click at [21, 52] on span "Hang Up" at bounding box center [24, 53] width 20 height 7
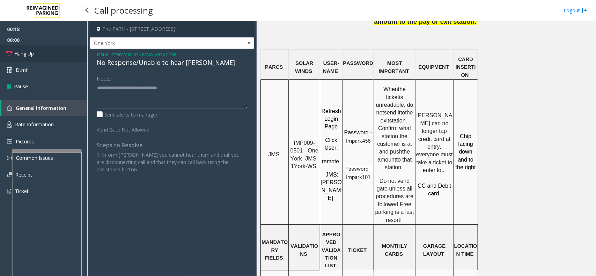
click at [21, 52] on span "Hang Up" at bounding box center [24, 53] width 20 height 7
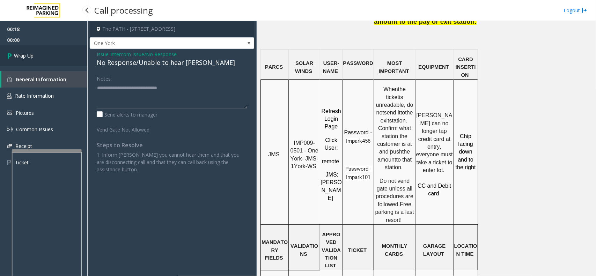
click at [21, 52] on span "Wrap Up" at bounding box center [24, 55] width 20 height 7
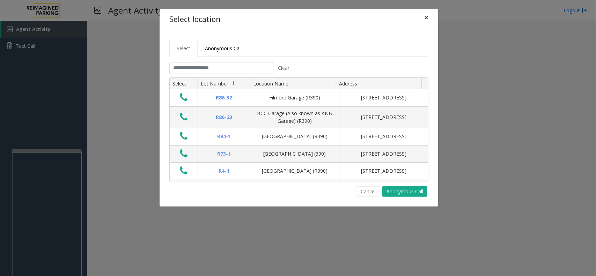
click at [429, 19] on button "×" at bounding box center [426, 17] width 14 height 17
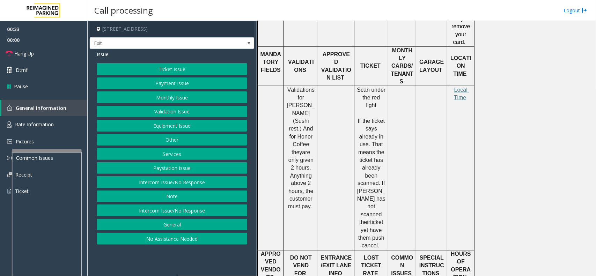
scroll to position [437, 0]
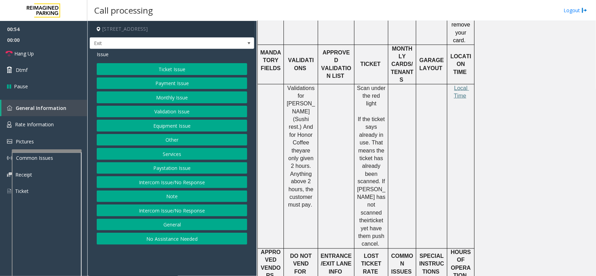
click at [185, 115] on button "Validation Issue" at bounding box center [172, 112] width 151 height 12
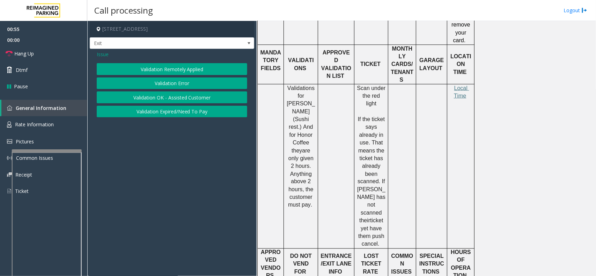
click at [188, 84] on button "Validation Error" at bounding box center [172, 84] width 151 height 12
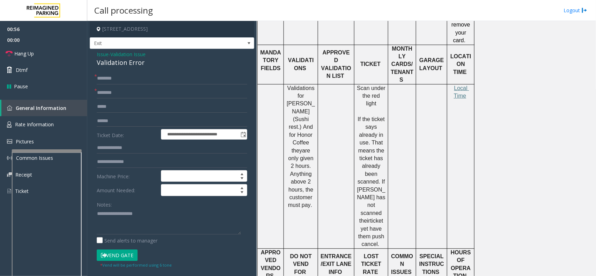
click at [299, 89] on span "Validations for [PERSON_NAME] (Sushi rest.) And for Honor Coffee they" at bounding box center [301, 119] width 29 height 68
type input "********"
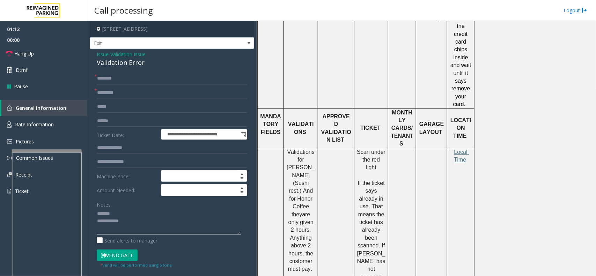
scroll to position [349, 0]
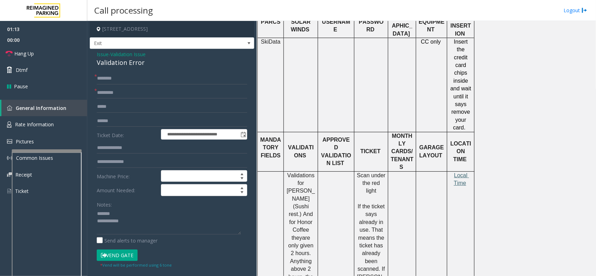
click at [462, 173] on span "Local Time" at bounding box center [461, 180] width 15 height 14
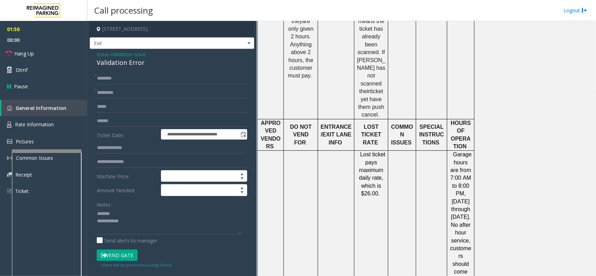
scroll to position [567, 0]
click at [56, 121] on link "Rate Information" at bounding box center [43, 124] width 87 height 17
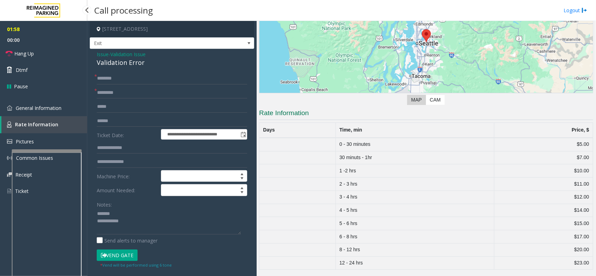
scroll to position [93, 0]
drag, startPoint x: 380, startPoint y: 157, endPoint x: 337, endPoint y: 152, distance: 42.9
click at [337, 152] on td "30 minuts - 1hr" at bounding box center [415, 157] width 159 height 13
click at [353, 153] on td "30 minuts - 1hr" at bounding box center [415, 157] width 159 height 13
drag, startPoint x: 571, startPoint y: 159, endPoint x: 587, endPoint y: 161, distance: 16.5
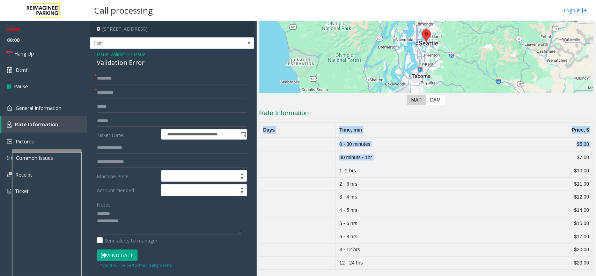
click at [587, 161] on div "Main Revenue Control Manufacturer: ZEAG ← Move left → Move right ↑ Move up ↓ Mo…" at bounding box center [426, 148] width 339 height 255
click at [550, 154] on td "$7.00" at bounding box center [544, 157] width 99 height 13
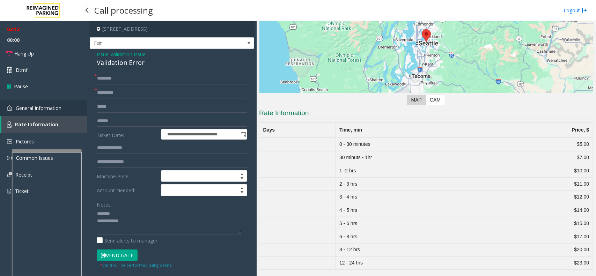
click at [52, 107] on span "General Information" at bounding box center [39, 108] width 46 height 7
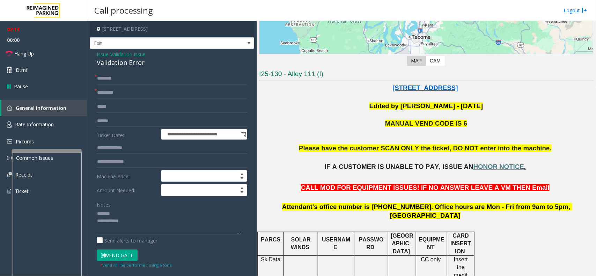
scroll to position [131, 0]
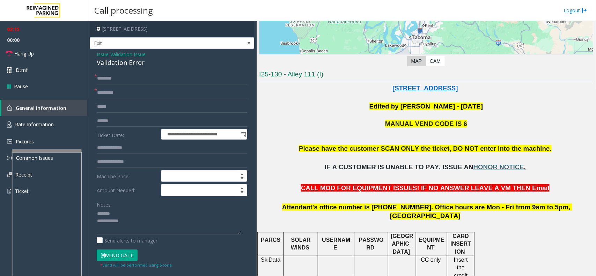
click at [496, 168] on span "HONOR NOTICE" at bounding box center [499, 166] width 51 height 7
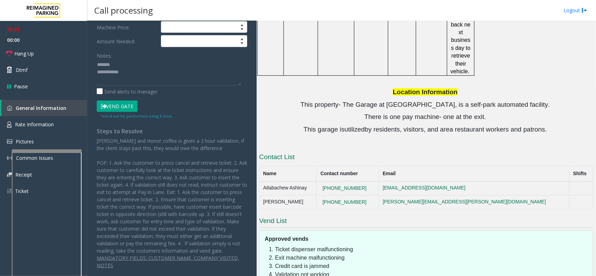
scroll to position [823, 0]
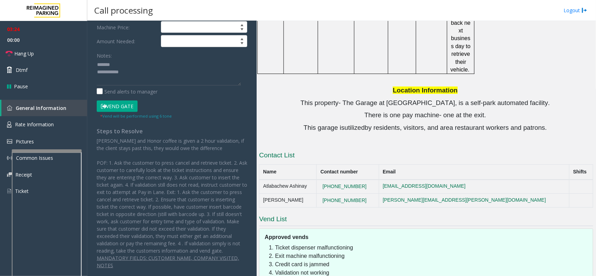
drag, startPoint x: 379, startPoint y: 122, endPoint x: 336, endPoint y: 123, distance: 43.7
click at [336, 180] on td "[PHONE_NUMBER]" at bounding box center [348, 187] width 62 height 14
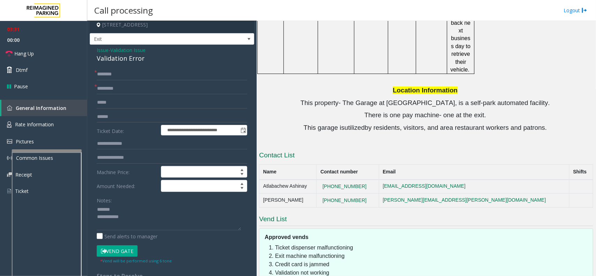
scroll to position [0, 0]
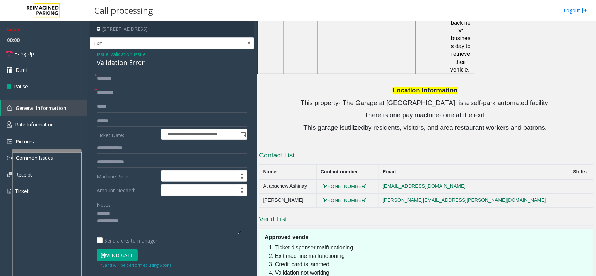
click at [116, 66] on div "Validation Error" at bounding box center [172, 62] width 151 height 9
click at [129, 213] on textarea at bounding box center [169, 221] width 144 height 26
paste textarea "**********"
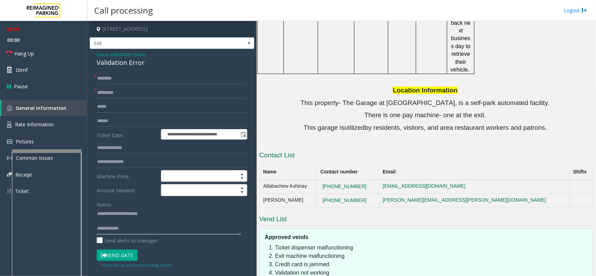
type textarea "**********"
click at [131, 79] on input "text" at bounding box center [172, 79] width 151 height 12
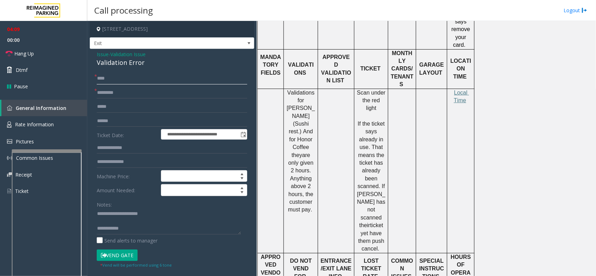
scroll to position [430, 0]
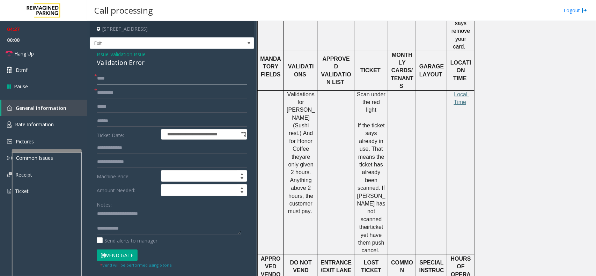
type input "***"
drag, startPoint x: 312, startPoint y: 189, endPoint x: 287, endPoint y: 81, distance: 110.6
click at [287, 91] on p "Validations for [PERSON_NAME] (Sushi rest.) And for Honor Coffee they are only …" at bounding box center [300, 153] width 29 height 125
click at [283, 98] on td at bounding box center [271, 172] width 26 height 164
click at [120, 124] on input "text" at bounding box center [172, 121] width 151 height 12
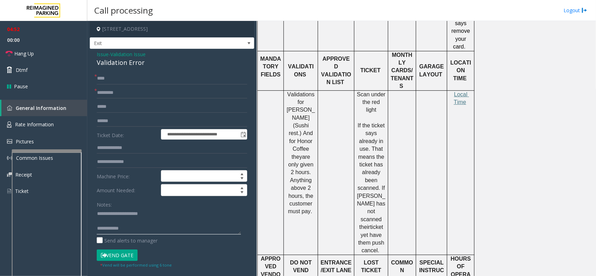
click at [154, 227] on textarea at bounding box center [169, 221] width 144 height 26
type textarea "**********"
click at [127, 119] on input "text" at bounding box center [172, 121] width 151 height 12
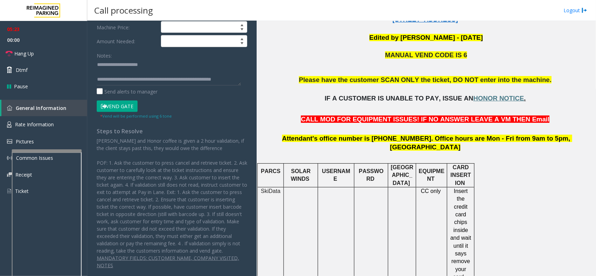
scroll to position [212, 0]
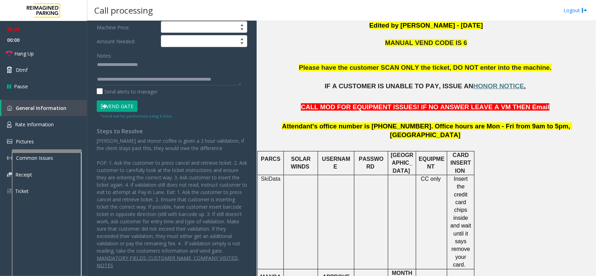
type input "******"
click at [137, 101] on button "Vend Gate" at bounding box center [117, 107] width 41 height 12
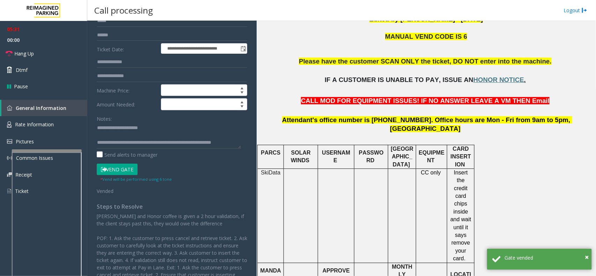
scroll to position [131, 0]
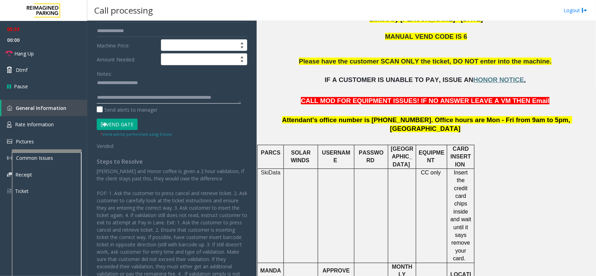
click at [172, 100] on textarea at bounding box center [169, 91] width 144 height 26
click at [34, 51] on span "Hang Up" at bounding box center [24, 53] width 20 height 7
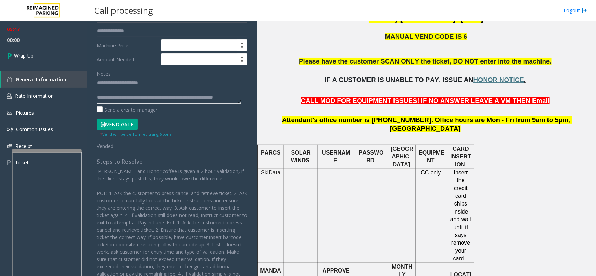
click at [137, 100] on textarea at bounding box center [169, 91] width 144 height 26
drag, startPoint x: 189, startPoint y: 93, endPoint x: 184, endPoint y: 98, distance: 7.4
click at [185, 101] on textarea at bounding box center [169, 91] width 144 height 26
click at [191, 96] on textarea at bounding box center [169, 91] width 144 height 26
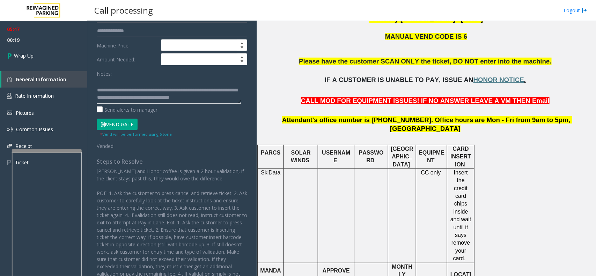
click at [191, 96] on textarea at bounding box center [169, 91] width 144 height 26
type textarea "**********"
click at [45, 44] on span "00:23" at bounding box center [43, 40] width 87 height 11
click at [48, 51] on link "Wrap Up" at bounding box center [43, 55] width 87 height 21
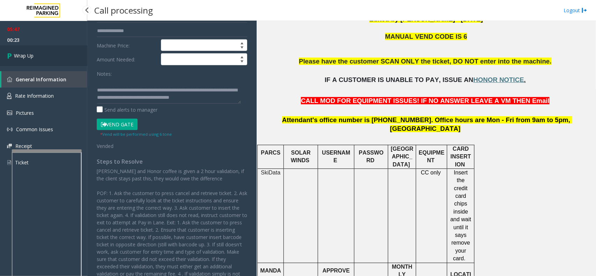
click at [48, 51] on link "Wrap Up" at bounding box center [43, 55] width 87 height 21
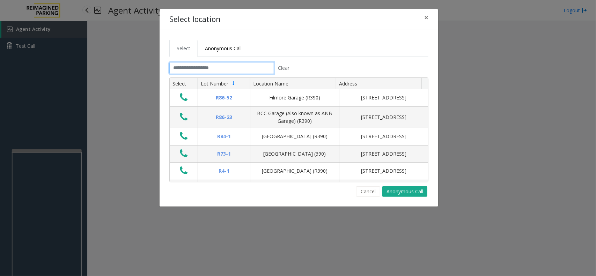
click at [204, 65] on input "text" at bounding box center [221, 68] width 105 height 12
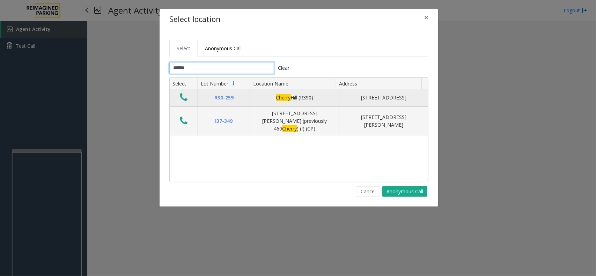
type input "******"
click at [188, 100] on button "Data table" at bounding box center [184, 97] width 12 height 11
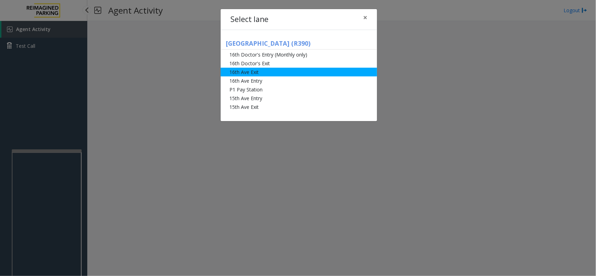
click at [255, 72] on li "16th Ave Exit" at bounding box center [299, 72] width 156 height 9
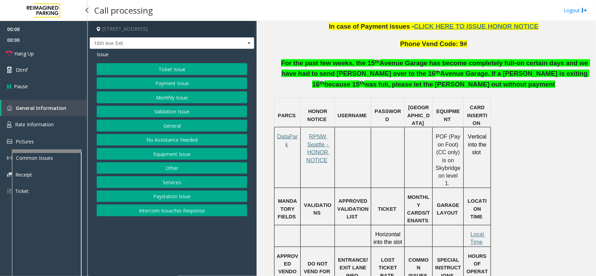
scroll to position [480, 0]
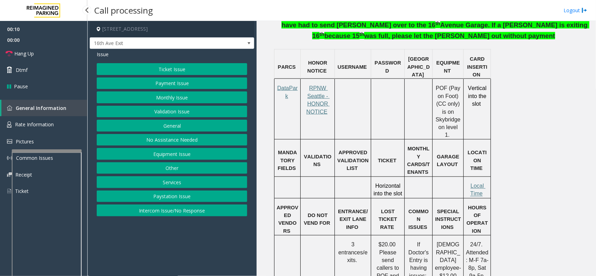
click at [188, 79] on button "Payment Issue" at bounding box center [172, 84] width 151 height 12
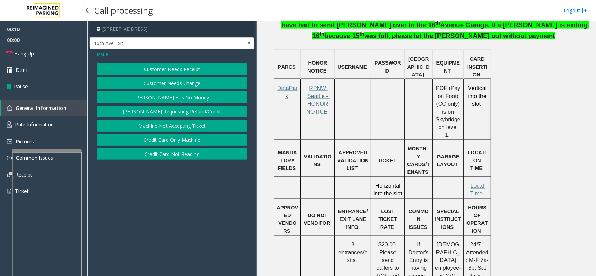
click at [187, 69] on button "Customer Needs Receipt" at bounding box center [172, 69] width 151 height 12
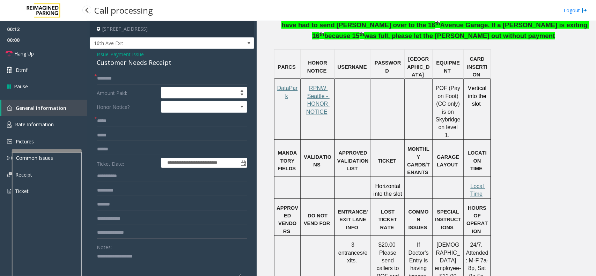
click at [131, 55] on span "Payment Issue" at bounding box center [127, 54] width 34 height 7
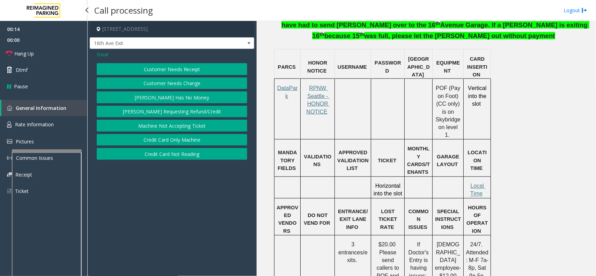
click at [196, 155] on button "Credit Card Not Reading" at bounding box center [172, 154] width 151 height 12
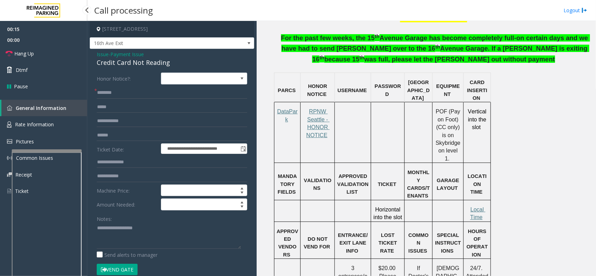
scroll to position [437, 0]
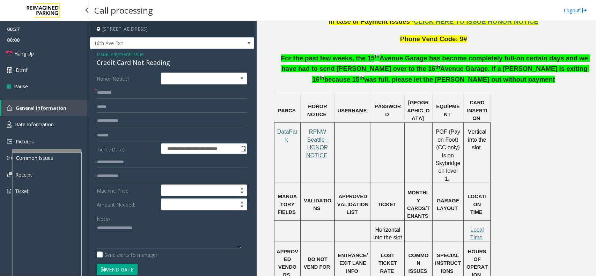
click at [325, 138] on span "RPNW Seattle - HONOR NOTICE" at bounding box center [317, 143] width 23 height 29
click at [479, 227] on span "Local Time" at bounding box center [477, 234] width 15 height 14
click at [57, 54] on link "Hang Up" at bounding box center [43, 53] width 87 height 16
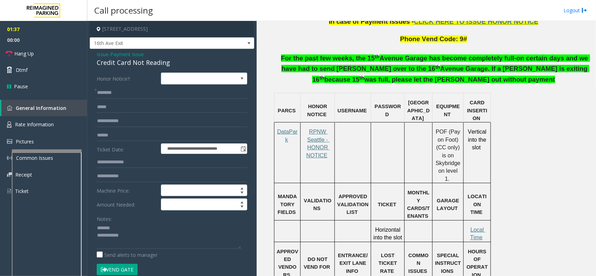
click at [118, 62] on div "Credit Card Not Reading" at bounding box center [172, 62] width 151 height 9
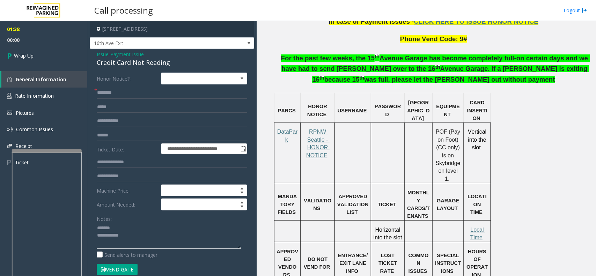
click at [128, 226] on textarea at bounding box center [169, 236] width 144 height 26
paste textarea "**********"
click at [132, 247] on textarea at bounding box center [169, 236] width 144 height 26
click at [170, 243] on textarea at bounding box center [169, 236] width 144 height 26
paste textarea "**********"
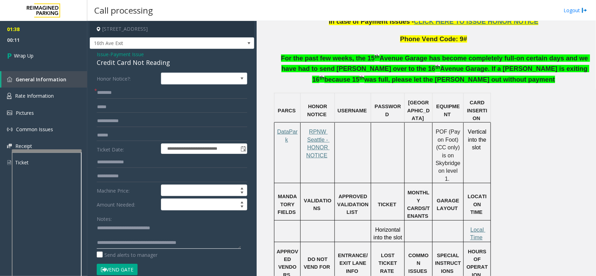
type textarea "**********"
click at [119, 90] on input "text" at bounding box center [172, 93] width 151 height 12
type input "**"
click at [62, 53] on link "Wrap Up" at bounding box center [43, 55] width 87 height 21
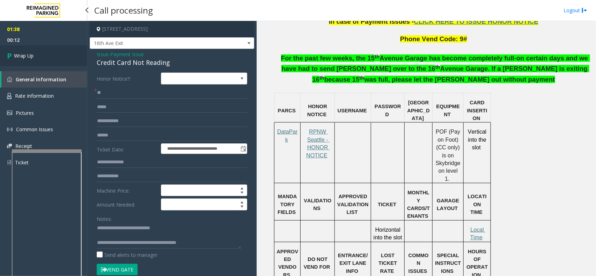
click at [62, 53] on link "Wrap Up" at bounding box center [43, 55] width 87 height 21
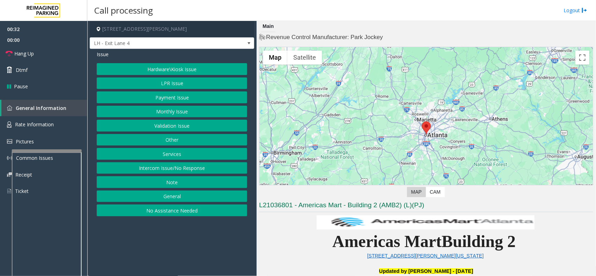
click at [172, 88] on button "LPR Issue" at bounding box center [172, 84] width 151 height 12
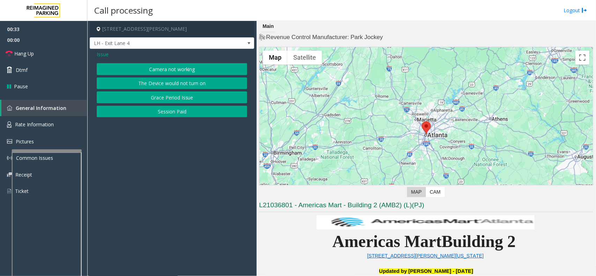
click at [181, 70] on button "Camera not working" at bounding box center [172, 69] width 151 height 12
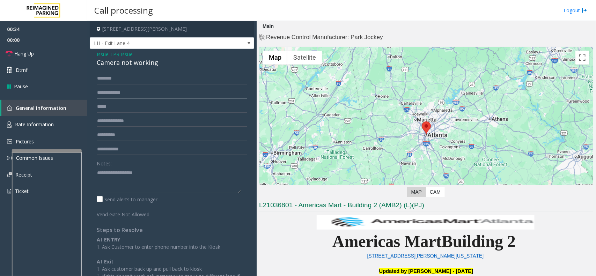
click at [144, 94] on input "text" at bounding box center [172, 93] width 151 height 12
type input "*******"
click at [140, 81] on input "text" at bounding box center [172, 79] width 151 height 12
click at [105, 80] on input "******" at bounding box center [172, 79] width 151 height 12
type input "*****"
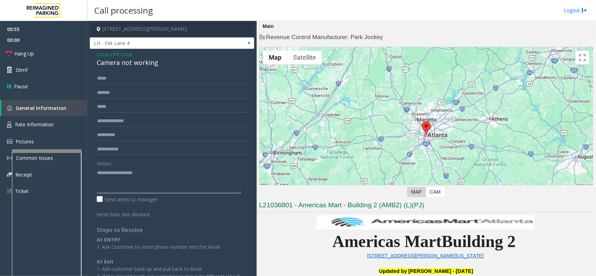
click at [152, 182] on textarea at bounding box center [169, 180] width 144 height 26
paste textarea "**********"
type textarea "**********"
drag, startPoint x: 53, startPoint y: 48, endPoint x: 47, endPoint y: 51, distance: 5.8
click at [53, 48] on link "Hang Up" at bounding box center [43, 53] width 87 height 16
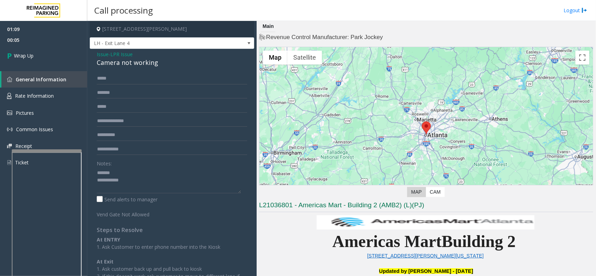
click at [119, 60] on div "Camera not working" at bounding box center [172, 62] width 151 height 9
paste textarea "**********"
click at [119, 174] on textarea at bounding box center [169, 180] width 144 height 26
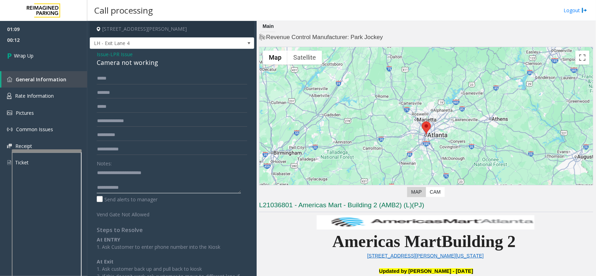
click at [151, 189] on textarea at bounding box center [169, 180] width 144 height 26
paste textarea "**********"
type textarea "**********"
click at [66, 54] on link "Wrap Up" at bounding box center [43, 55] width 87 height 21
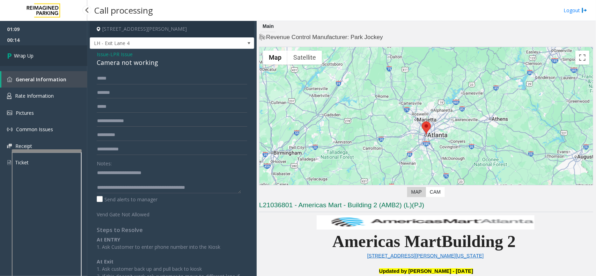
click at [66, 54] on link "Wrap Up" at bounding box center [43, 55] width 87 height 21
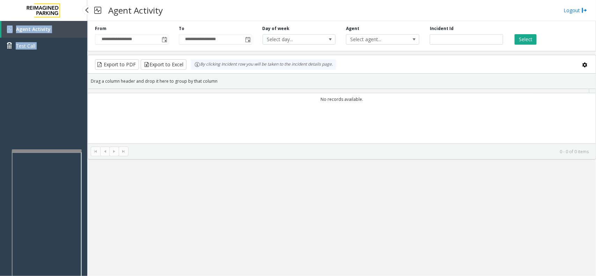
click at [66, 54] on div "Agent Activity Test Call" at bounding box center [43, 40] width 87 height 38
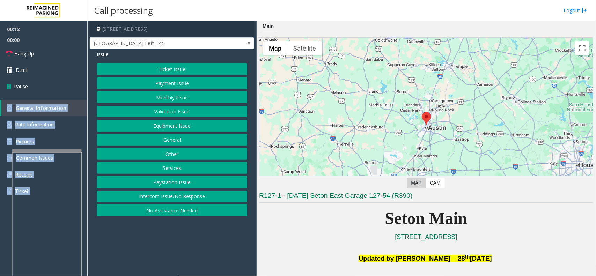
click at [182, 113] on button "Validation Issue" at bounding box center [172, 112] width 151 height 12
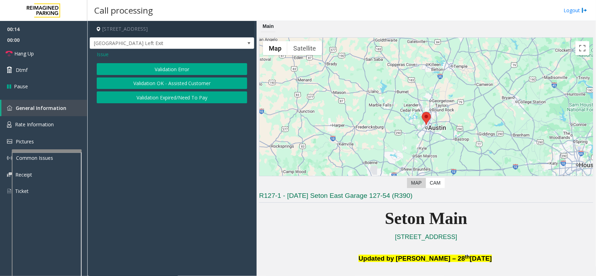
click at [108, 53] on span "Issue" at bounding box center [103, 54] width 12 height 7
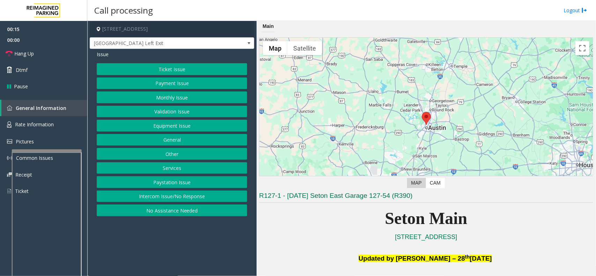
click at [186, 125] on button "Equipment Issue" at bounding box center [172, 126] width 151 height 12
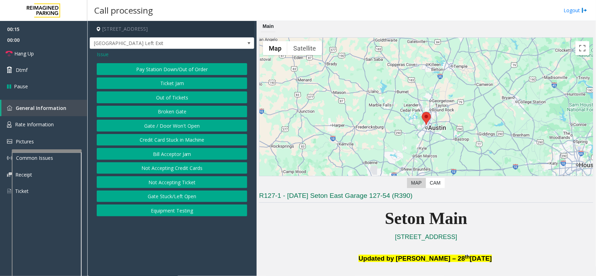
click at [186, 125] on button "Gate / Door Won't Open" at bounding box center [172, 126] width 151 height 12
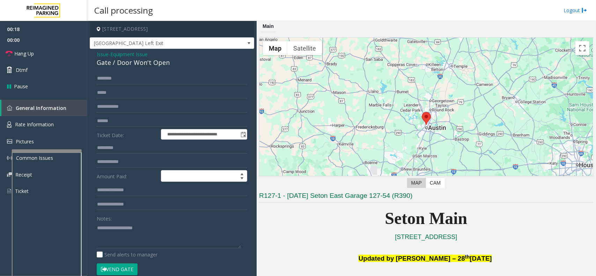
click at [109, 268] on button "Vend Gate" at bounding box center [117, 270] width 41 height 12
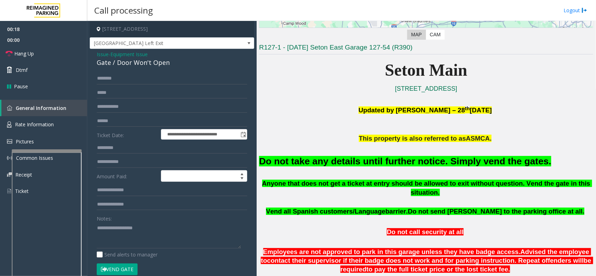
scroll to position [175, 0]
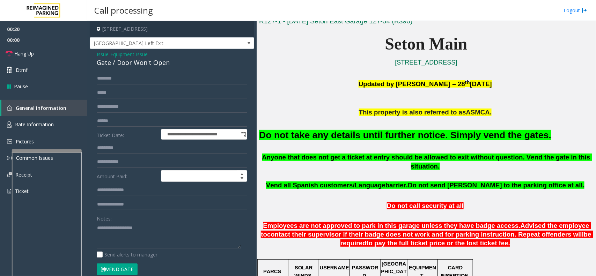
click at [355, 140] on font "Do not take any details until further notice. Simply vend the gates." at bounding box center [405, 135] width 292 height 10
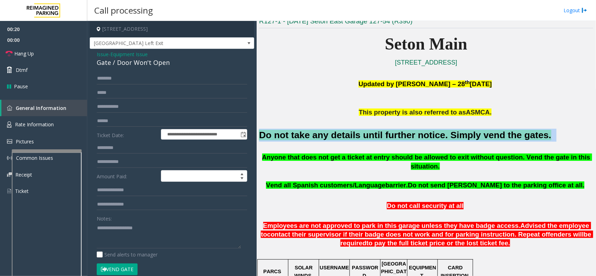
click at [355, 140] on font "Do not take any details until further notice. Simply vend the gates." at bounding box center [405, 135] width 292 height 10
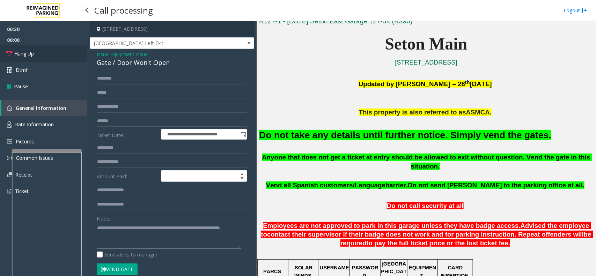
type textarea "**********"
click at [58, 48] on link "Hang Up" at bounding box center [43, 53] width 87 height 16
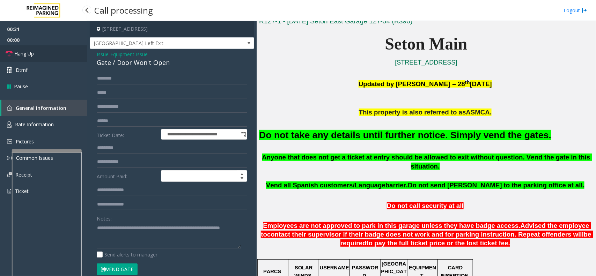
click at [58, 48] on link "Hang Up" at bounding box center [43, 53] width 87 height 16
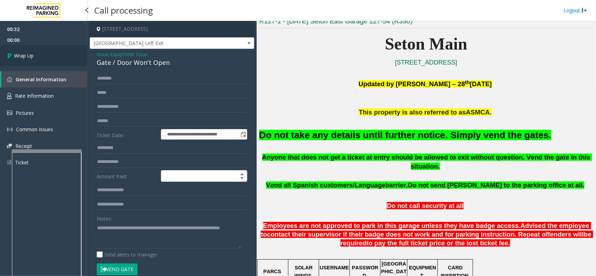
click at [58, 48] on link "Wrap Up" at bounding box center [43, 55] width 87 height 21
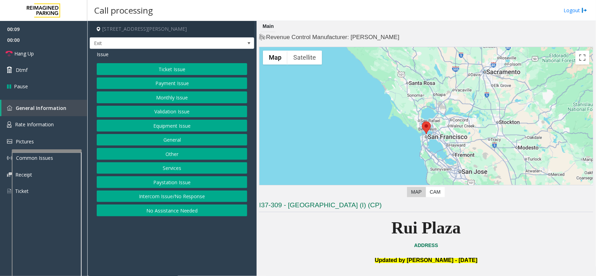
drag, startPoint x: 161, startPoint y: 197, endPoint x: 155, endPoint y: 154, distance: 42.8
click at [161, 197] on button "Intercom Issue/No Response" at bounding box center [172, 197] width 151 height 12
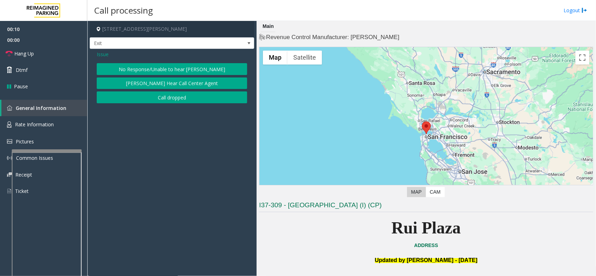
click at [165, 65] on button "No Response/Unable to hear [PERSON_NAME]" at bounding box center [172, 69] width 151 height 12
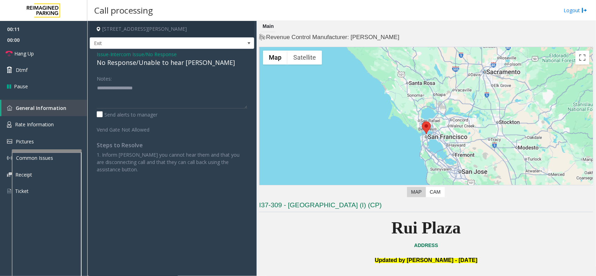
click at [171, 60] on div "No Response/Unable to hear [PERSON_NAME]" at bounding box center [172, 62] width 151 height 9
type textarea "**********"
click at [22, 51] on span "Hang Up" at bounding box center [24, 53] width 20 height 7
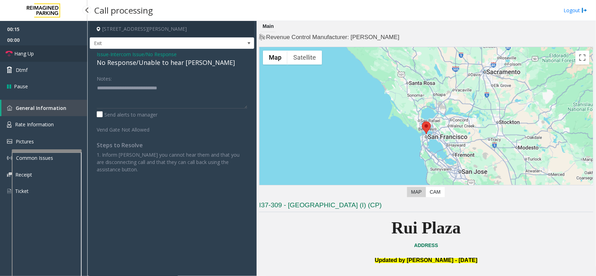
click at [22, 51] on span "Hang Up" at bounding box center [24, 53] width 20 height 7
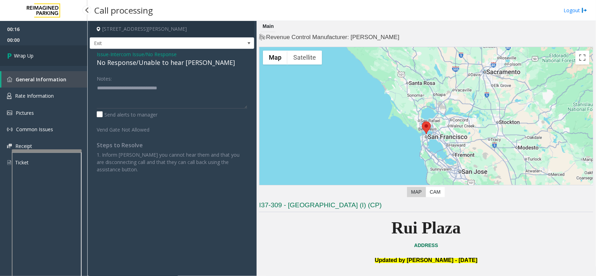
click at [22, 51] on link "Wrap Up" at bounding box center [43, 55] width 87 height 21
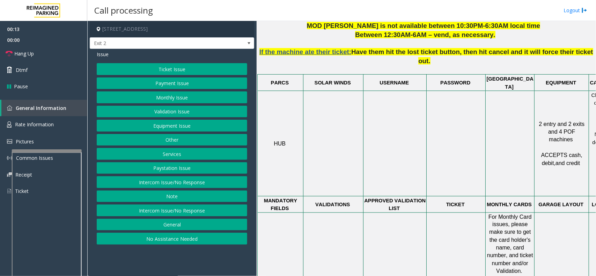
scroll to position [306, 0]
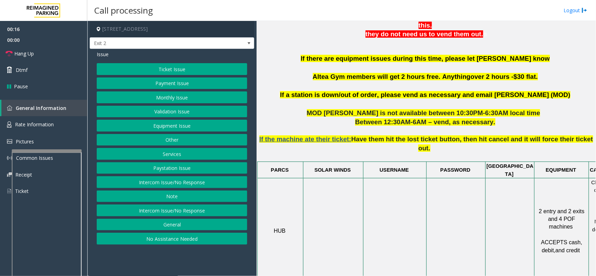
click at [177, 70] on button "Ticket Issue" at bounding box center [172, 69] width 151 height 12
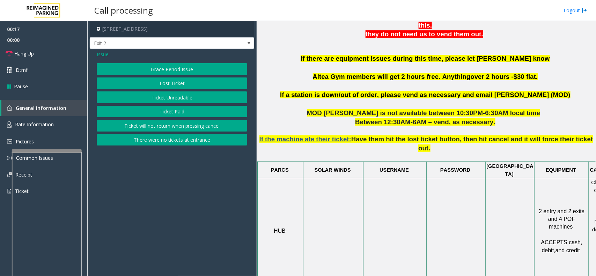
click at [176, 114] on button "Ticket Paid" at bounding box center [172, 112] width 151 height 12
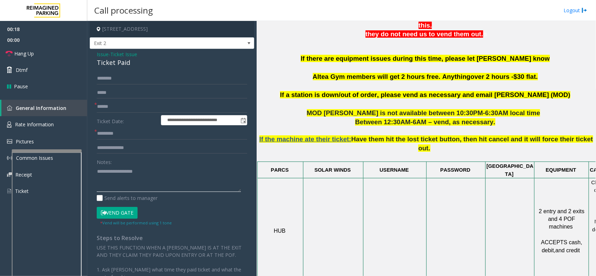
click at [122, 180] on textarea at bounding box center [169, 179] width 144 height 26
type textarea "**********"
click at [109, 109] on input "text" at bounding box center [172, 107] width 151 height 12
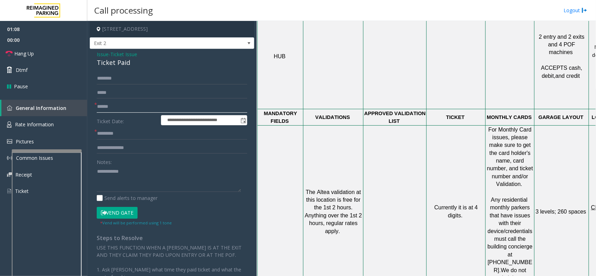
scroll to position [480, 51]
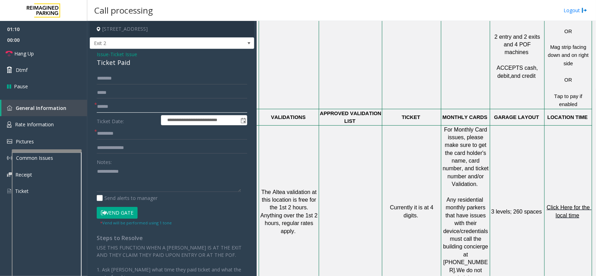
type input "******"
click at [570, 205] on span "Click Here for the local time" at bounding box center [569, 212] width 45 height 14
click at [119, 132] on input "text" at bounding box center [172, 134] width 151 height 12
type input "*****"
click at [161, 175] on textarea at bounding box center [169, 179] width 144 height 26
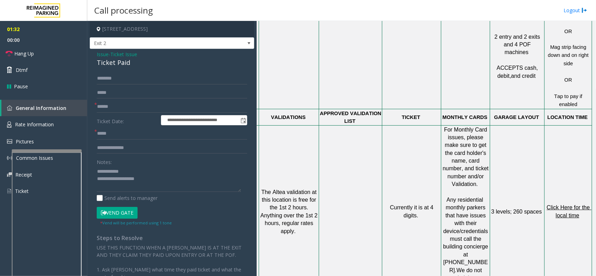
click at [128, 213] on button "Vend Gate" at bounding box center [117, 213] width 41 height 12
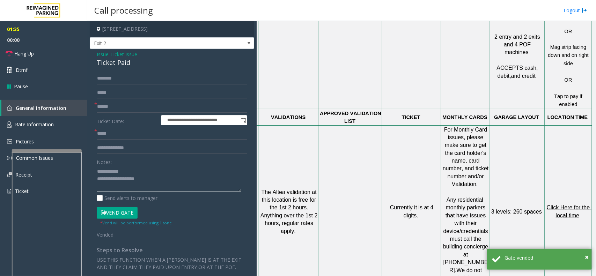
click at [118, 178] on textarea at bounding box center [169, 179] width 144 height 26
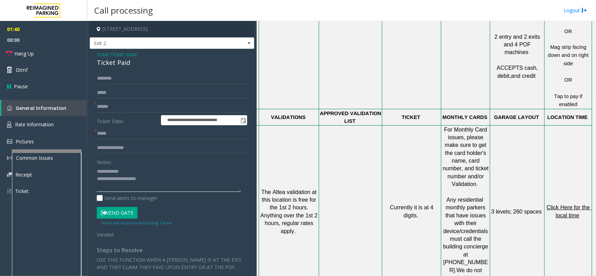
click at [126, 178] on textarea at bounding box center [169, 179] width 144 height 26
click at [35, 62] on link "Dtmf" at bounding box center [43, 70] width 87 height 16
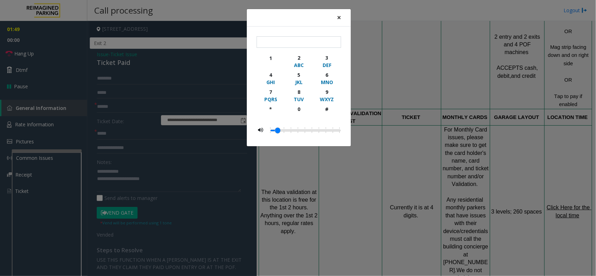
click at [337, 18] on span "×" at bounding box center [339, 18] width 4 height 10
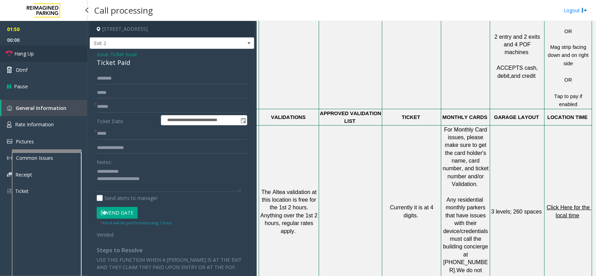
click at [53, 53] on link "Hang Up" at bounding box center [43, 53] width 87 height 16
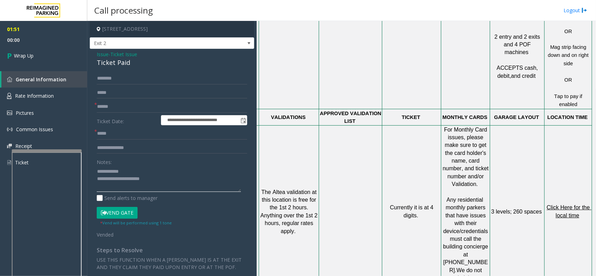
click at [185, 183] on textarea at bounding box center [169, 179] width 144 height 26
click at [112, 60] on div "Ticket Paid" at bounding box center [172, 62] width 151 height 9
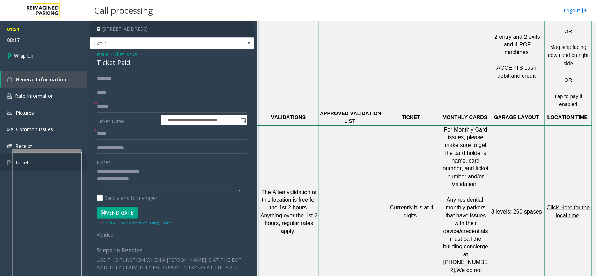
scroll to position [14, 0]
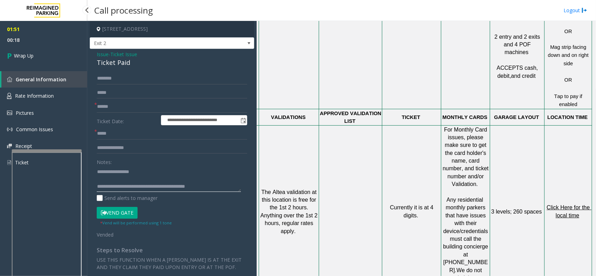
type textarea "**********"
click at [20, 44] on span "00:18" at bounding box center [43, 40] width 87 height 11
click at [24, 59] on link "Wrap Up" at bounding box center [43, 55] width 87 height 21
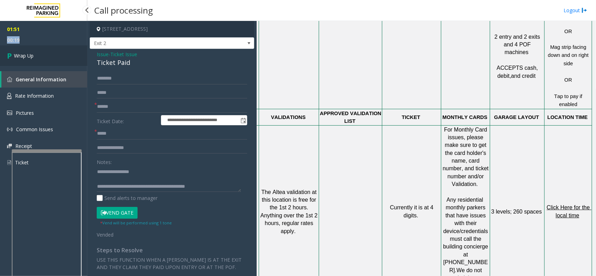
click at [24, 59] on link "Wrap Up" at bounding box center [43, 55] width 87 height 21
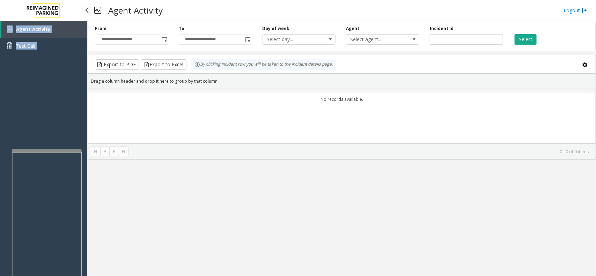
click at [24, 59] on div "Agent Activity Test Call" at bounding box center [43, 159] width 87 height 276
click at [183, 192] on div "**********" at bounding box center [341, 148] width 509 height 255
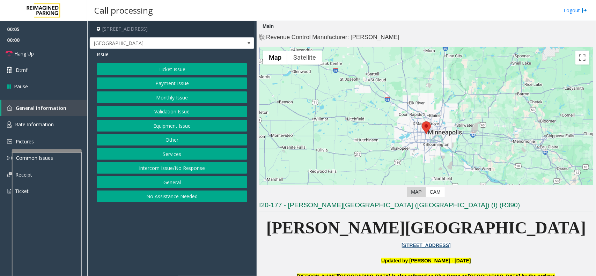
click at [184, 125] on button "Equipment Issue" at bounding box center [172, 126] width 151 height 12
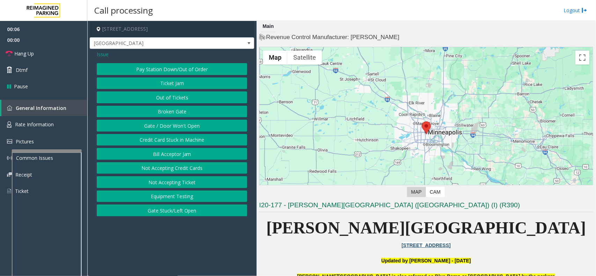
click at [184, 125] on button "Gate / Door Won't Open" at bounding box center [172, 126] width 151 height 12
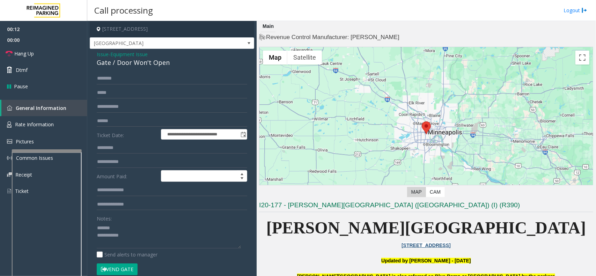
click at [119, 62] on div "Gate / Door Won't Open" at bounding box center [172, 62] width 151 height 9
click at [116, 274] on button "Vend Gate" at bounding box center [117, 270] width 41 height 12
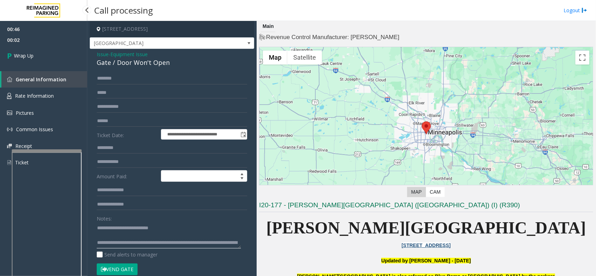
type textarea "**********"
click at [64, 58] on link "Wrap Up" at bounding box center [43, 55] width 87 height 21
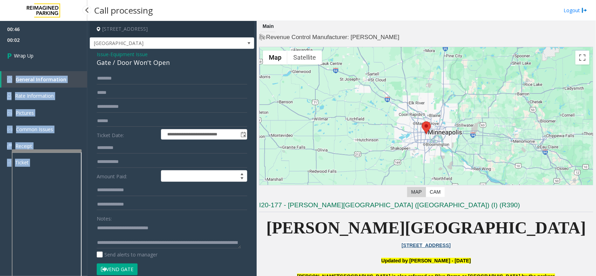
click at [64, 58] on div "00:46 00:02 Wrap Up General Information Rate Information Pictures Common Issues…" at bounding box center [43, 99] width 87 height 156
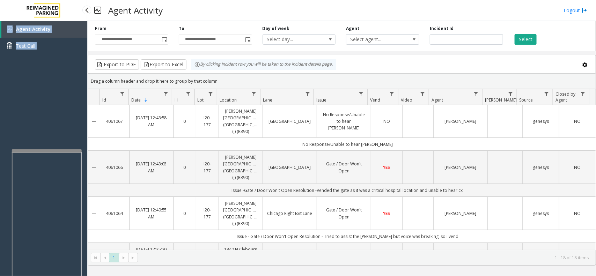
click at [61, 75] on div "Agent Activity Test Call" at bounding box center [43, 159] width 87 height 276
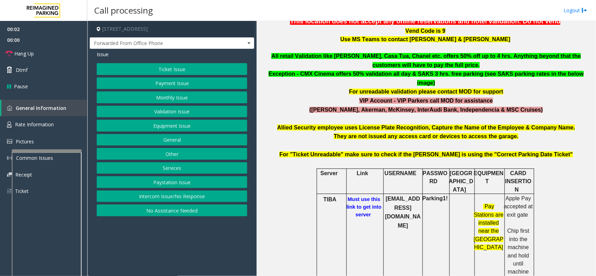
scroll to position [218, 0]
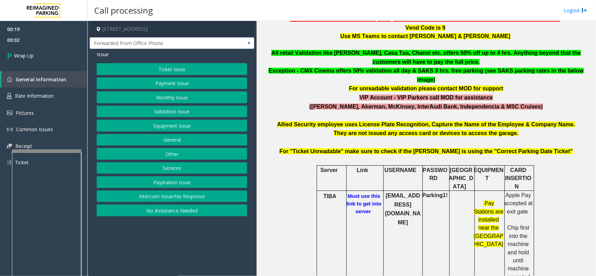
click at [146, 194] on button "Intercom Issue/No Response" at bounding box center [172, 197] width 151 height 12
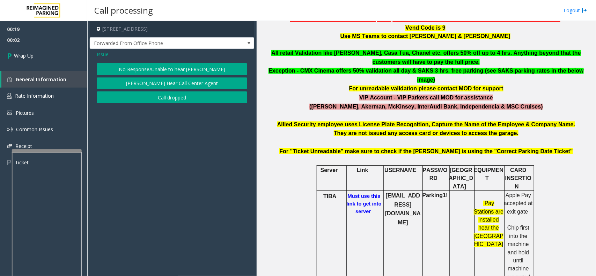
click at [170, 98] on button "Call dropped" at bounding box center [172, 97] width 151 height 12
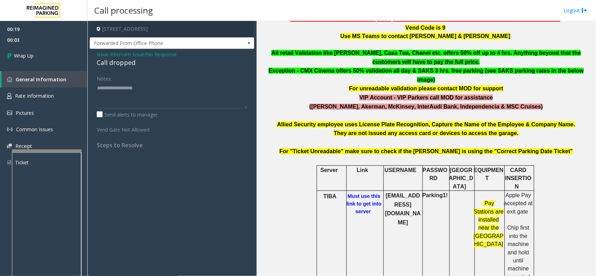
click at [120, 60] on div "Call dropped" at bounding box center [172, 62] width 151 height 9
type textarea "**********"
click at [41, 57] on link "Wrap Up" at bounding box center [43, 55] width 87 height 21
